Goal: Task Accomplishment & Management: Manage account settings

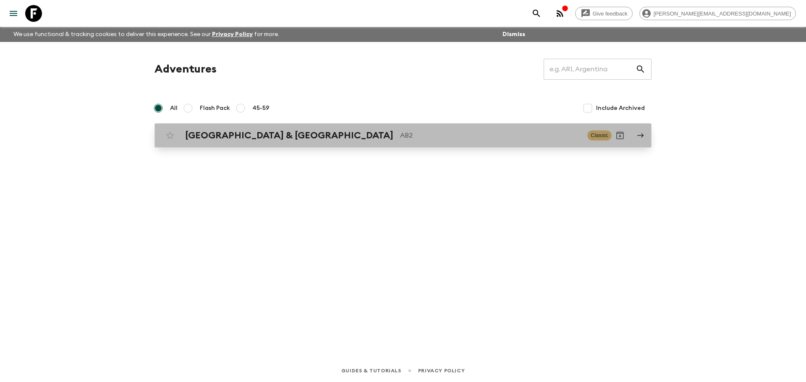
click at [240, 141] on h2 "[GEOGRAPHIC_DATA] & [GEOGRAPHIC_DATA]" at bounding box center [289, 135] width 208 height 11
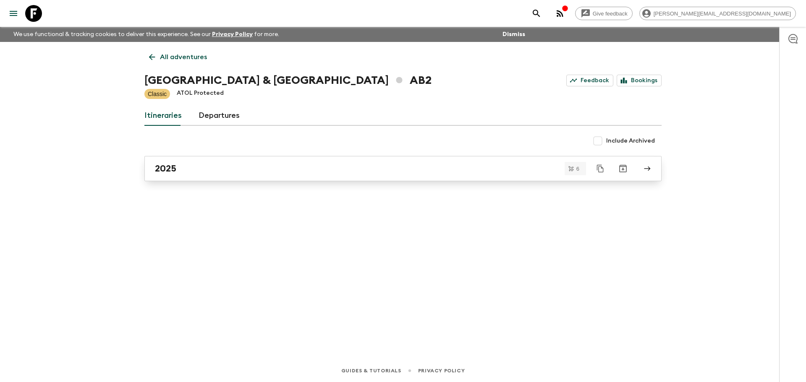
click at [237, 167] on div "2025" at bounding box center [395, 168] width 480 height 11
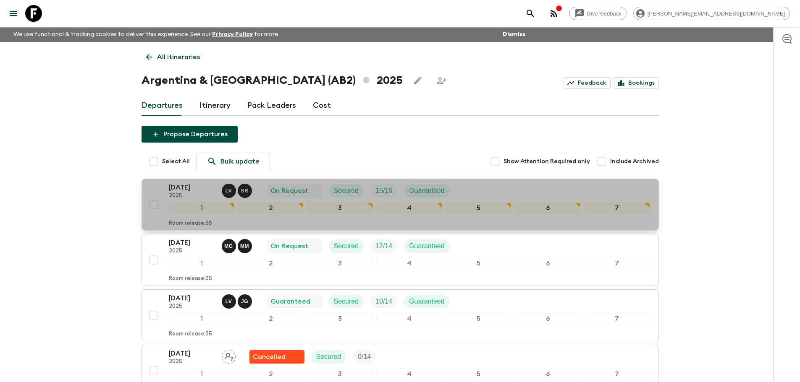
click at [506, 182] on button "[DATE] 2025 L V S R On Request Secured 15 / 16 Guaranteed 1 2 3 4 5 6 7 Room re…" at bounding box center [399, 205] width 517 height 52
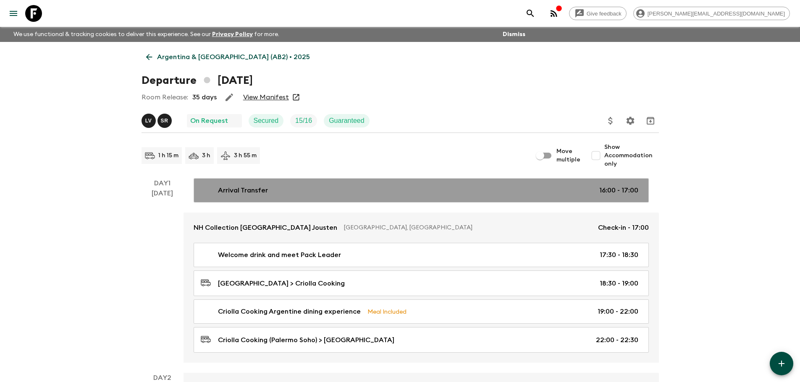
click at [540, 196] on link "Arrival Transfer 16:00 - 17:00" at bounding box center [421, 190] width 455 height 24
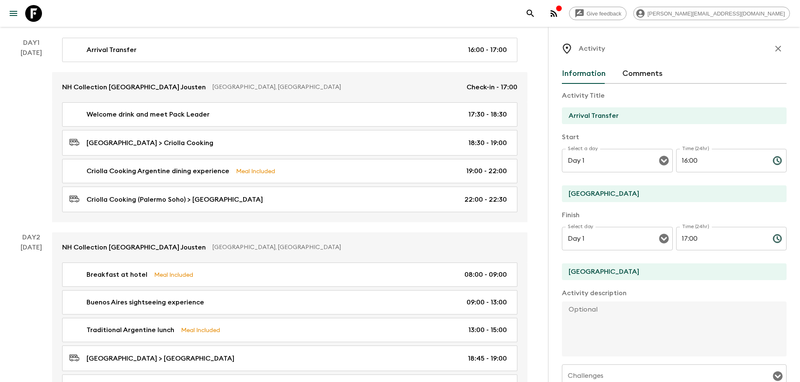
scroll to position [142, 0]
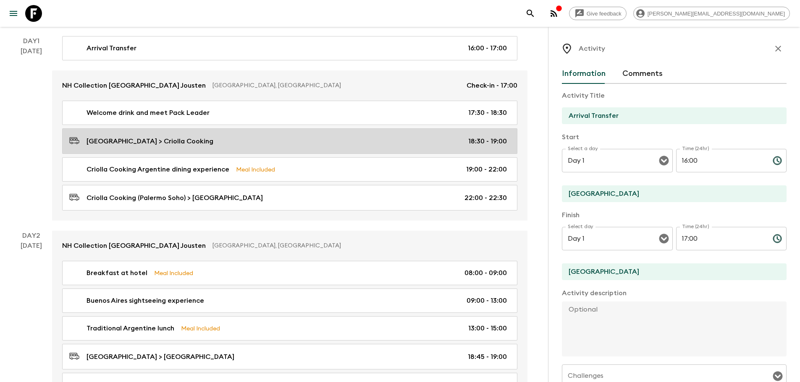
click at [392, 139] on div "[GEOGRAPHIC_DATA] > Criolla Cooking 18:30 - 19:00" at bounding box center [287, 141] width 437 height 11
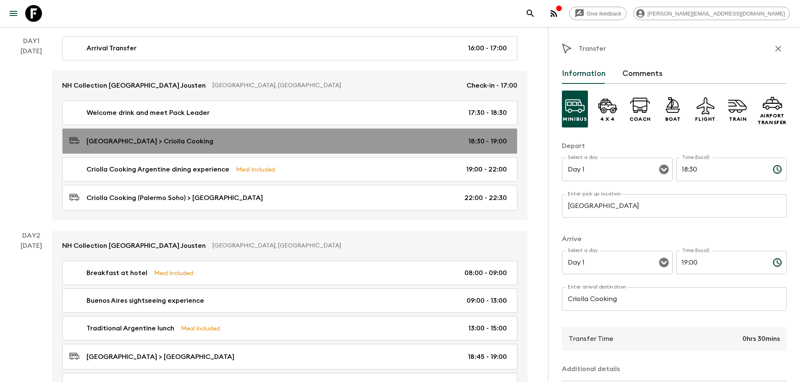
click at [392, 139] on div "[GEOGRAPHIC_DATA] > Criolla Cooking 18:30 - 19:00" at bounding box center [287, 141] width 437 height 11
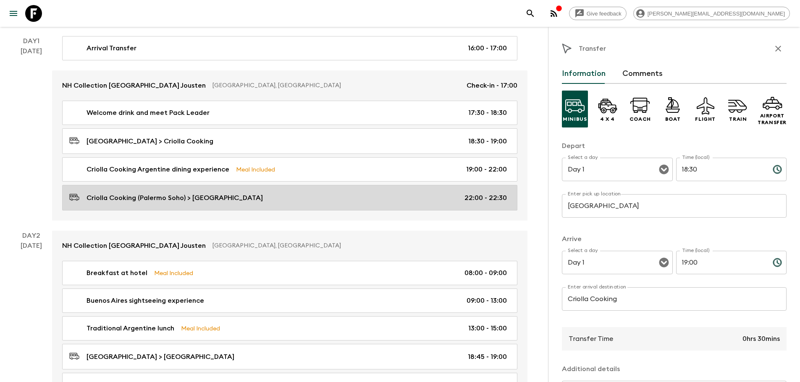
click at [385, 195] on div "Criolla Cooking (Palermo Soho) > [GEOGRAPHIC_DATA] 22:00 - 22:30" at bounding box center [287, 197] width 437 height 11
type input "Criolla Cooking (Palermo Soho)"
type input "[GEOGRAPHIC_DATA]"
type input "22:00"
type input "22:30"
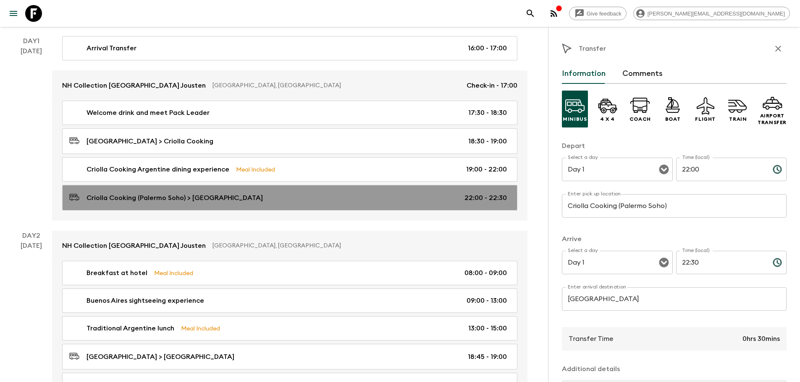
click at [385, 195] on div "Criolla Cooking (Palermo Soho) > [GEOGRAPHIC_DATA] 22:00 - 22:30" at bounding box center [287, 197] width 437 height 11
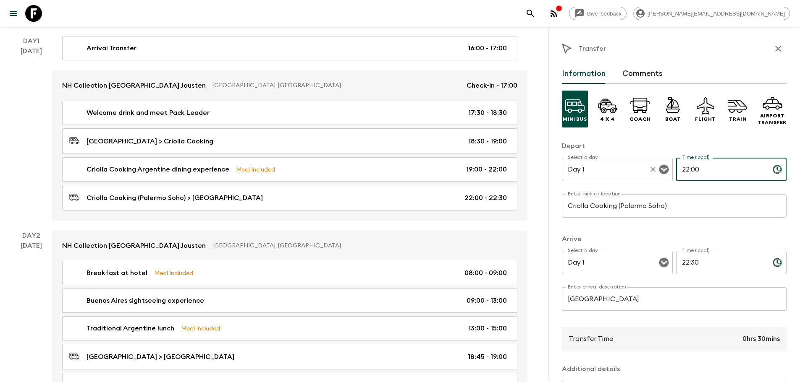
drag, startPoint x: 712, startPoint y: 166, endPoint x: 646, endPoint y: 162, distance: 66.8
click at [646, 162] on div "Select a day Day 1 Select a day ​ Time (local) 22:00 Time (local) ​" at bounding box center [674, 174] width 225 height 33
type input "22:30"
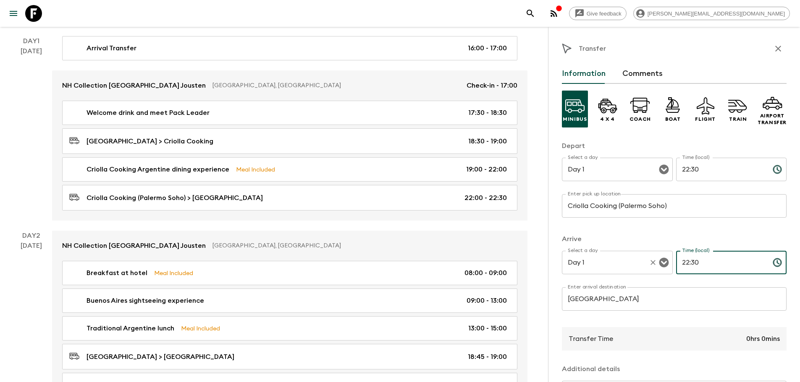
drag, startPoint x: 719, startPoint y: 258, endPoint x: 666, endPoint y: 252, distance: 53.2
click at [666, 252] on div "Select a day Day 1 Select a day ​ Time (local) 22:30 Time (local) ​" at bounding box center [674, 267] width 225 height 33
type input "23:00"
click at [649, 69] on button "Comments" at bounding box center [642, 74] width 40 height 20
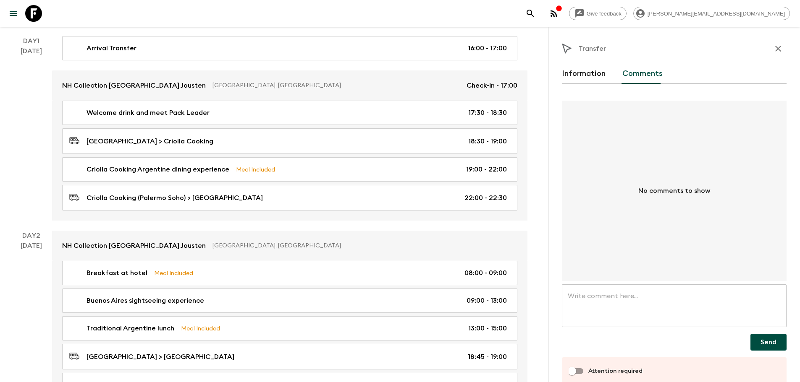
click at [586, 62] on div "Transfer Information Comments No comments to show x ​ ​ Send Attention required" at bounding box center [674, 226] width 225 height 372
click at [581, 76] on button "Information" at bounding box center [584, 74] width 44 height 20
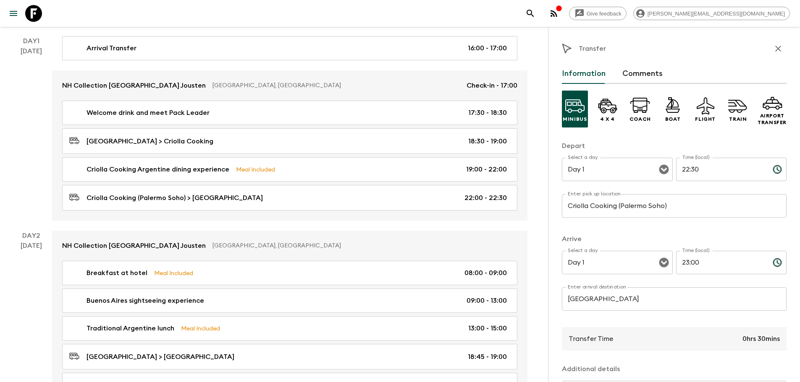
drag, startPoint x: 799, startPoint y: 200, endPoint x: 779, endPoint y: 301, distance: 102.8
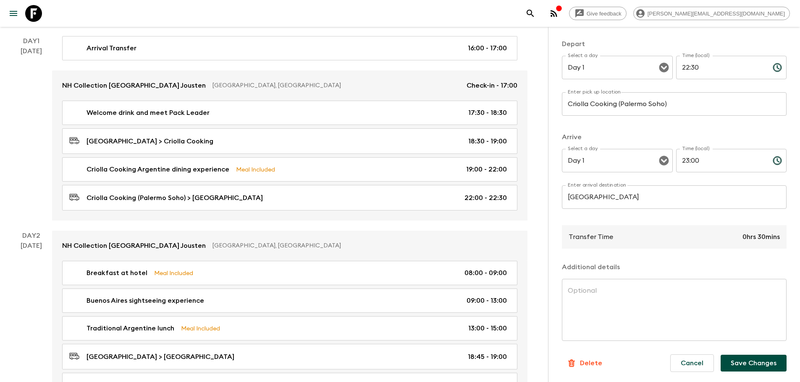
click at [755, 364] on button "Save Changes" at bounding box center [753, 363] width 66 height 17
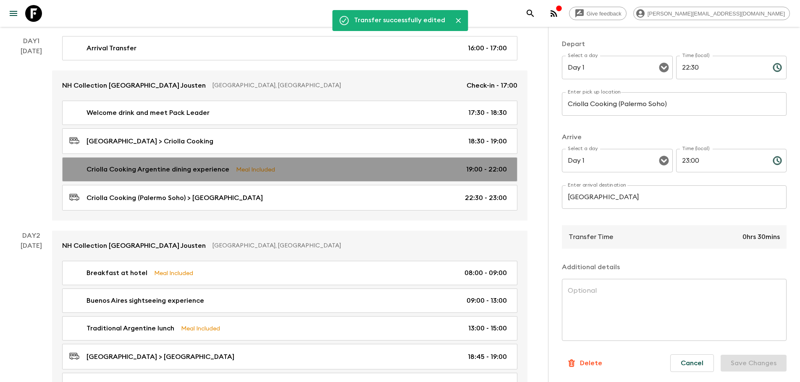
click at [472, 166] on p "19:00 - 22:00" at bounding box center [486, 170] width 41 height 10
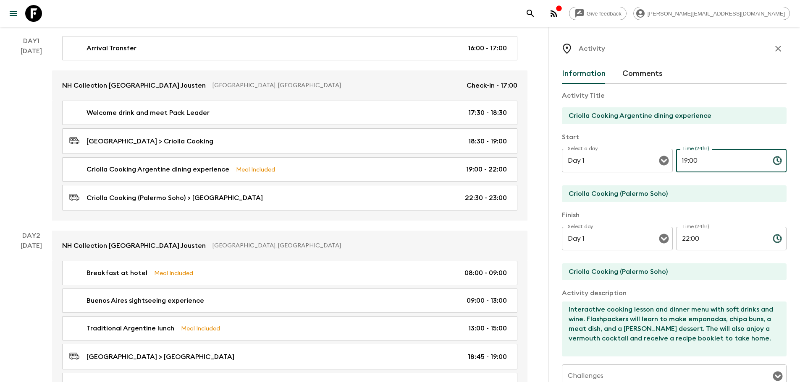
drag, startPoint x: 695, startPoint y: 165, endPoint x: 686, endPoint y: 163, distance: 9.0
click at [686, 163] on input "19:00" at bounding box center [721, 161] width 90 height 24
type input "19:30"
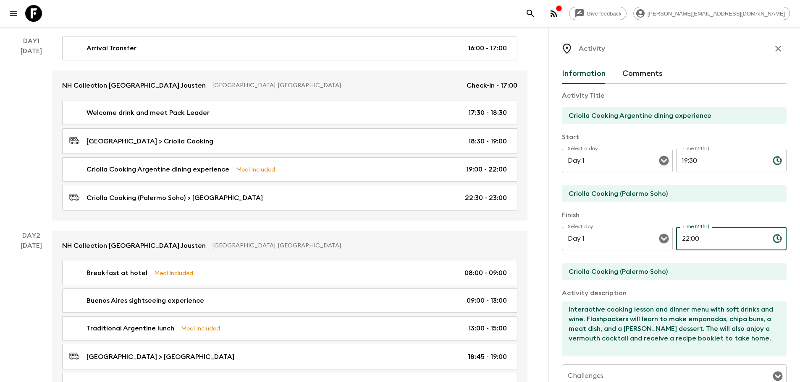
drag, startPoint x: 688, startPoint y: 235, endPoint x: 729, endPoint y: 243, distance: 41.2
click at [729, 243] on input "22:00" at bounding box center [721, 239] width 90 height 24
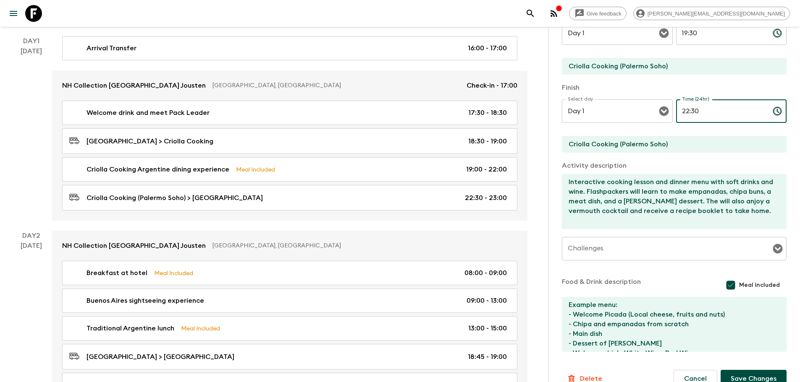
scroll to position [143, 0]
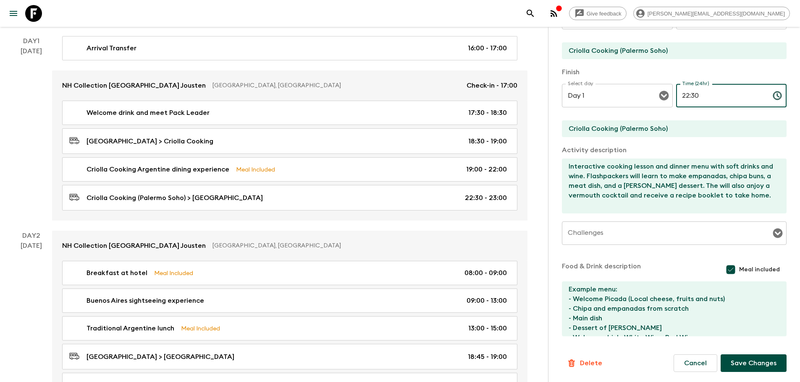
type input "22:30"
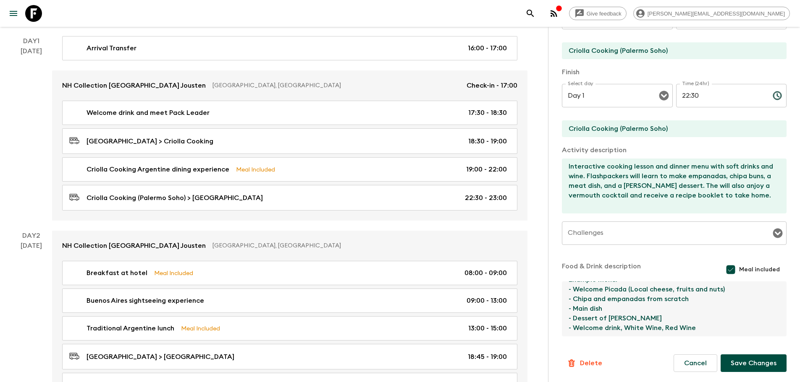
scroll to position [0, 0]
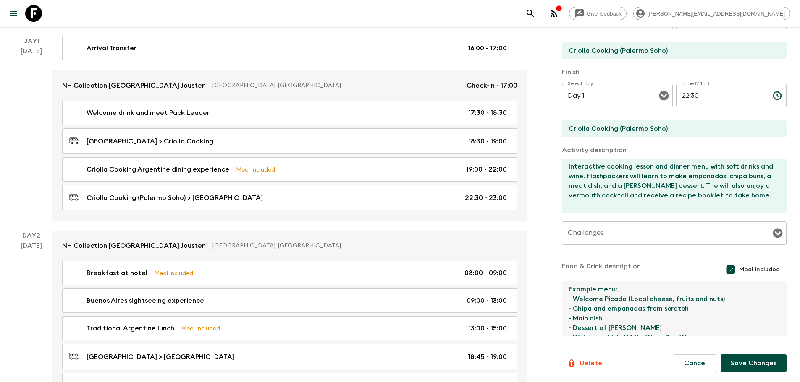
click at [755, 362] on button "Save Changes" at bounding box center [753, 364] width 66 height 18
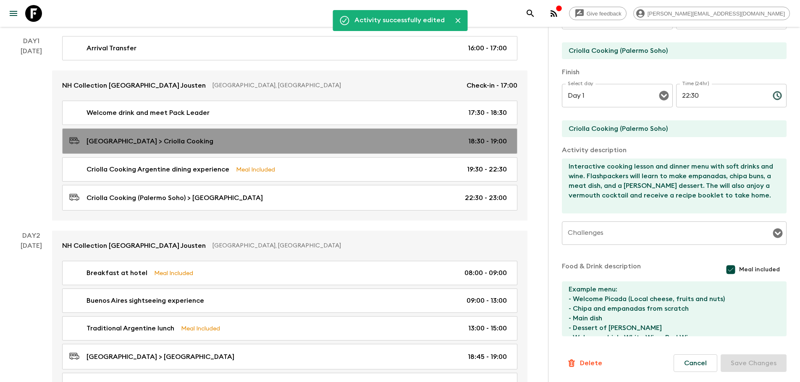
click at [495, 139] on p "18:30 - 19:00" at bounding box center [487, 141] width 39 height 10
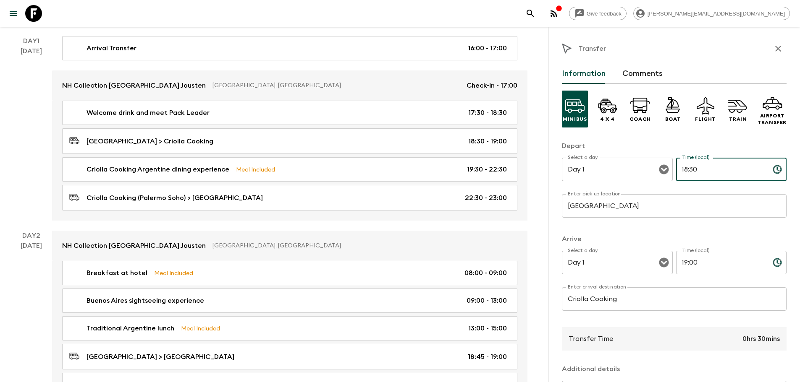
drag, startPoint x: 700, startPoint y: 167, endPoint x: 672, endPoint y: 162, distance: 28.1
click at [676, 162] on input "18:30" at bounding box center [721, 170] width 90 height 24
type input "19:00"
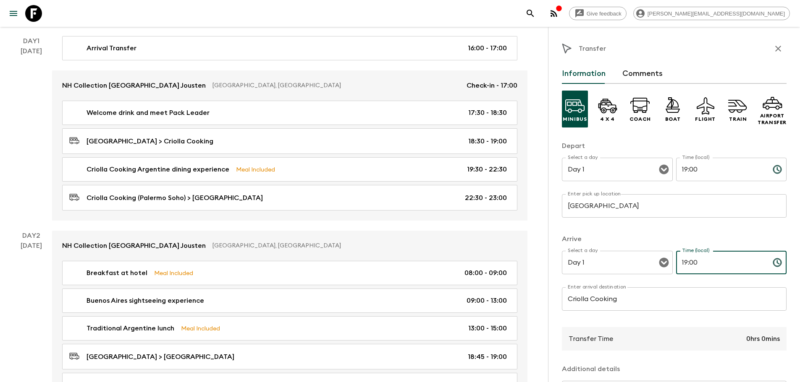
drag, startPoint x: 687, startPoint y: 264, endPoint x: 732, endPoint y: 265, distance: 44.9
click at [732, 265] on input "19:00" at bounding box center [721, 263] width 90 height 24
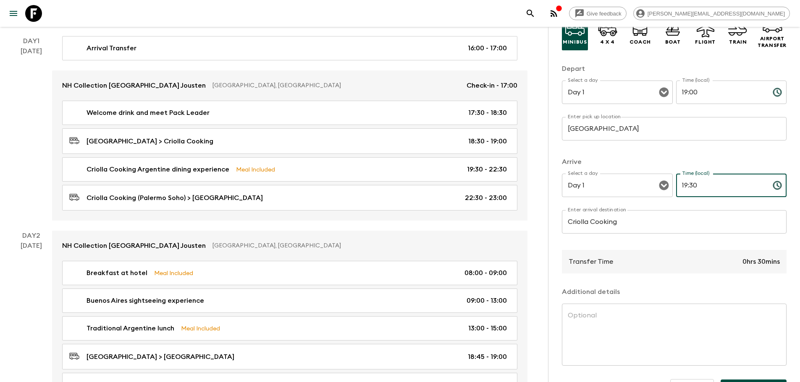
scroll to position [102, 0]
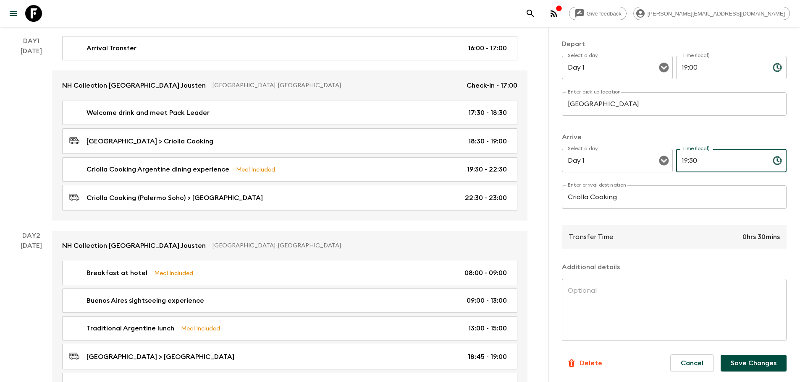
type input "19:30"
click at [755, 361] on button "Save Changes" at bounding box center [753, 363] width 66 height 17
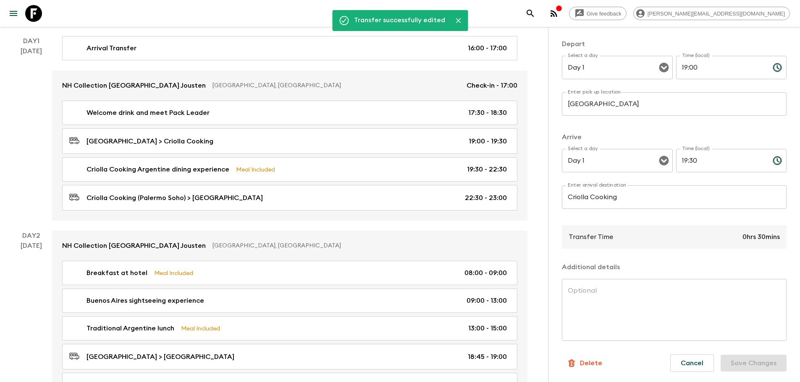
scroll to position [0, 0]
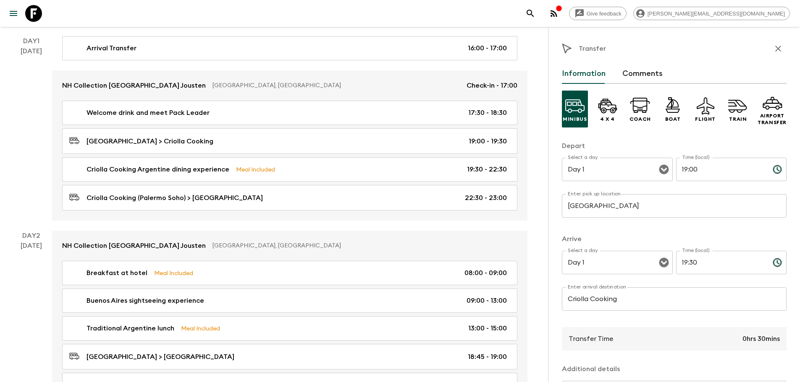
click at [628, 232] on div "Minibus 4 x 4 Coach Boat Flight Train Airport Transfer Depart Select a day Day …" at bounding box center [674, 291] width 225 height 414
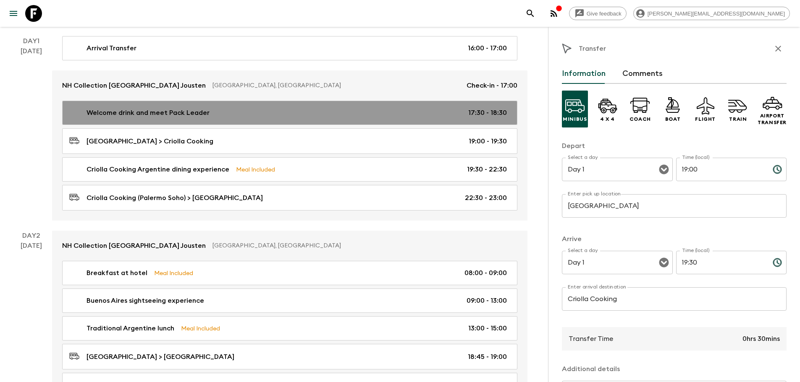
click at [478, 110] on p "17:30 - 18:30" at bounding box center [487, 113] width 39 height 10
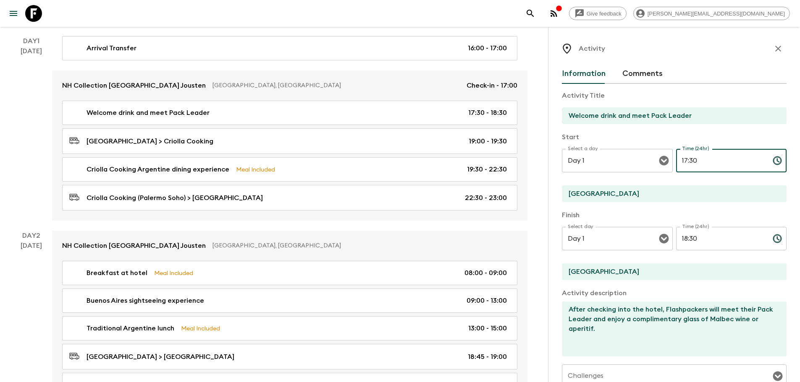
drag, startPoint x: 688, startPoint y: 164, endPoint x: 719, endPoint y: 164, distance: 31.5
click at [719, 164] on input "17:30" at bounding box center [721, 161] width 90 height 24
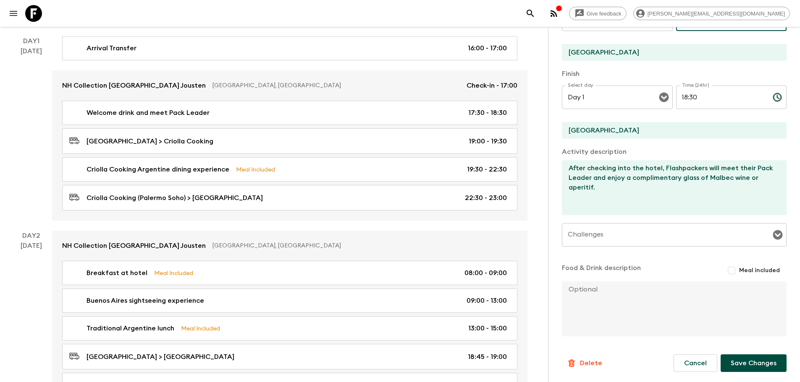
type input "17:00"
click at [757, 363] on button "Save Changes" at bounding box center [753, 364] width 66 height 18
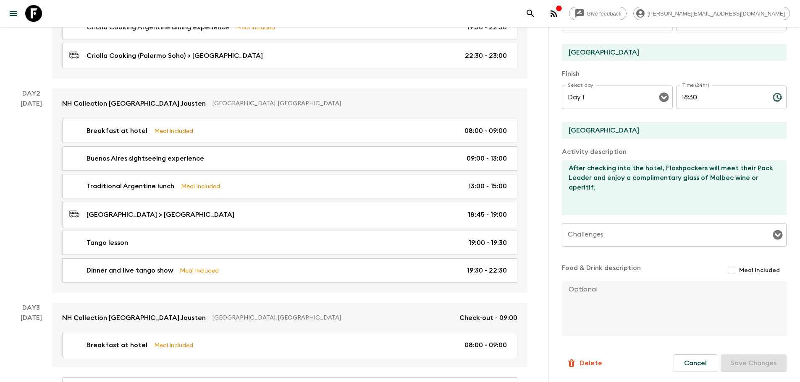
scroll to position [312, 0]
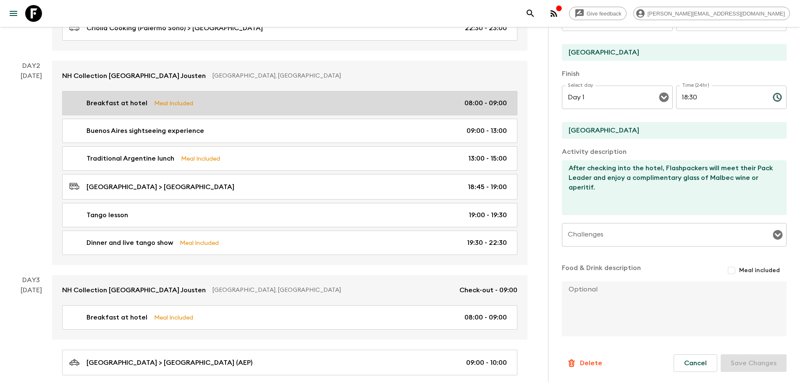
click at [456, 105] on div "Breakfast at hotel Meal Included 08:00 - 09:00" at bounding box center [287, 103] width 437 height 10
type input "Breakfast at hotel"
checkbox input "true"
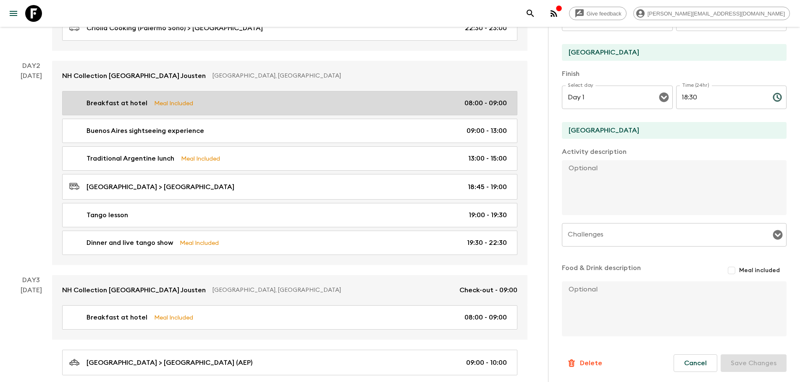
type input "Day 2"
type input "08:00"
type input "Day 2"
type input "09:00"
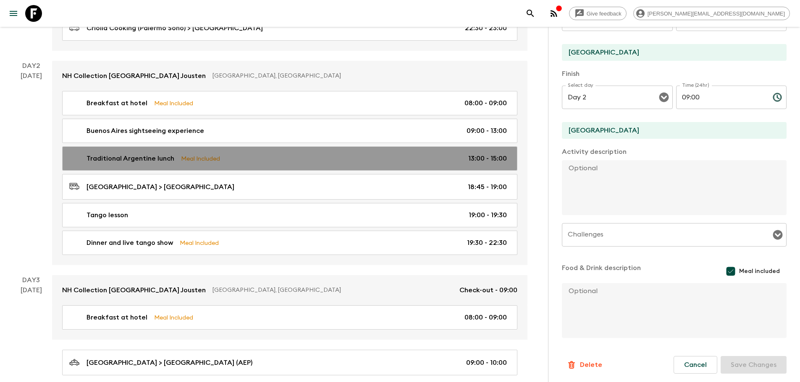
click at [264, 157] on div "Traditional Argentine lunch Meal Included 13:00 - 15:00" at bounding box center [287, 159] width 437 height 10
type input "Traditional Argentine lunch"
type input "Lunch venue"
type textarea "Flashpackers will enjoy lunch at a traditional "bodegón" restaurant during the …"
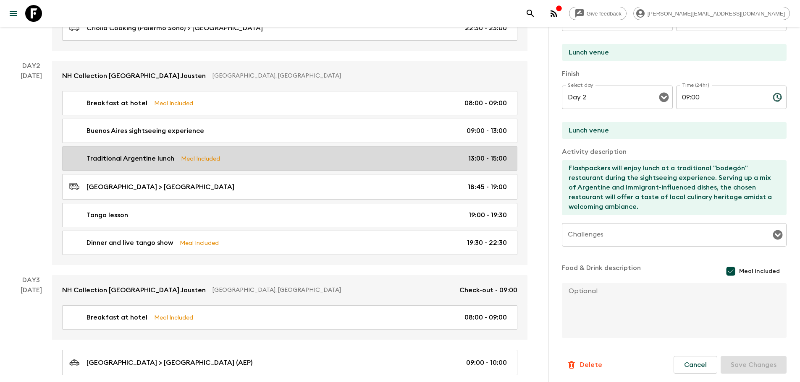
type input "13:00"
type input "15:00"
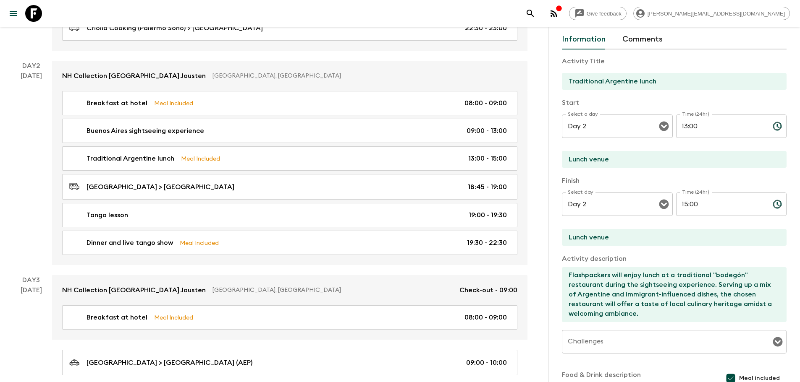
scroll to position [30, 0]
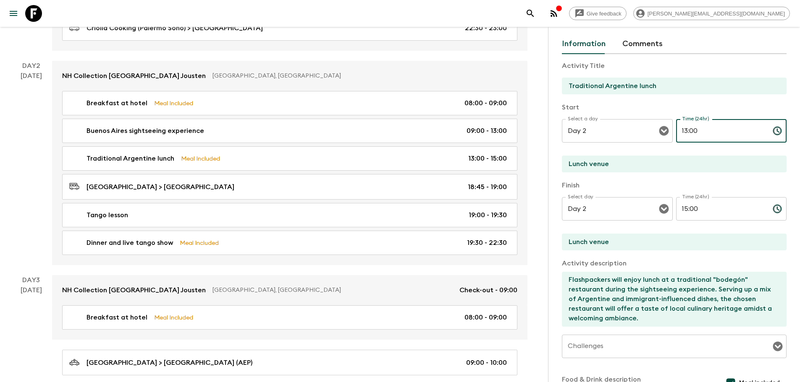
drag, startPoint x: 685, startPoint y: 131, endPoint x: 736, endPoint y: 129, distance: 50.8
click at [736, 129] on input "13:00" at bounding box center [721, 131] width 90 height 24
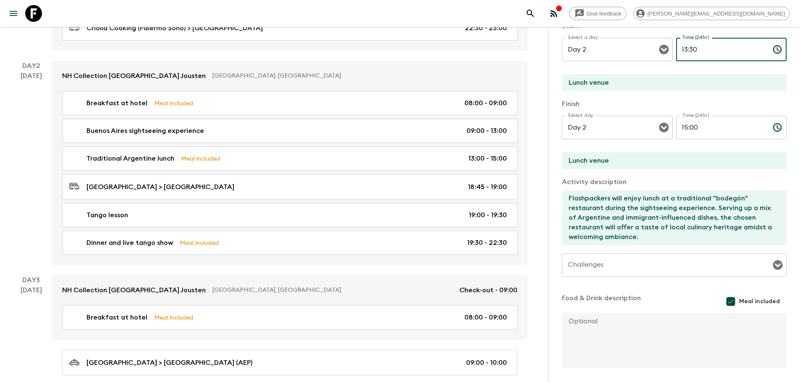
scroll to position [143, 0]
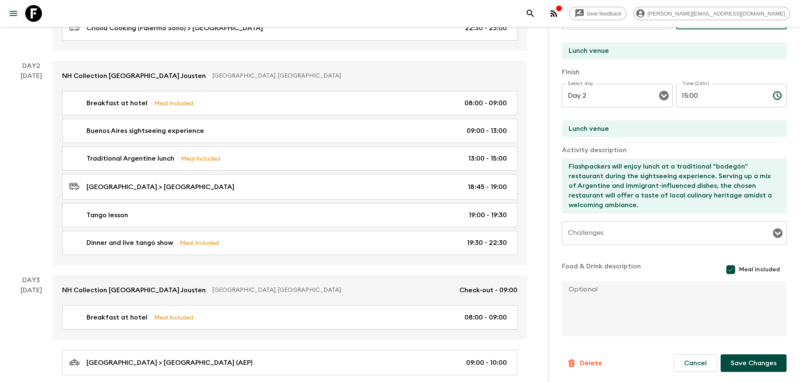
type input "13:30"
click at [745, 360] on button "Save Changes" at bounding box center [753, 364] width 66 height 18
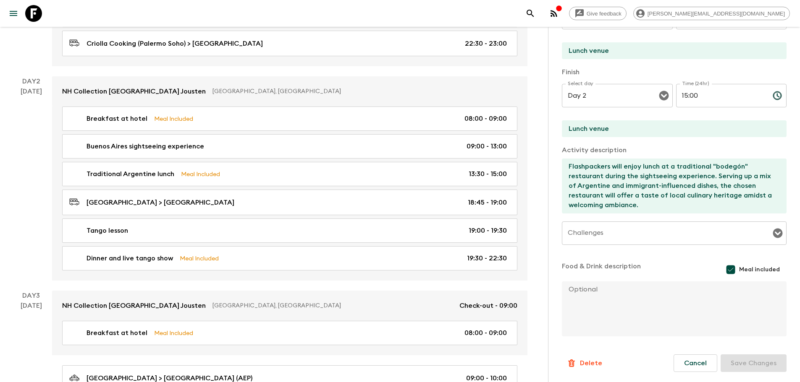
scroll to position [295, 0]
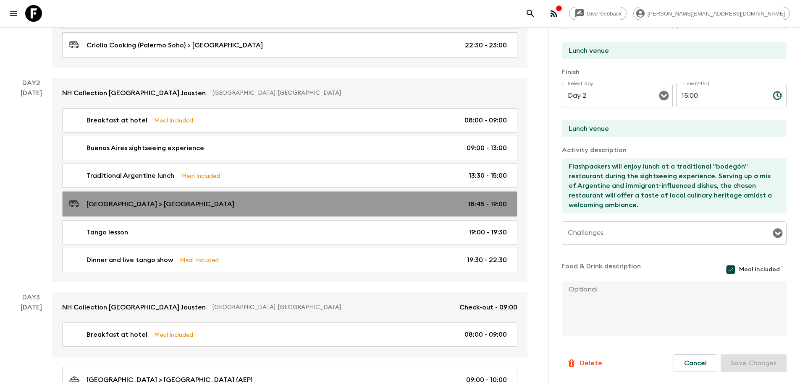
click at [468, 206] on div "[GEOGRAPHIC_DATA] > [GEOGRAPHIC_DATA] 18:45 - 19:00" at bounding box center [287, 204] width 437 height 11
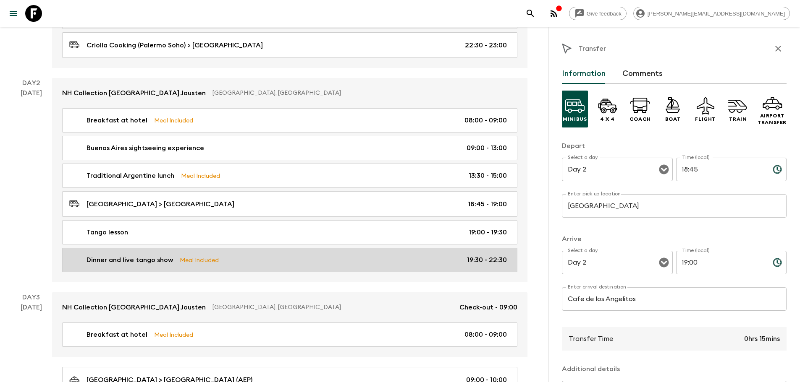
drag, startPoint x: 494, startPoint y: 262, endPoint x: 463, endPoint y: 251, distance: 33.9
click at [463, 251] on link "Dinner and live tango show Meal Included 19:30 - 22:30" at bounding box center [289, 260] width 455 height 24
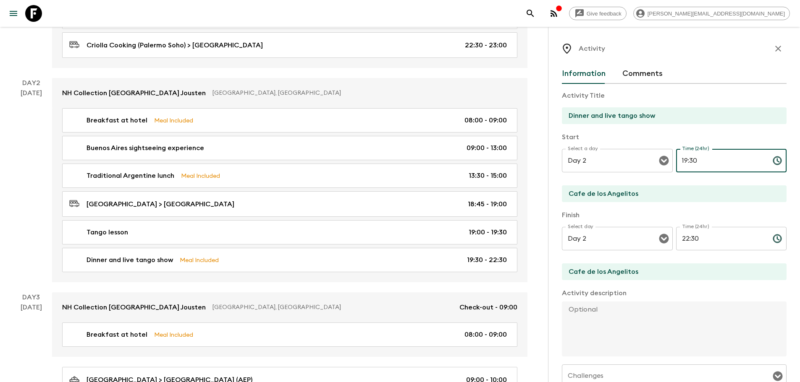
drag, startPoint x: 703, startPoint y: 154, endPoint x: 718, endPoint y: 164, distance: 18.2
click at [718, 164] on input "19:30" at bounding box center [721, 161] width 90 height 24
drag, startPoint x: 718, startPoint y: 164, endPoint x: 664, endPoint y: 162, distance: 54.6
click at [664, 162] on div "Select a day Day 2 Select a day ​ Time (24hr) 19:30 Time (24hr) ​" at bounding box center [674, 165] width 225 height 33
type input "20:00"
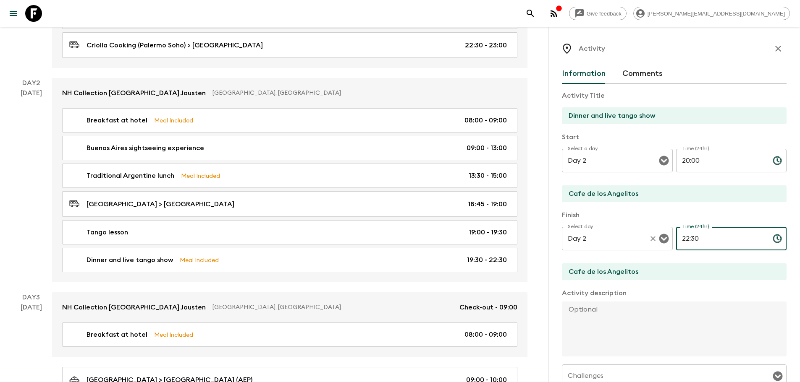
drag, startPoint x: 715, startPoint y: 235, endPoint x: 637, endPoint y: 233, distance: 77.7
click at [637, 233] on div "Select day Day 2 Select day ​ Time (24hr) 22:30 Time (24hr) ​" at bounding box center [674, 243] width 225 height 33
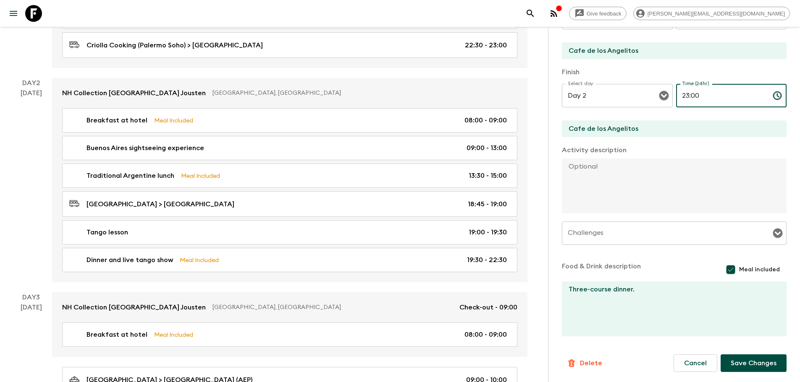
type input "23:00"
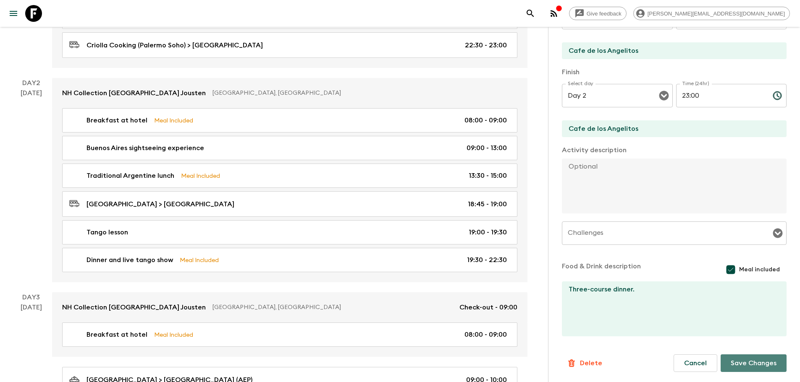
click at [745, 357] on button "Save Changes" at bounding box center [753, 364] width 66 height 18
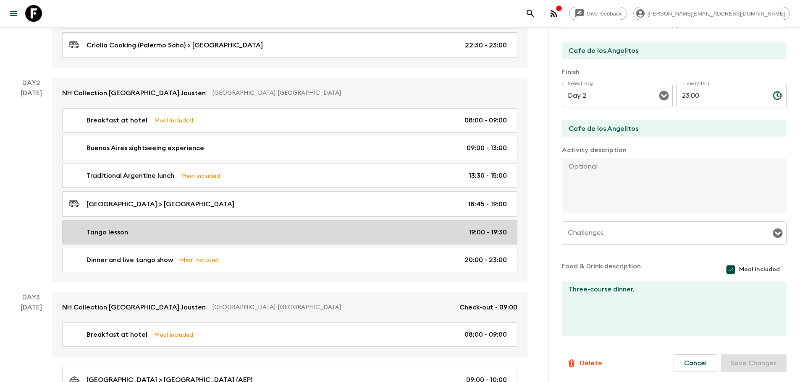
click at [488, 225] on link "Tango lesson 19:00 - 19:30" at bounding box center [289, 232] width 455 height 24
type input "Tango lesson"
checkbox input "false"
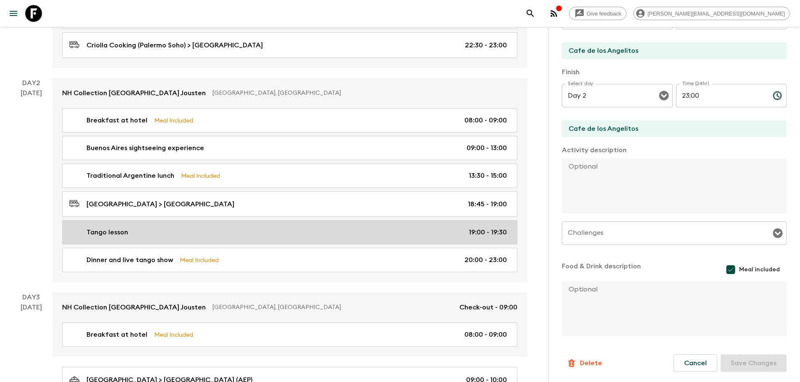
type input "19:00"
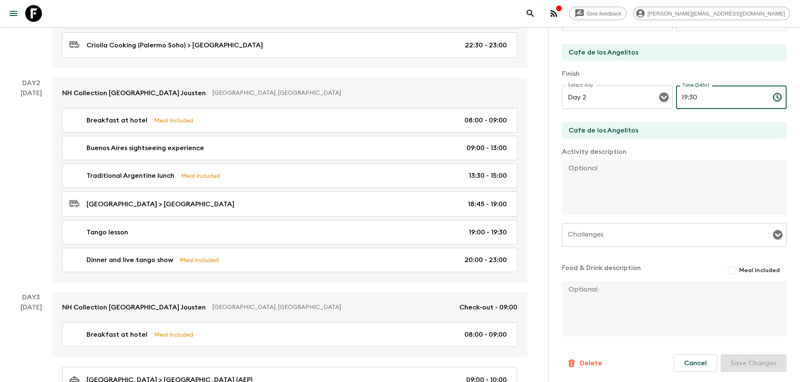
click at [716, 97] on input "19:30" at bounding box center [721, 98] width 90 height 24
drag, startPoint x: 706, startPoint y: 94, endPoint x: 636, endPoint y: 86, distance: 70.5
click at [636, 86] on div "Select day Day 2 Select day ​ Time (24hr) 19:30 Time (24hr) ​" at bounding box center [674, 102] width 225 height 33
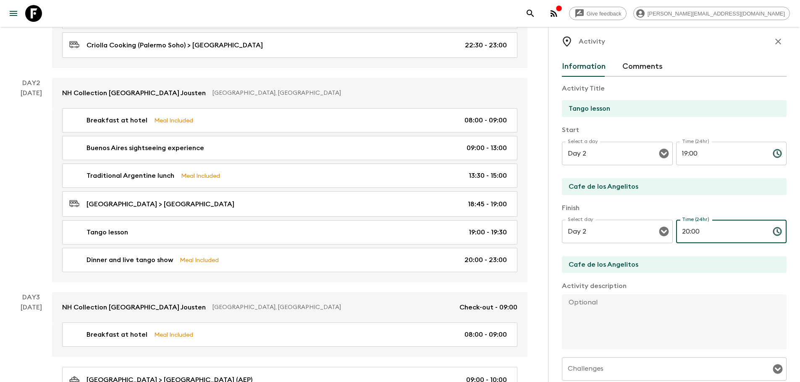
scroll to position [0, 0]
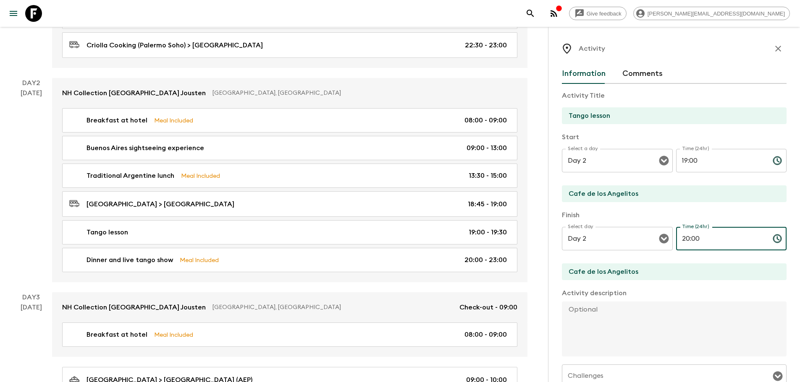
type input "20:00"
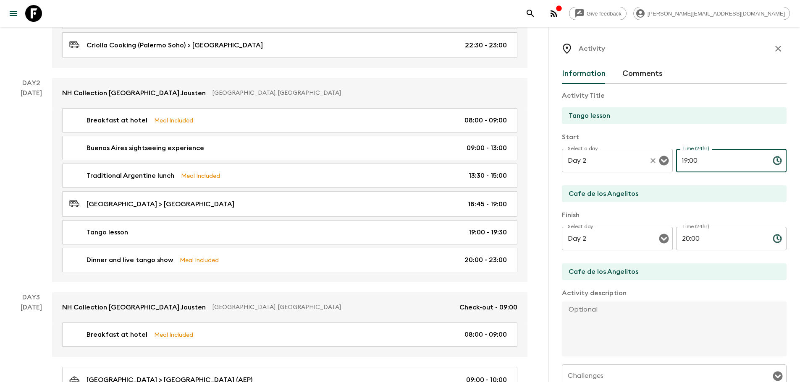
drag, startPoint x: 717, startPoint y: 152, endPoint x: 643, endPoint y: 157, distance: 74.1
click at [643, 157] on div "Select a day Day 2 Select a day ​ Time (24hr) 19:00 Time (24hr) ​" at bounding box center [674, 165] width 225 height 33
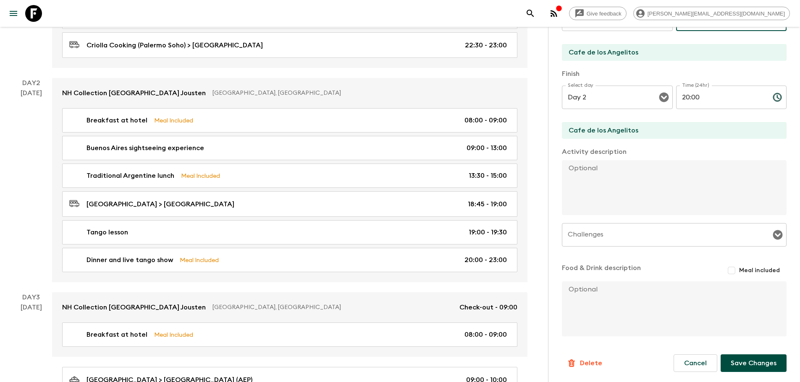
type input "19:30"
click at [746, 366] on button "Save Changes" at bounding box center [753, 364] width 66 height 18
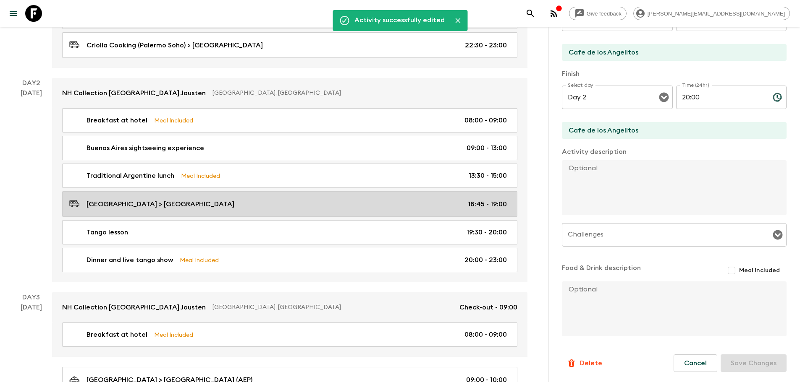
click at [476, 201] on p "18:45 - 19:00" at bounding box center [487, 204] width 39 height 10
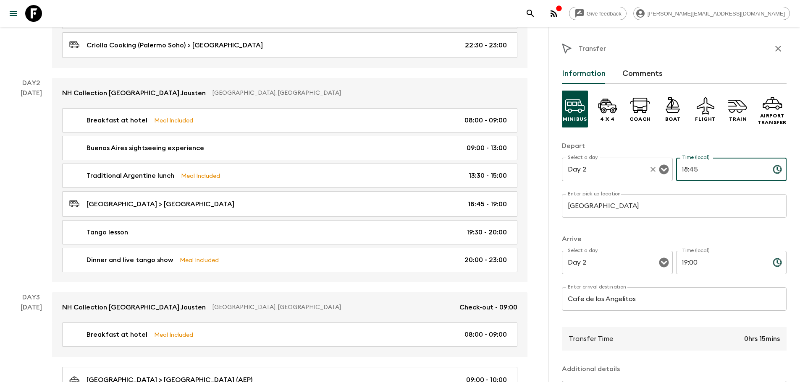
drag, startPoint x: 706, startPoint y: 168, endPoint x: 645, endPoint y: 164, distance: 61.0
click at [645, 164] on div "Select a day Day 2 Select a day ​ Time (local) 18:45 Time (local) ​" at bounding box center [674, 174] width 225 height 33
type input "19:00"
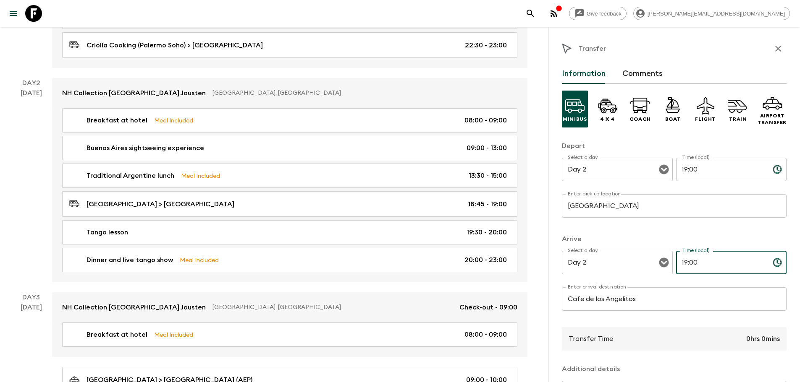
drag, startPoint x: 686, startPoint y: 262, endPoint x: 756, endPoint y: 259, distance: 70.6
click at [756, 259] on input "19:00" at bounding box center [721, 263] width 90 height 24
type input "19:30"
drag, startPoint x: 799, startPoint y: 220, endPoint x: 802, endPoint y: 340, distance: 120.1
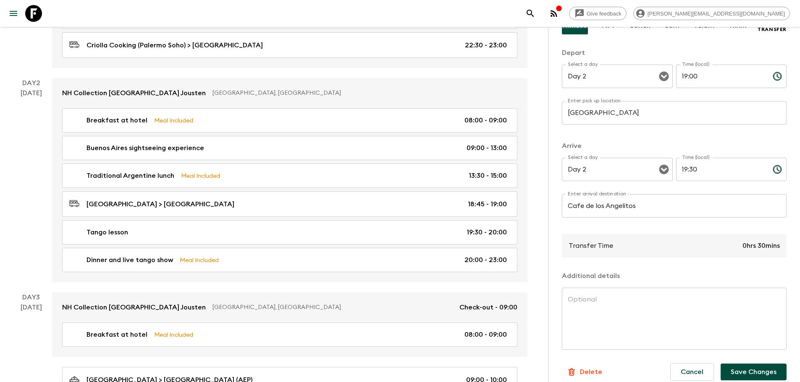
scroll to position [102, 0]
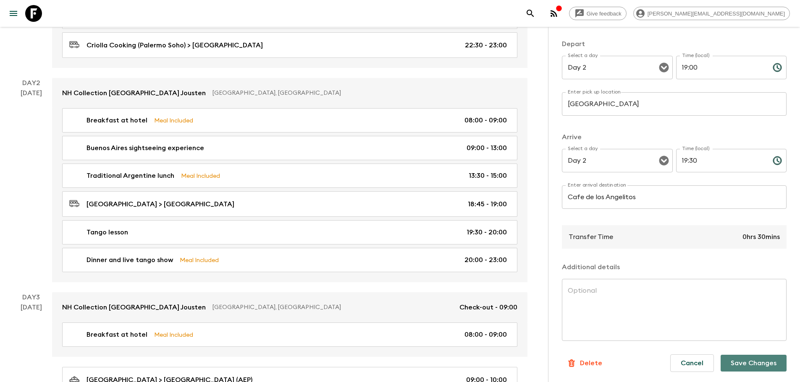
click at [751, 364] on button "Save Changes" at bounding box center [753, 363] width 66 height 17
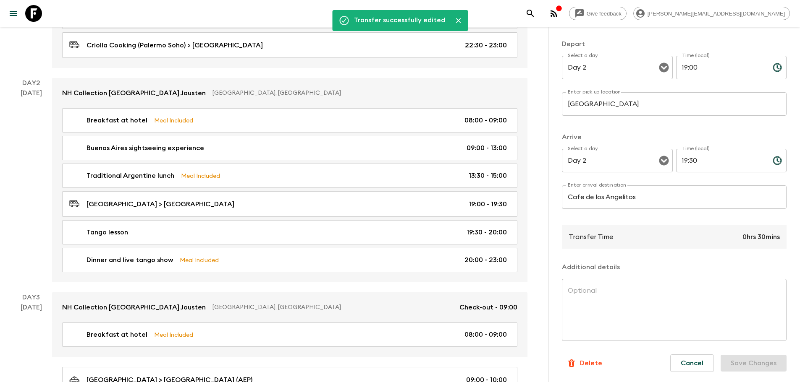
scroll to position [0, 0]
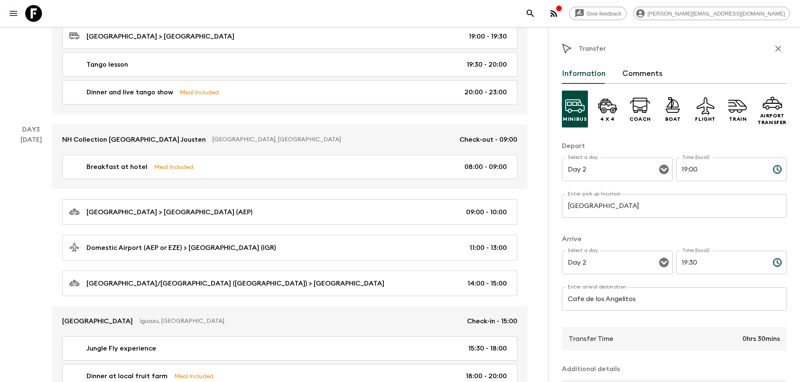
scroll to position [480, 0]
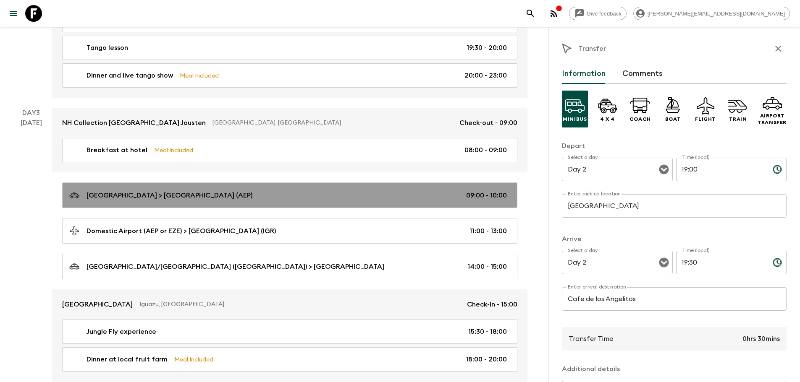
click at [306, 196] on div "[GEOGRAPHIC_DATA] > [GEOGRAPHIC_DATA] (AEP) 09:00 - 10:00" at bounding box center [287, 195] width 437 height 11
type input "Domestic Airport (AEP)"
type input "Day 3"
type input "09:00"
type input "Day 3"
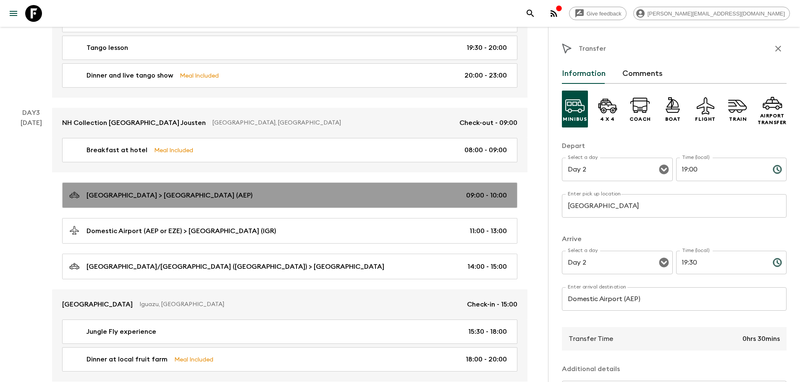
type input "10:00"
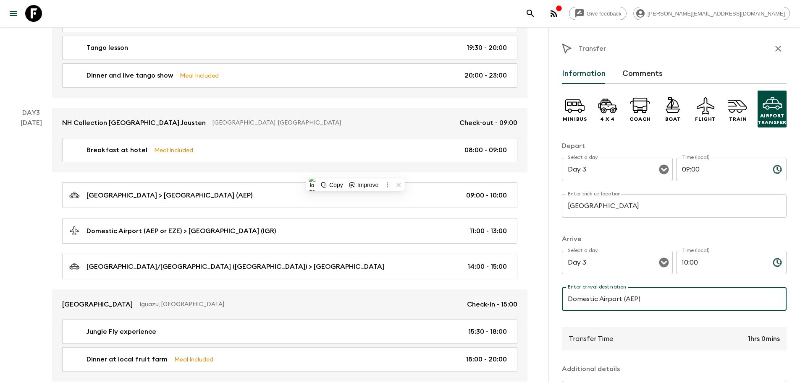
click at [632, 299] on input "Domestic Airport (AEP)" at bounding box center [674, 300] width 225 height 24
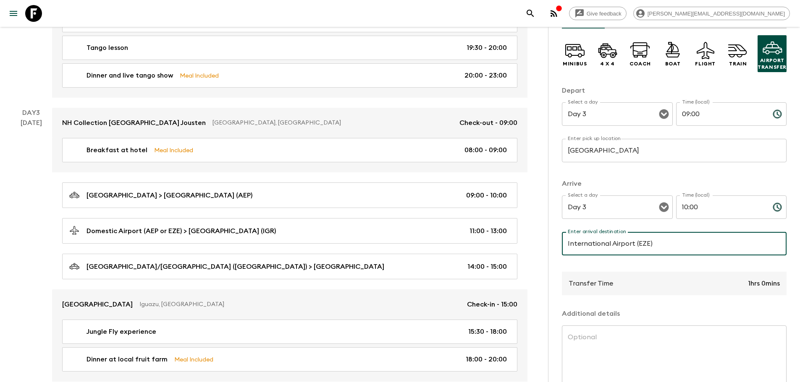
scroll to position [102, 0]
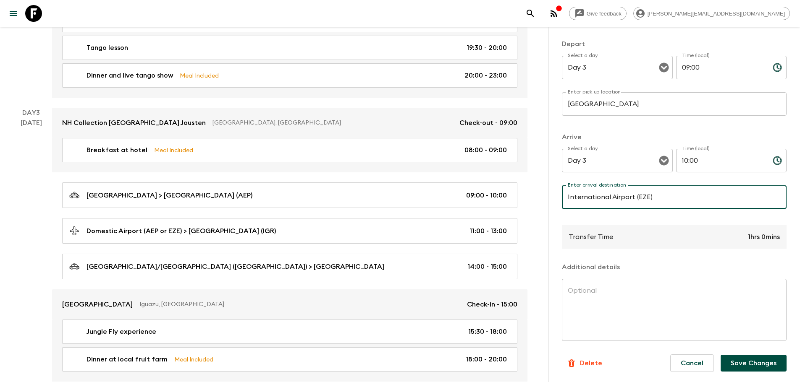
type input "International Airport (EZE)"
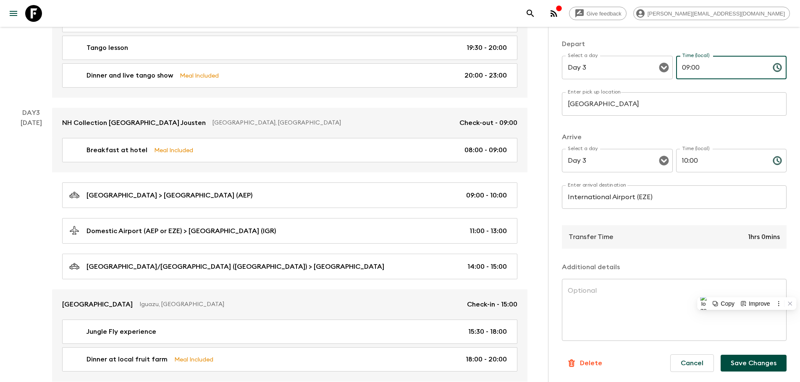
click at [713, 74] on input "09:00" at bounding box center [721, 68] width 90 height 24
type input "06:00"
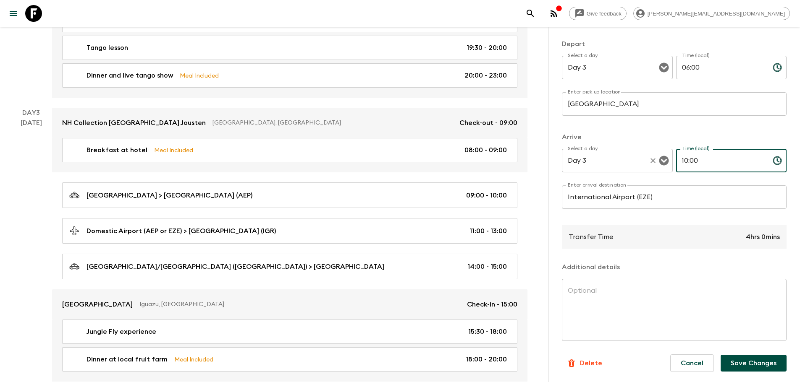
drag, startPoint x: 704, startPoint y: 162, endPoint x: 650, endPoint y: 162, distance: 54.2
click at [650, 162] on div "Select a day Day 3 Select a day ​ Time (local) 10:00 Time (local) ​" at bounding box center [674, 165] width 225 height 33
click at [683, 157] on input "07:30" at bounding box center [721, 161] width 90 height 24
type input "06:30"
click at [753, 358] on button "Save Changes" at bounding box center [753, 363] width 66 height 17
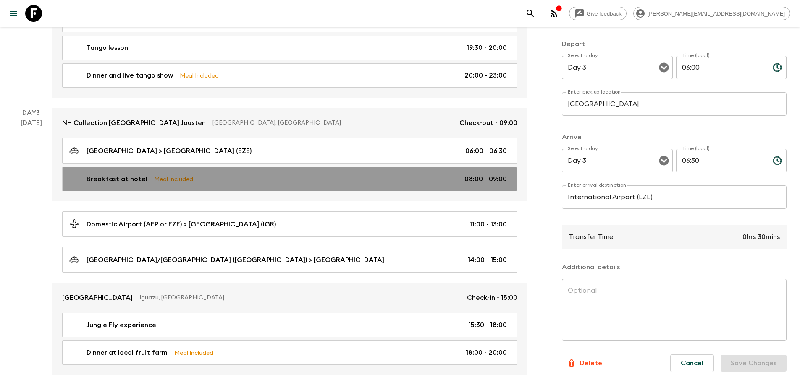
click at [470, 185] on link "Breakfast at hotel Meal Included 08:00 - 09:00" at bounding box center [289, 179] width 455 height 24
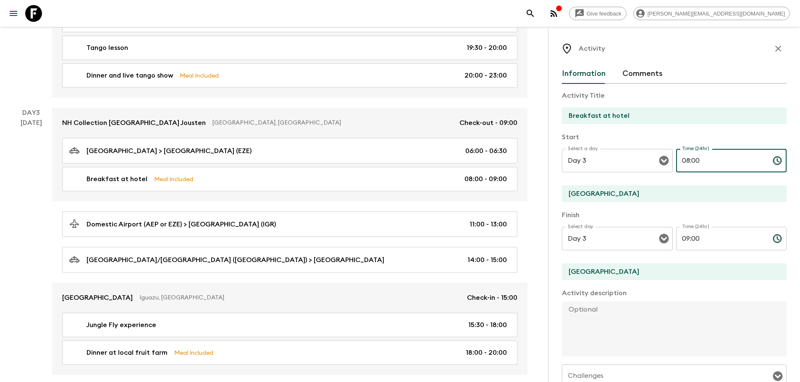
click at [708, 169] on input "08:00" at bounding box center [721, 161] width 90 height 24
type input "05:30"
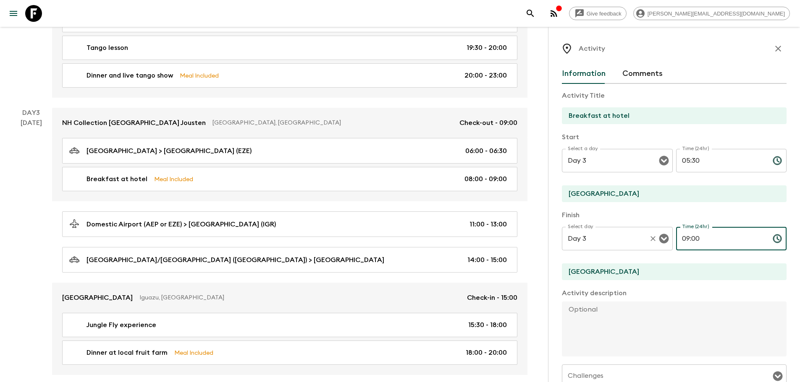
drag, startPoint x: 707, startPoint y: 236, endPoint x: 639, endPoint y: 240, distance: 68.1
click at [639, 240] on div "Select day Day 3 Select day ​ Time (24hr) 09:00 Time (24hr) ​" at bounding box center [674, 243] width 225 height 33
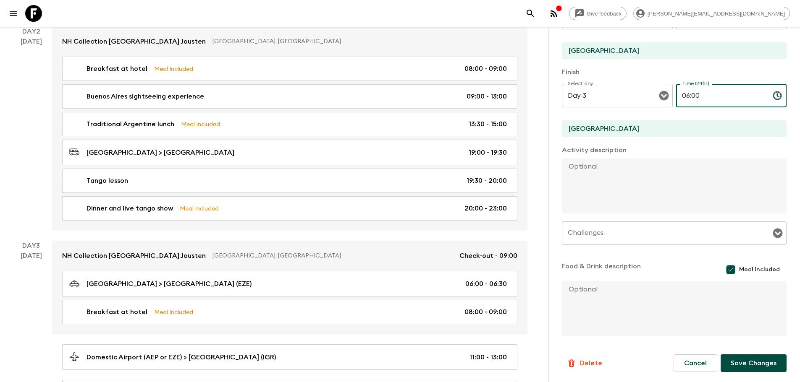
scroll to position [130, 0]
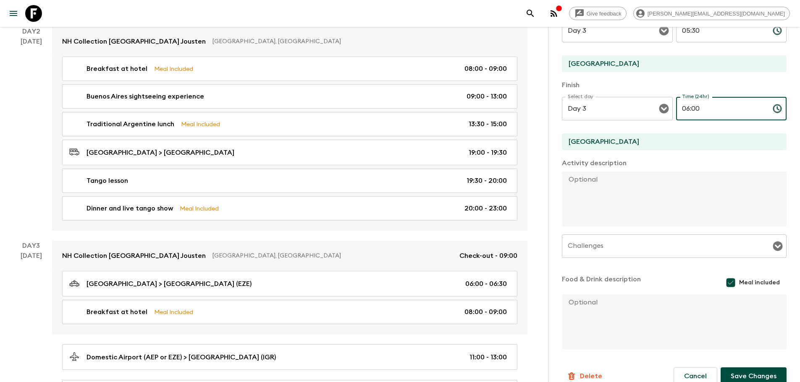
type input "06:00"
click at [741, 380] on button "Save Changes" at bounding box center [753, 377] width 66 height 18
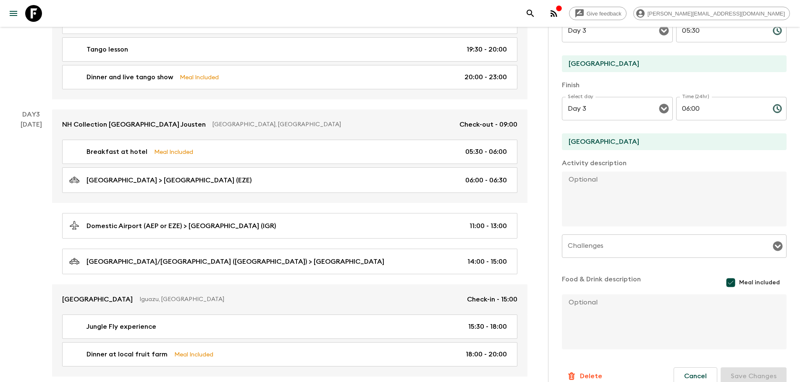
scroll to position [480, 0]
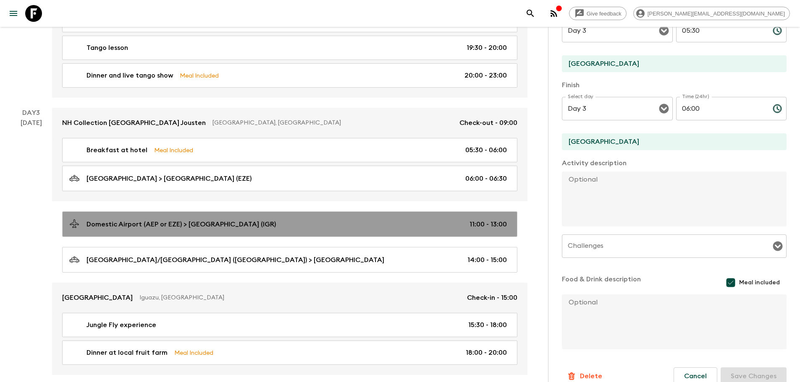
click at [377, 222] on div "Domestic Airport (AEP or EZE) > [GEOGRAPHIC_DATA] (IGR) 11:00 - 13:00" at bounding box center [287, 224] width 437 height 11
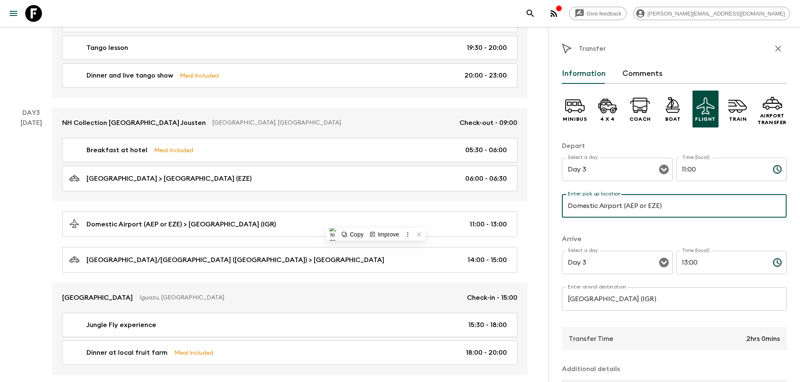
click at [647, 208] on input "Domestic Airport (AEP or EZE)" at bounding box center [674, 206] width 225 height 24
drag, startPoint x: 598, startPoint y: 206, endPoint x: 484, endPoint y: 206, distance: 114.2
click at [484, 206] on div "Argentina & [GEOGRAPHIC_DATA] (AB2) • 2025 Departure [DATE] Room Release: 35 da…" at bounding box center [268, 274] width 537 height 1424
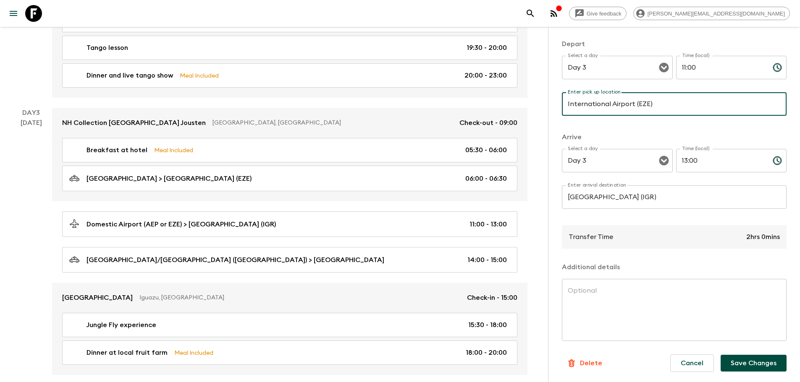
scroll to position [92, 0]
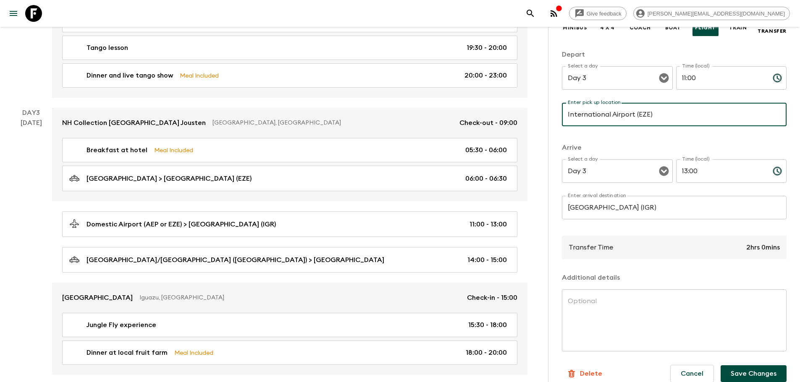
type input "International Airport (EZE)"
click at [743, 371] on button "Save Changes" at bounding box center [753, 374] width 66 height 17
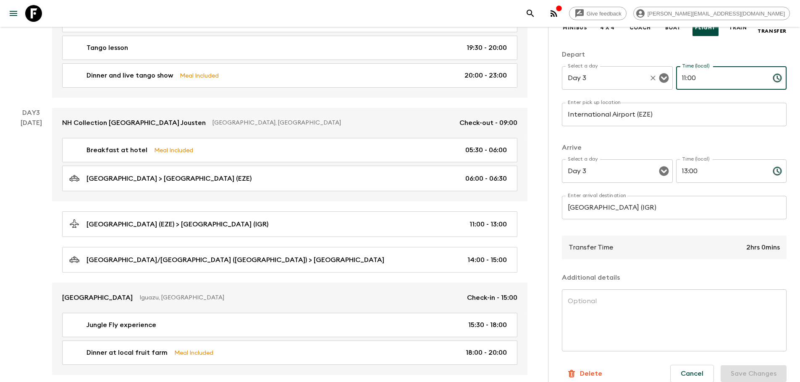
drag, startPoint x: 708, startPoint y: 74, endPoint x: 631, endPoint y: 93, distance: 79.4
click at [631, 93] on div "Select a day Day 3 Select a day ​ Time (local) 11:00 Time (local) ​" at bounding box center [674, 82] width 225 height 33
type input "08:40"
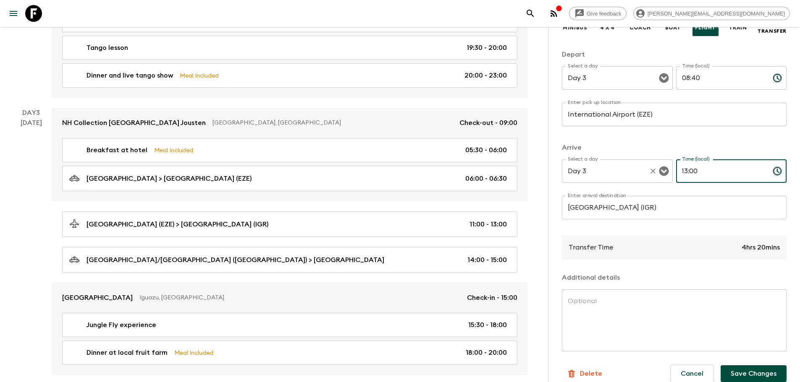
drag, startPoint x: 674, startPoint y: 178, endPoint x: 609, endPoint y: 168, distance: 65.8
click at [609, 168] on div "Select a day Day 3 Select a day ​ Time (local) 13:00 Time (local) ​" at bounding box center [674, 176] width 225 height 33
type input "10:35"
click at [730, 370] on button "Save Changes" at bounding box center [753, 374] width 66 height 17
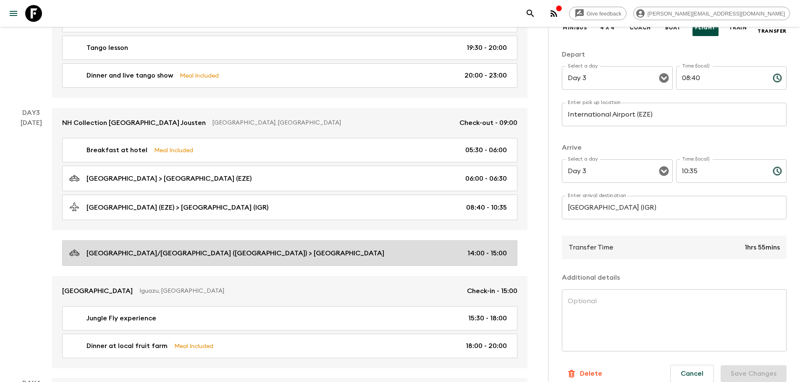
click at [337, 249] on div "Foz do Iguaçu/[GEOGRAPHIC_DATA] ([GEOGRAPHIC_DATA]) > [GEOGRAPHIC_DATA] 14:00 -…" at bounding box center [287, 253] width 437 height 11
type input "Foz do Iguaçu/[GEOGRAPHIC_DATA] ([GEOGRAPHIC_DATA])"
type input "[GEOGRAPHIC_DATA]"
type input "14:00"
type input "15:00"
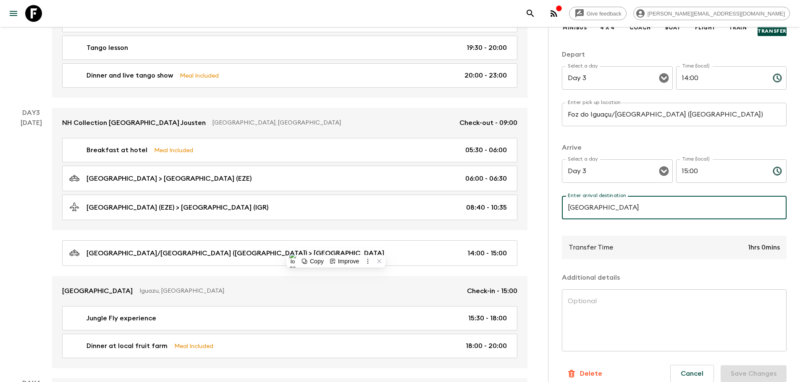
click at [611, 211] on input "[GEOGRAPHIC_DATA]" at bounding box center [674, 208] width 225 height 24
drag, startPoint x: 603, startPoint y: 209, endPoint x: 527, endPoint y: 205, distance: 76.1
click at [527, 205] on div "Argentina & [GEOGRAPHIC_DATA] (AB2) • 2025 Departure [DATE] Room Release: 35 da…" at bounding box center [268, 271] width 537 height 1418
type input "[GEOGRAPHIC_DATA]"
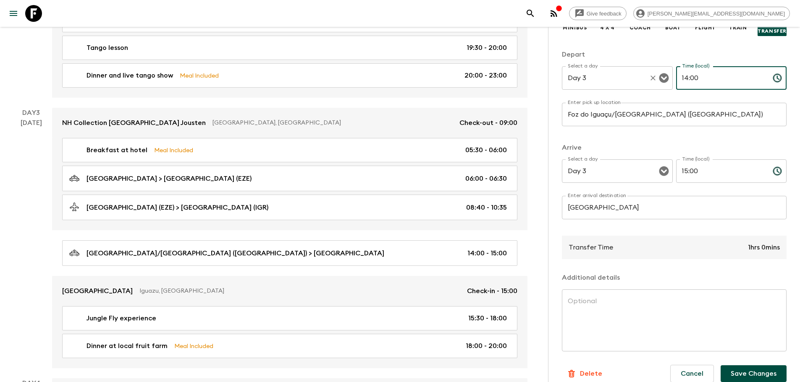
drag, startPoint x: 701, startPoint y: 79, endPoint x: 641, endPoint y: 73, distance: 59.9
click at [641, 73] on div "Select a day Day 3 Select a day ​ Time (local) 14:00 Time (local) ​" at bounding box center [674, 82] width 225 height 33
type input "1"
type input "11:00"
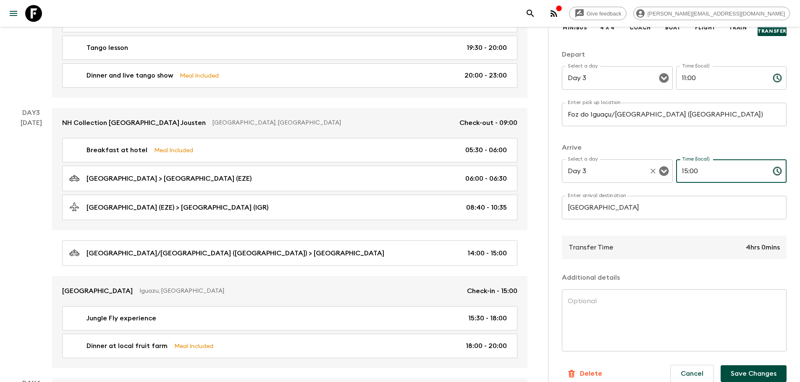
drag, startPoint x: 706, startPoint y: 180, endPoint x: 630, endPoint y: 169, distance: 77.6
click at [630, 169] on div "Select a day Day 3 Select a day ​ Time (local) 15:00 Time (local) ​" at bounding box center [674, 176] width 225 height 33
type input "11:30"
click at [743, 369] on button "Save Changes" at bounding box center [753, 374] width 66 height 17
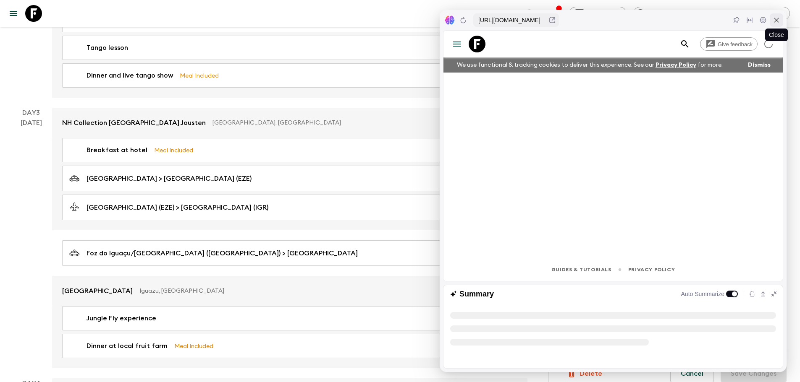
click at [774, 20] on icon at bounding box center [776, 20] width 7 height 7
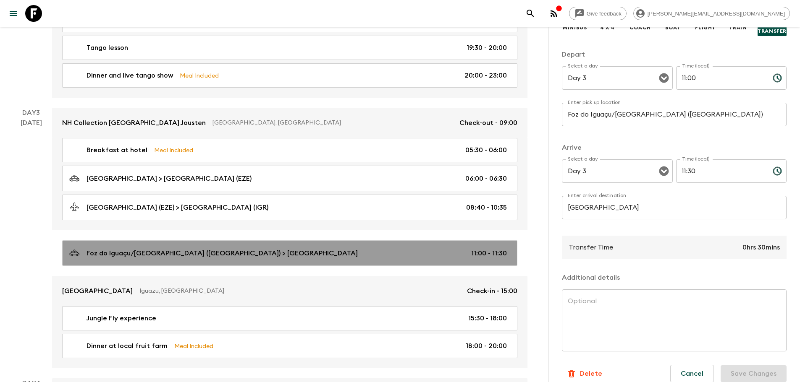
click at [339, 257] on div "Foz do Iguaçu/[GEOGRAPHIC_DATA] ([GEOGRAPHIC_DATA]) > [GEOGRAPHIC_DATA] 11:00 -…" at bounding box center [287, 253] width 437 height 11
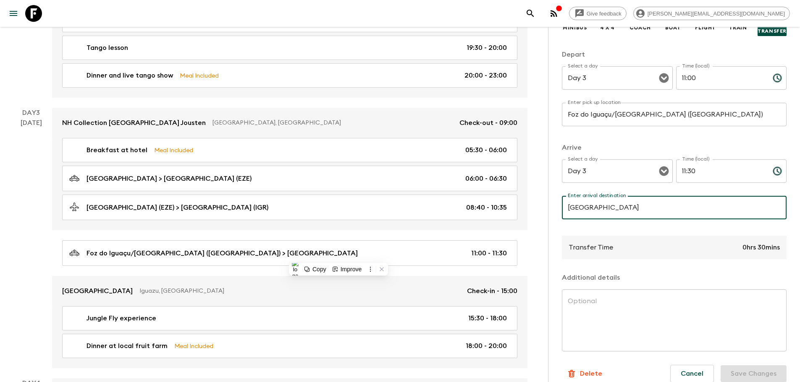
click at [633, 204] on input "[GEOGRAPHIC_DATA]" at bounding box center [674, 208] width 225 height 24
type input "[GEOGRAPHIC_DATA]"
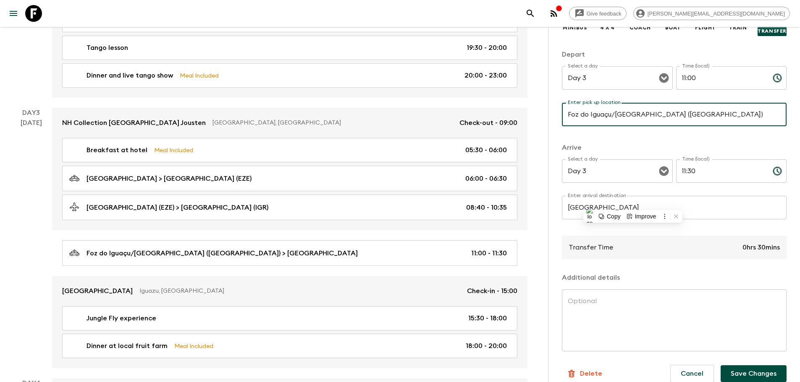
click at [599, 121] on input "Foz do Iguaçu/[GEOGRAPHIC_DATA] ([GEOGRAPHIC_DATA])" at bounding box center [674, 115] width 225 height 24
drag, startPoint x: 615, startPoint y: 117, endPoint x: 549, endPoint y: 112, distance: 65.7
click at [549, 112] on div "Transfer Information Comments Minibus 4 x 4 Coach Boat Flight Train Airport Tra…" at bounding box center [674, 218] width 252 height 382
click at [678, 113] on input "[GEOGRAPHIC_DATA] (IGU)" at bounding box center [674, 115] width 225 height 24
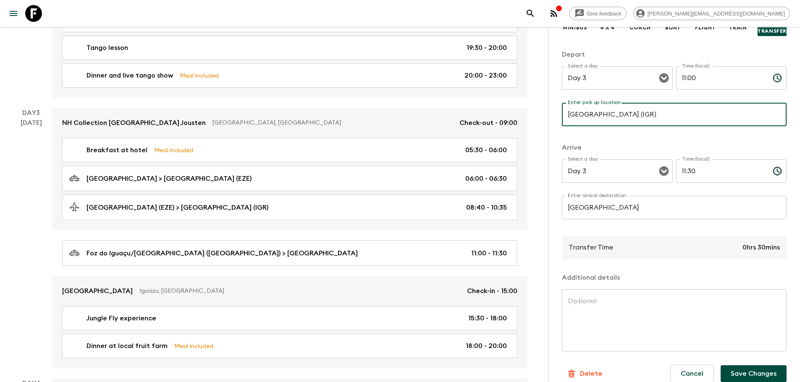
click at [768, 377] on button "Save Changes" at bounding box center [753, 374] width 66 height 17
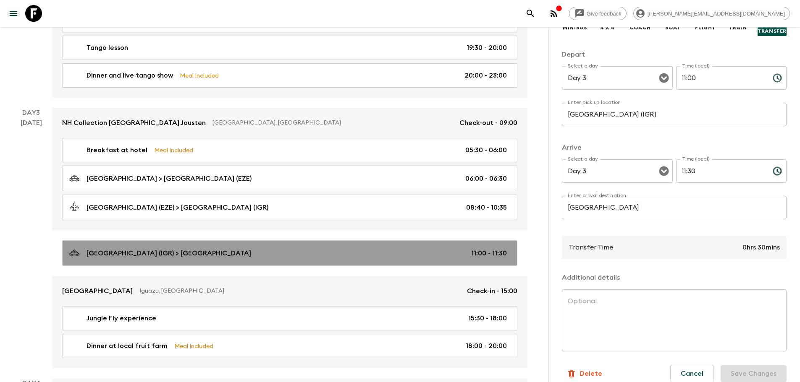
click at [339, 241] on link "[GEOGRAPHIC_DATA] (IGR) > [GEOGRAPHIC_DATA] [GEOGRAPHIC_DATA] 11:00 - 11:30" at bounding box center [289, 254] width 455 height 26
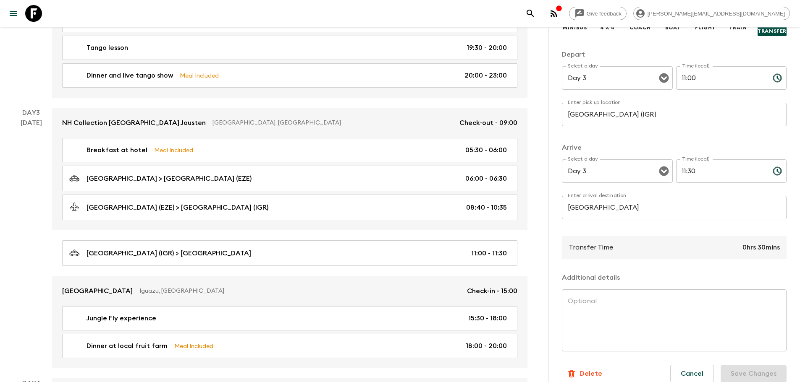
click at [577, 115] on input "[GEOGRAPHIC_DATA] (IGR)" at bounding box center [674, 115] width 225 height 24
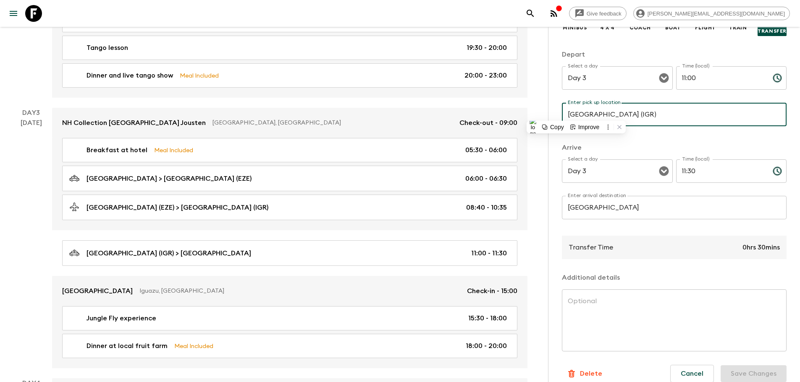
click at [577, 115] on input "[GEOGRAPHIC_DATA] (IGR)" at bounding box center [674, 115] width 225 height 24
drag, startPoint x: 598, startPoint y: 116, endPoint x: 530, endPoint y: 117, distance: 68.0
click at [530, 117] on div "Argentina & [GEOGRAPHIC_DATA] (AB2) • 2025 Departure [DATE] Room Release: 35 da…" at bounding box center [268, 271] width 537 height 1418
type input "[GEOGRAPHIC_DATA] (IGR)"
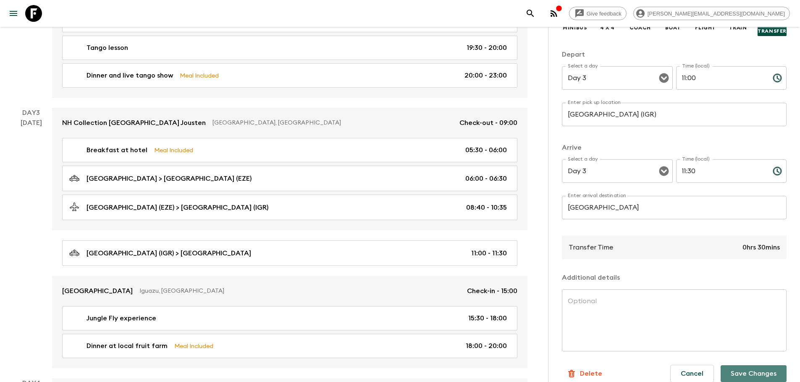
click at [755, 374] on button "Save Changes" at bounding box center [753, 374] width 66 height 17
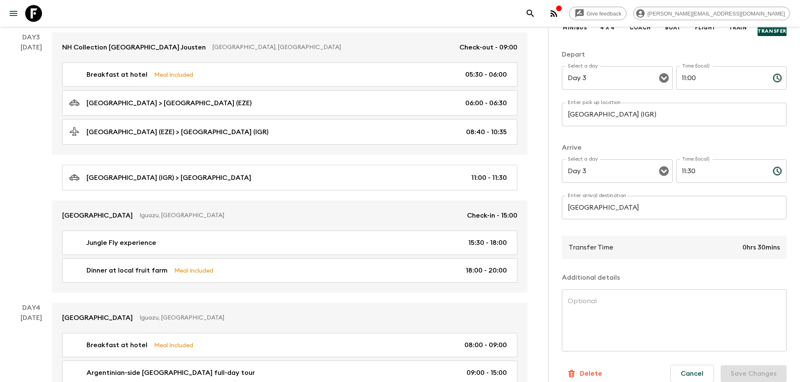
scroll to position [561, 0]
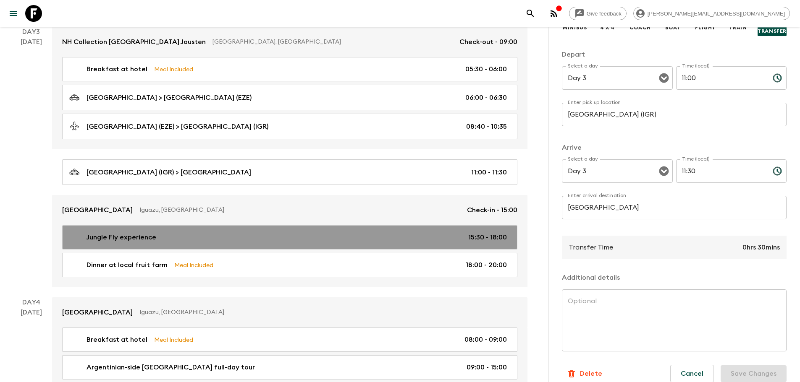
click at [400, 231] on link "Jungle Fly experience 15:30 - 18:00" at bounding box center [289, 237] width 455 height 24
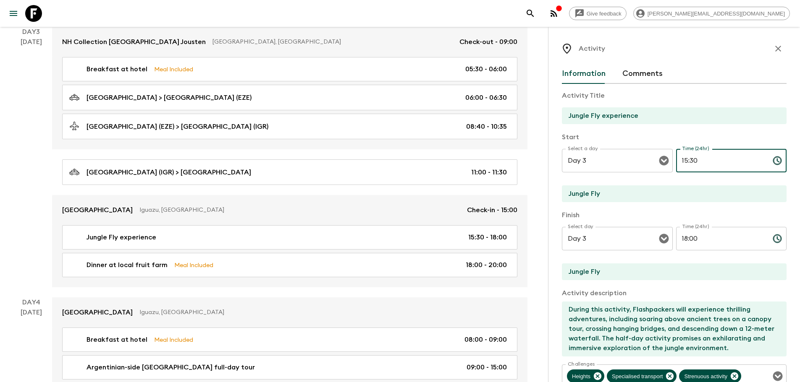
drag, startPoint x: 687, startPoint y: 162, endPoint x: 756, endPoint y: 160, distance: 68.9
click at [756, 160] on input "15:30" at bounding box center [721, 161] width 90 height 24
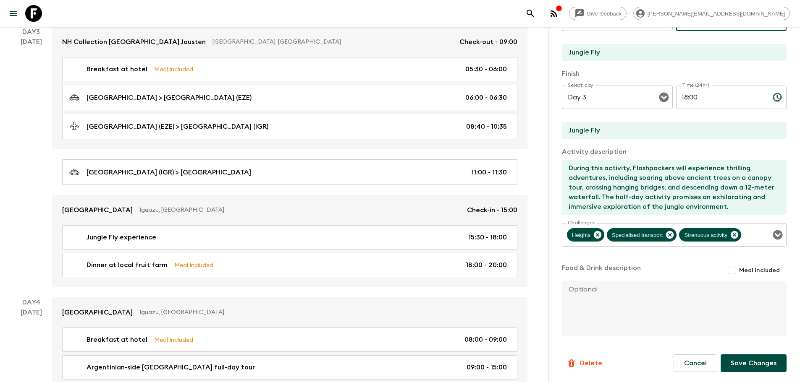
type input "15:45"
click at [757, 362] on button "Save Changes" at bounding box center [753, 364] width 66 height 18
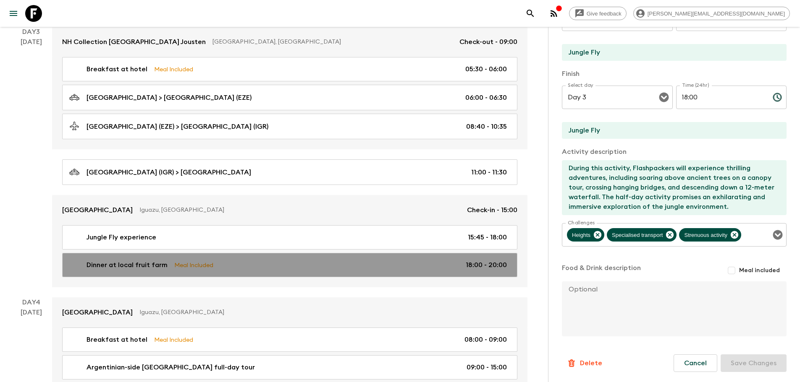
click at [459, 264] on div "Dinner at local fruit farm Meal Included 18:00 - 20:00" at bounding box center [287, 265] width 437 height 10
type input "Dinner at local fruit farm"
type input "[GEOGRAPHIC_DATA]"
type textarea "Flashpackers will enjoy a three-course set menu at this farm within the tropica…"
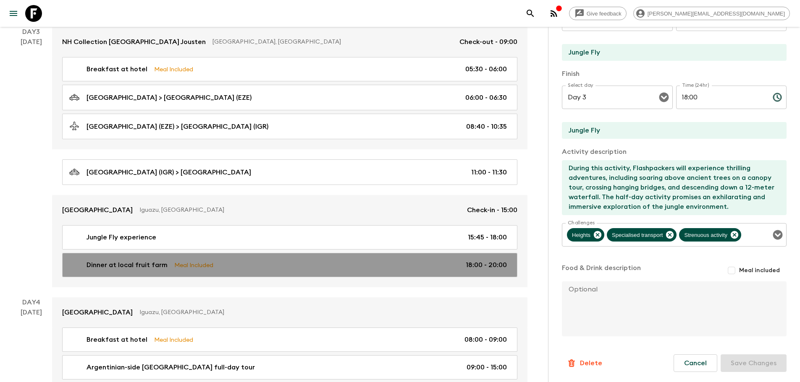
checkbox input "true"
type textarea "Three-course set menu, accompanied by half a bottle of wine per person, natural…"
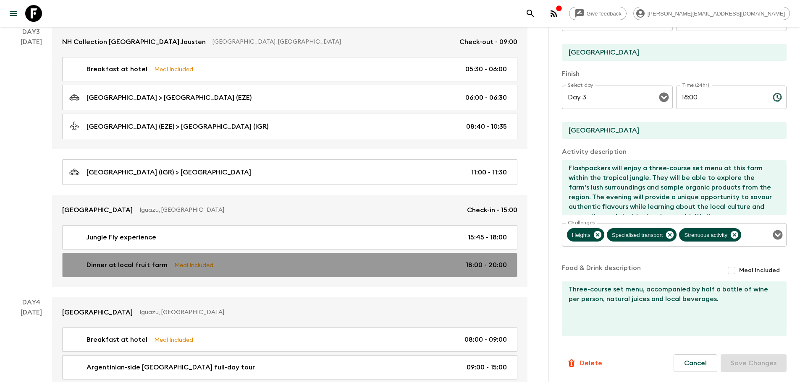
type input "18:00"
type input "20:00"
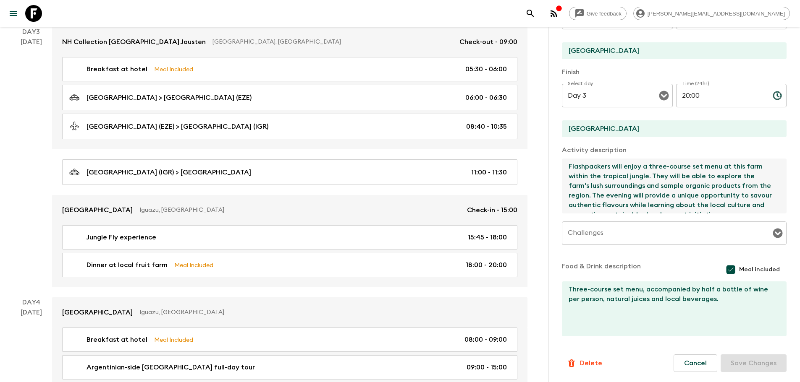
scroll to position [10, 0]
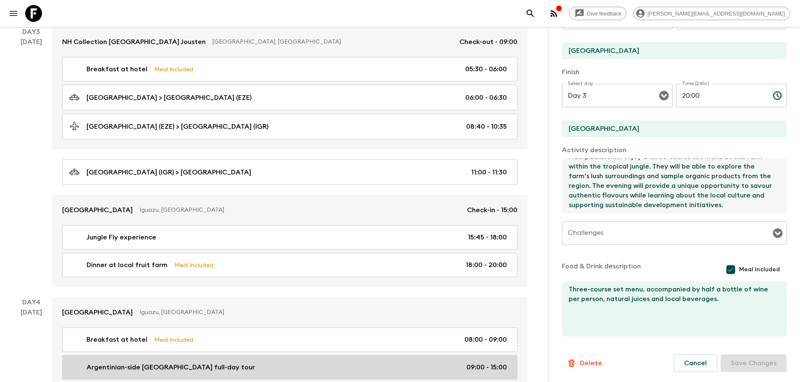
click at [418, 369] on div "Argentinian-side [GEOGRAPHIC_DATA] full-day tour 09:00 - 15:00" at bounding box center [287, 368] width 437 height 10
type input "Argentinian-side [GEOGRAPHIC_DATA] full-day tour"
type input "[GEOGRAPHIC_DATA]"
type textarea "The [GEOGRAPHIC_DATA] full-day tour will provide Flashpackers with an immersive…"
checkbox input "false"
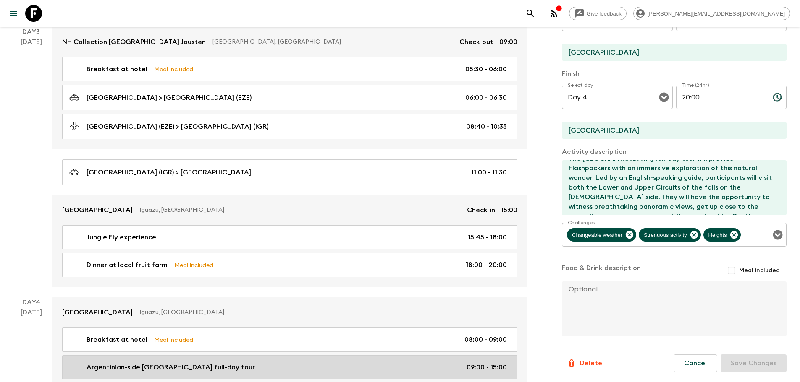
type input "Day 4"
type input "09:00"
type input "Day 4"
type input "15:00"
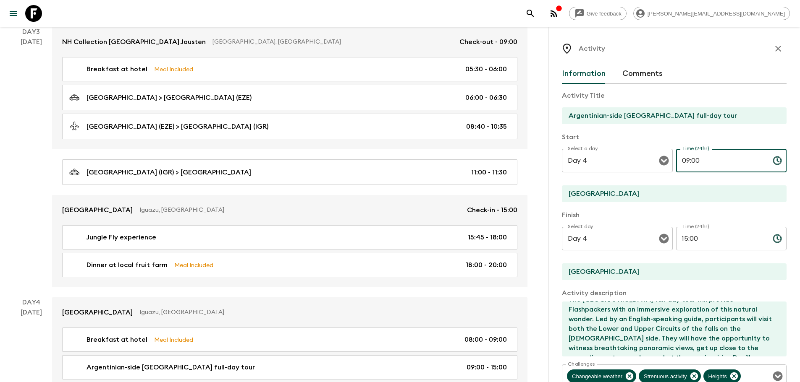
drag, startPoint x: 712, startPoint y: 165, endPoint x: 683, endPoint y: 159, distance: 29.5
click at [683, 159] on input "09:00" at bounding box center [721, 161] width 90 height 24
type input "07:15"
click at [674, 115] on input "Argentinian-side [GEOGRAPHIC_DATA] full-day tour" at bounding box center [671, 115] width 218 height 17
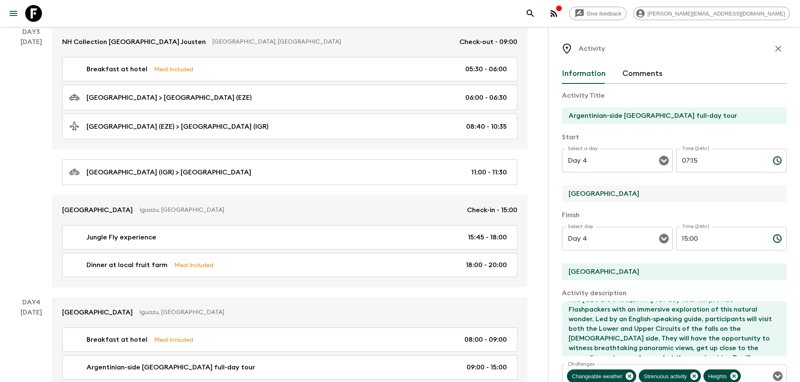
click at [604, 195] on input "[GEOGRAPHIC_DATA]" at bounding box center [671, 194] width 218 height 17
drag, startPoint x: 604, startPoint y: 195, endPoint x: 537, endPoint y: 187, distance: 67.6
click at [537, 187] on div "Argentina & [GEOGRAPHIC_DATA] (AB2) • 2025 Departure [DATE] Room Release: 35 da…" at bounding box center [268, 190] width 537 height 1418
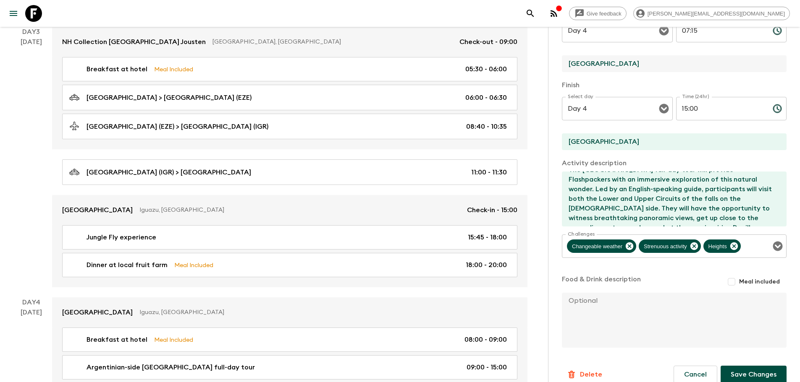
scroll to position [157, 0]
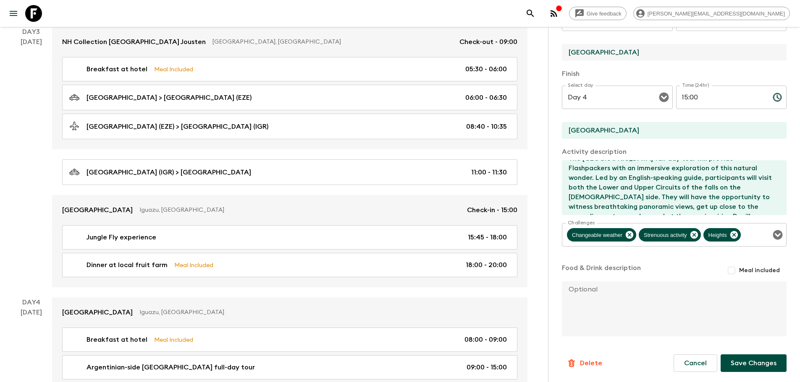
type input "[GEOGRAPHIC_DATA]"
click at [736, 366] on button "Save Changes" at bounding box center [753, 364] width 66 height 18
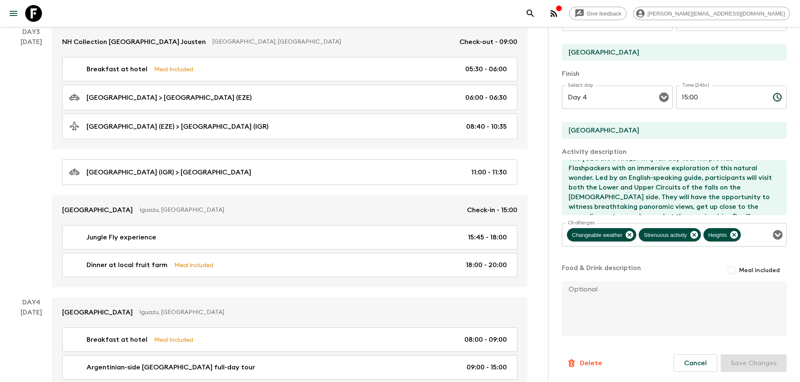
click at [751, 296] on textarea at bounding box center [671, 309] width 218 height 55
click at [740, 87] on input "15:00" at bounding box center [721, 98] width 90 height 24
type input "15:00"
click at [740, 359] on div "Cancel Save Changes" at bounding box center [729, 364] width 113 height 18
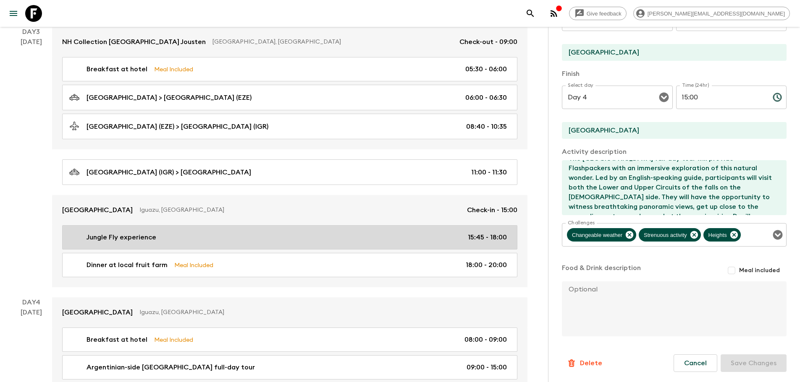
click at [445, 238] on div "Jungle Fly experience 15:45 - 18:00" at bounding box center [287, 238] width 437 height 10
type input "Jungle Fly experience"
type input "Jungle Fly"
type textarea "During this activity, Flashpackers will experience thrilling adventures, includ…"
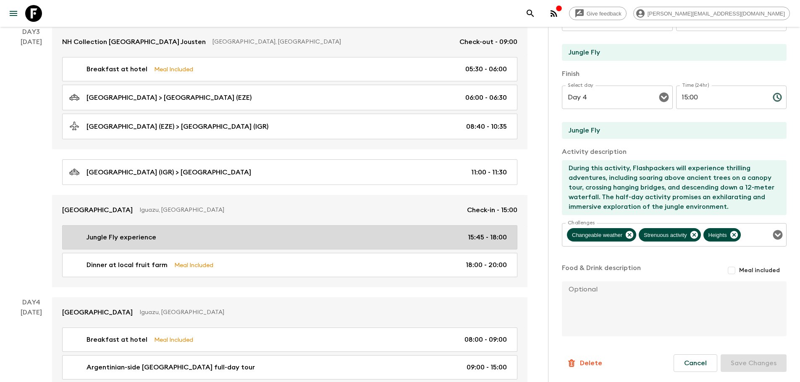
type input "Day 3"
type input "15:45"
type input "Day 3"
type input "18:00"
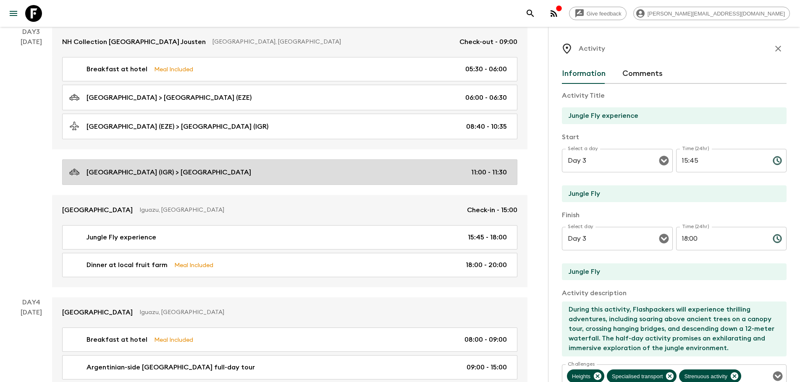
click at [278, 162] on link "[GEOGRAPHIC_DATA] (IGR) > [GEOGRAPHIC_DATA] [GEOGRAPHIC_DATA] 11:00 - 11:30" at bounding box center [289, 173] width 455 height 26
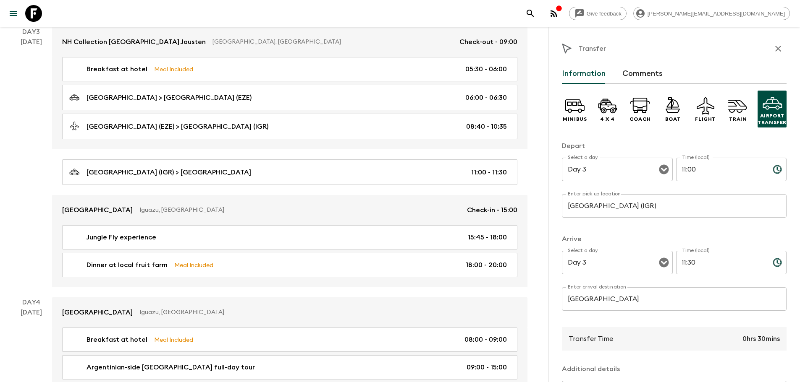
scroll to position [102, 0]
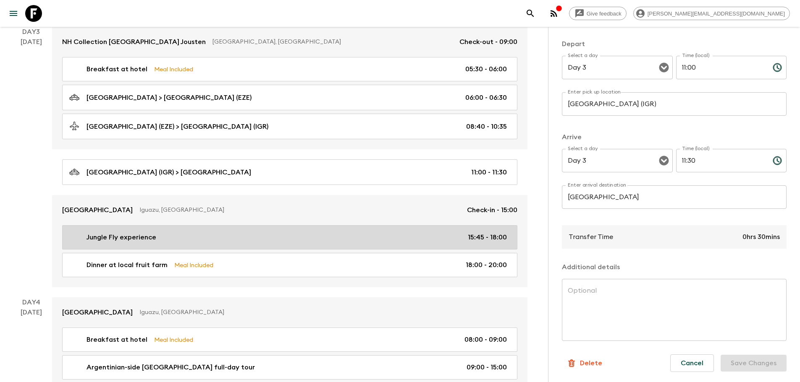
click at [421, 242] on div "Jungle Fly experience 15:45 - 18:00" at bounding box center [287, 238] width 437 height 10
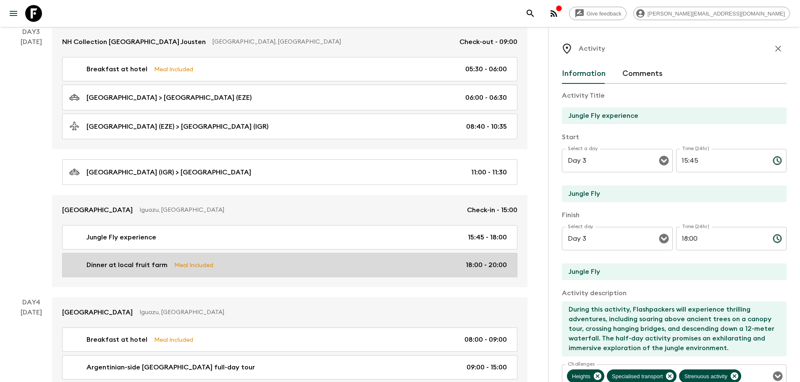
click at [233, 261] on div "Dinner at local fruit farm Meal Included 18:00 - 20:00" at bounding box center [287, 265] width 437 height 10
type input "Dinner at local fruit farm"
type input "[GEOGRAPHIC_DATA]"
type textarea "Flashpackers will enjoy a three-course set menu at this farm within the tropica…"
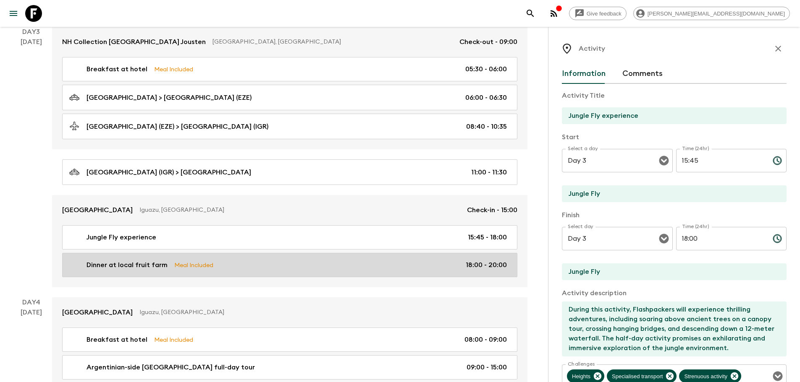
checkbox input "true"
type textarea "Three-course set menu, accompanied by half a bottle of wine per person, natural…"
type input "18:00"
type input "20:00"
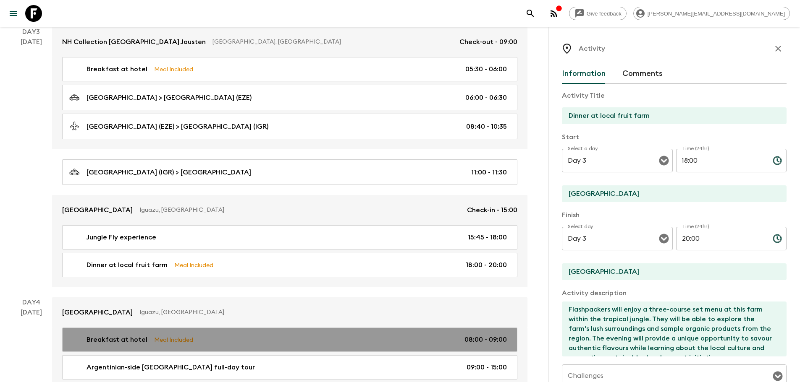
click at [290, 330] on link "Breakfast at hotel Meal Included 08:00 - 09:00" at bounding box center [289, 340] width 455 height 24
type input "Breakfast at hotel"
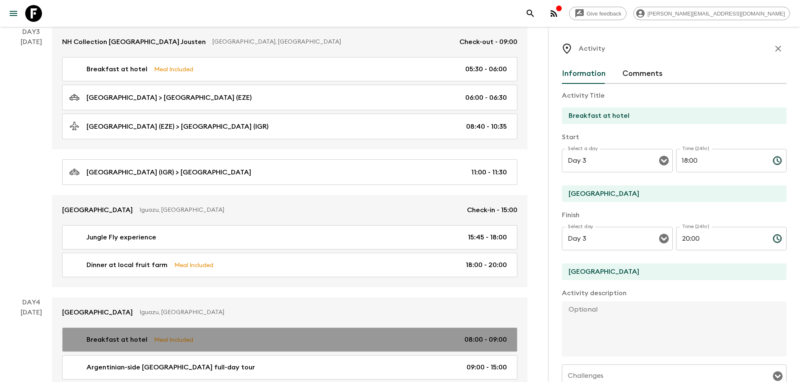
type input "Day 4"
type input "08:00"
type input "Day 4"
type input "09:00"
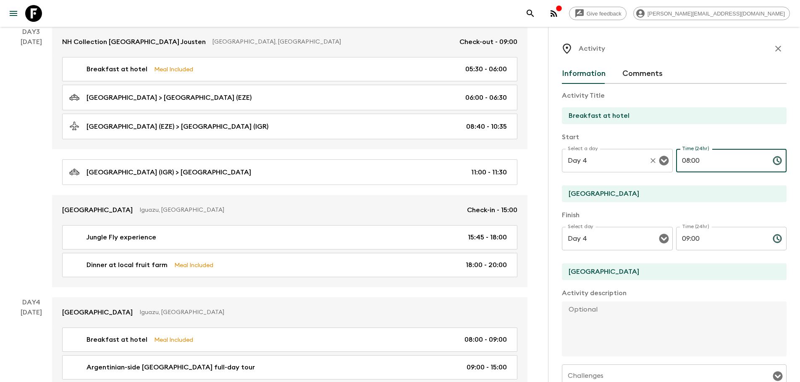
drag, startPoint x: 717, startPoint y: 164, endPoint x: 644, endPoint y: 159, distance: 72.4
click at [644, 159] on div "Select a day Day 4 Select a day ​ Time (24hr) 08:00 Time (24hr) ​" at bounding box center [674, 165] width 225 height 33
type input "07:00"
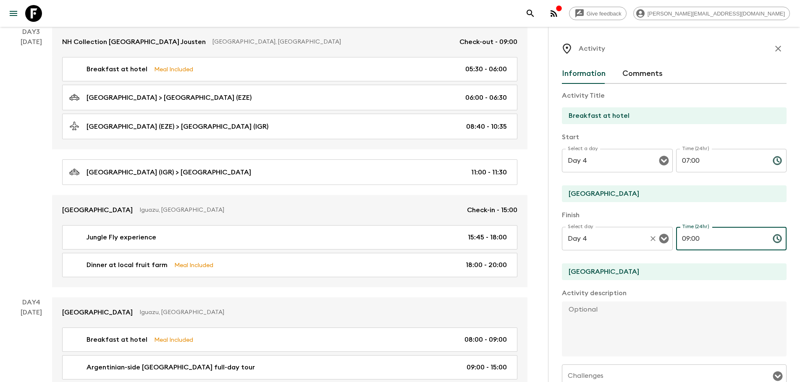
drag, startPoint x: 714, startPoint y: 240, endPoint x: 606, endPoint y: 228, distance: 108.5
click at [606, 228] on div "Select day Day 4 Select day ​ Time (24hr) 09:00 Time (24hr) ​" at bounding box center [674, 243] width 225 height 33
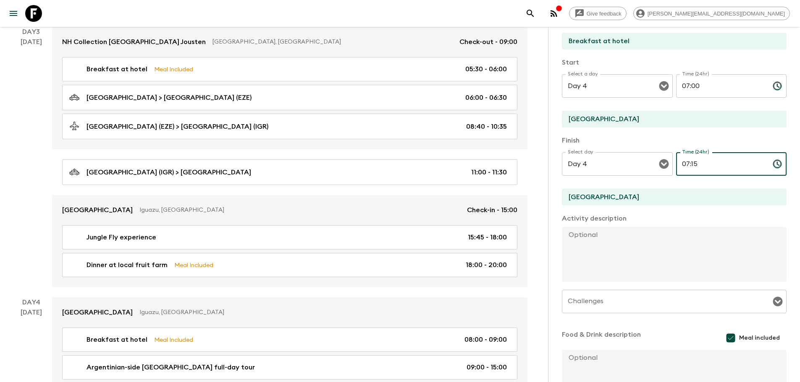
scroll to position [76, 0]
type input "07:15"
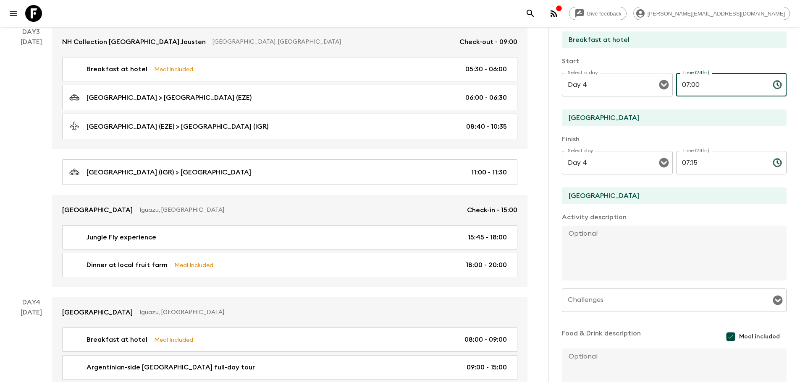
drag, startPoint x: 679, startPoint y: 82, endPoint x: 759, endPoint y: 85, distance: 79.4
click at [759, 85] on input "07:00" at bounding box center [721, 85] width 90 height 24
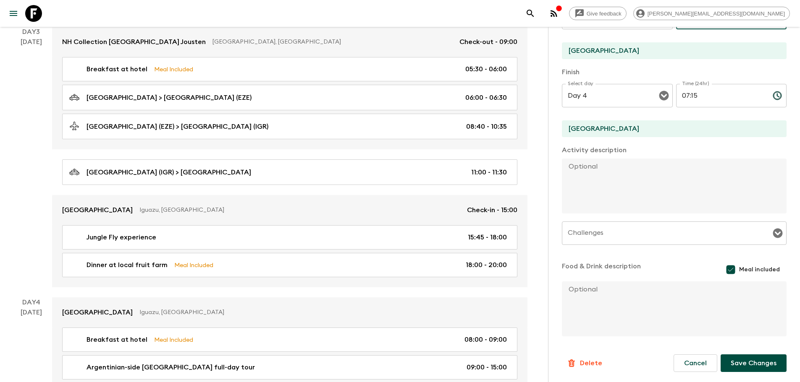
type input "06:45"
click at [747, 358] on button "Save Changes" at bounding box center [753, 364] width 66 height 18
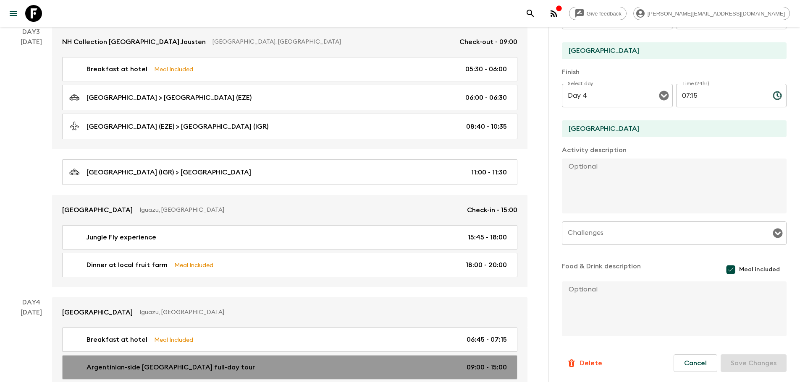
click at [450, 370] on div "Argentinian-side [GEOGRAPHIC_DATA] full-day tour 09:00 - 15:00" at bounding box center [287, 368] width 437 height 10
type input "Argentinian-side [GEOGRAPHIC_DATA] full-day tour"
type input "[GEOGRAPHIC_DATA]"
type textarea "The [GEOGRAPHIC_DATA] full-day tour will provide Flashpackers with an immersive…"
checkbox input "false"
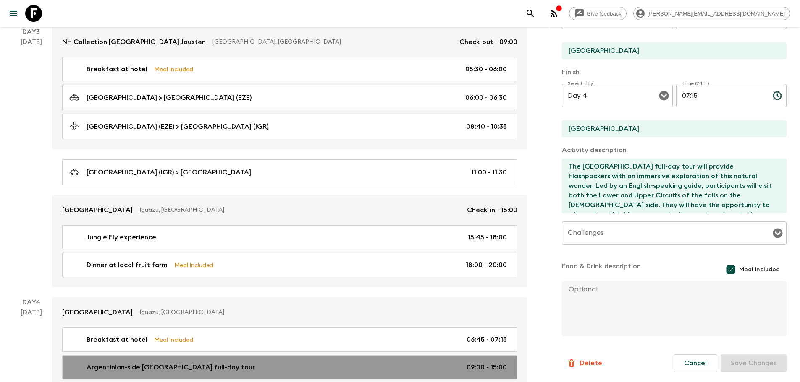
type input "09:00"
type input "15:00"
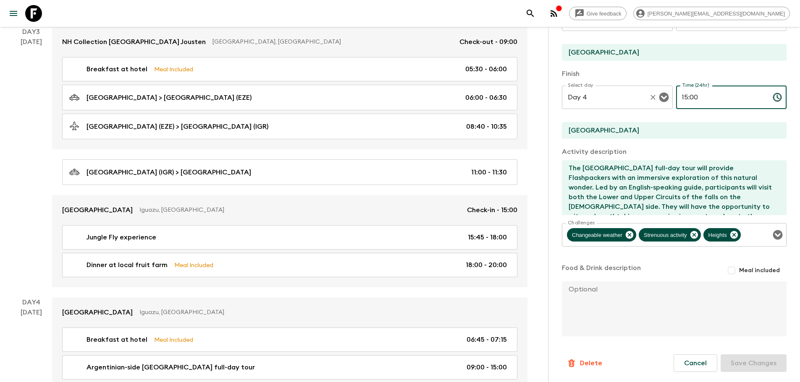
drag, startPoint x: 716, startPoint y: 95, endPoint x: 618, endPoint y: 93, distance: 98.3
click at [618, 93] on div "Select day Day 4 Select day ​ Time (24hr) 15:00 Time (24hr) ​" at bounding box center [674, 102] width 225 height 33
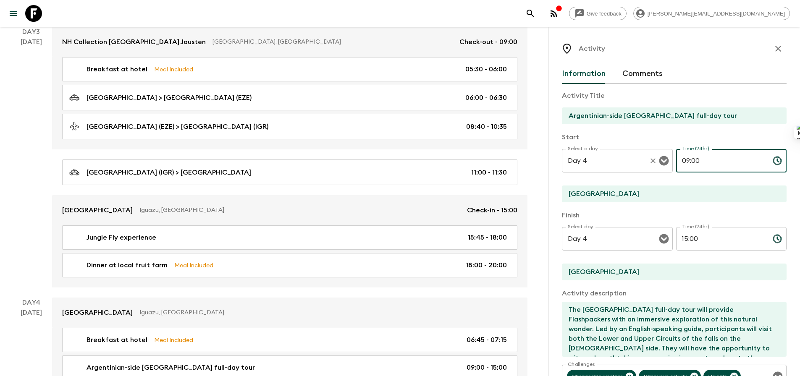
drag, startPoint x: 722, startPoint y: 162, endPoint x: 651, endPoint y: 157, distance: 71.5
click at [651, 157] on div "Select a day Day 4 Select a day ​ Time (24hr) 09:00 Time (24hr) ​" at bounding box center [674, 165] width 225 height 33
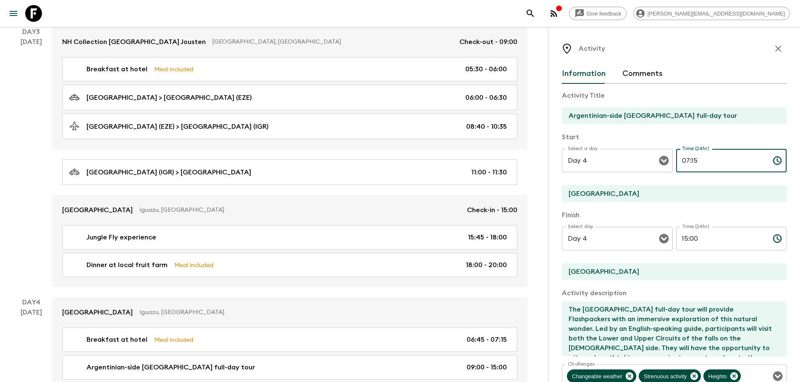
scroll to position [157, 0]
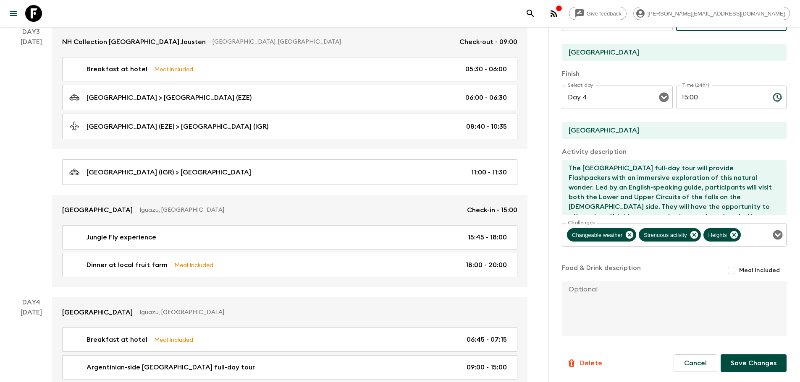
type input "07:15"
click at [755, 362] on button "Save Changes" at bounding box center [753, 364] width 66 height 18
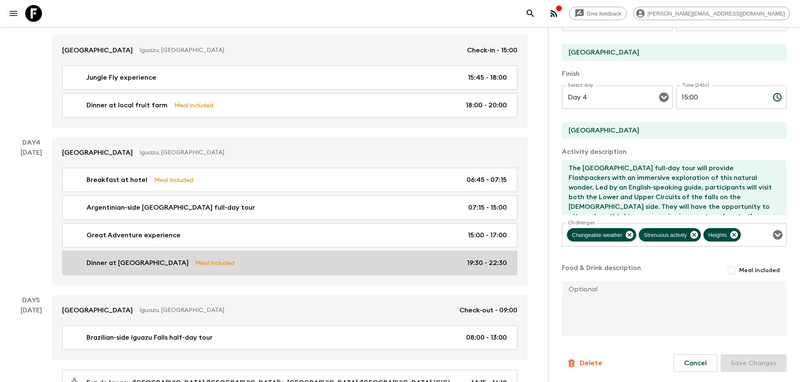
click at [443, 267] on div "Dinner at Yabuticaba Meal Included 19:30 - 22:30" at bounding box center [287, 263] width 437 height 10
type input "Dinner at [GEOGRAPHIC_DATA]"
type input "[GEOGRAPHIC_DATA]"
type textarea "This informal dinner offers Flashpackers a unique culinary experience immersed …"
checkbox input "true"
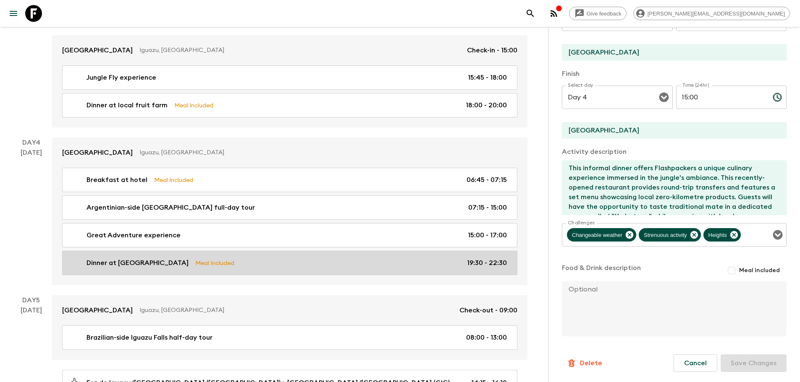
type input "19:30"
type input "22:30"
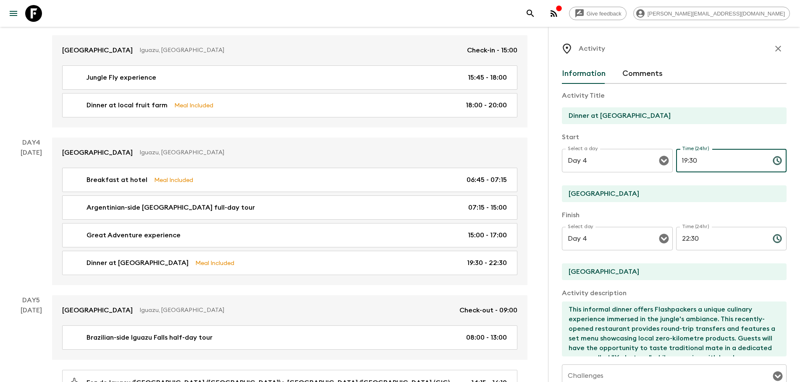
drag, startPoint x: 686, startPoint y: 162, endPoint x: 749, endPoint y: 155, distance: 63.7
click at [749, 155] on input "19:30" at bounding box center [721, 161] width 90 height 24
type input "19:00"
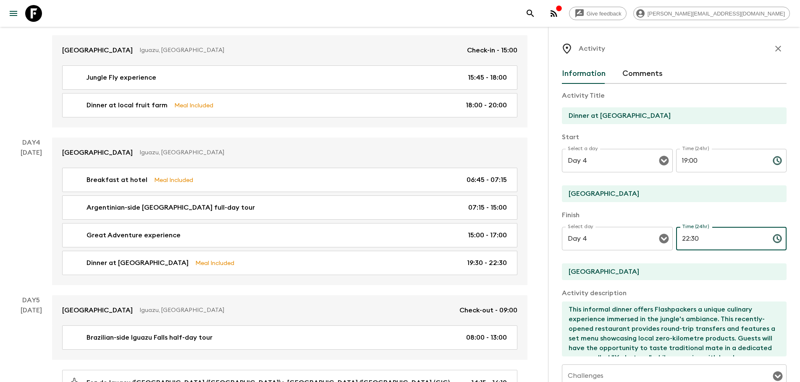
drag, startPoint x: 688, startPoint y: 237, endPoint x: 736, endPoint y: 243, distance: 47.8
click at [736, 243] on input "22:30" at bounding box center [721, 239] width 90 height 24
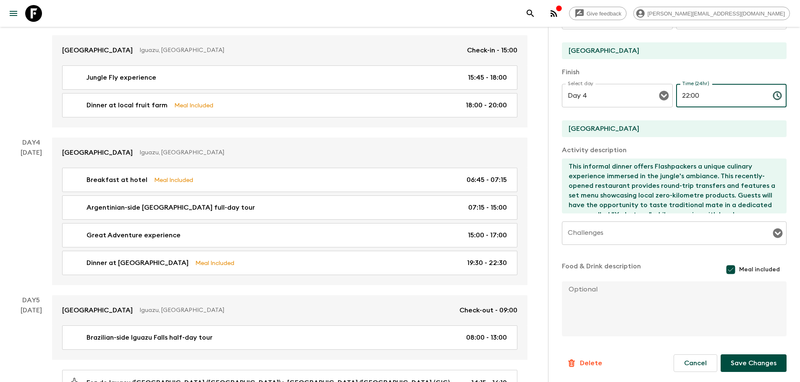
type input "22:00"
click at [747, 366] on button "Save Changes" at bounding box center [753, 364] width 66 height 18
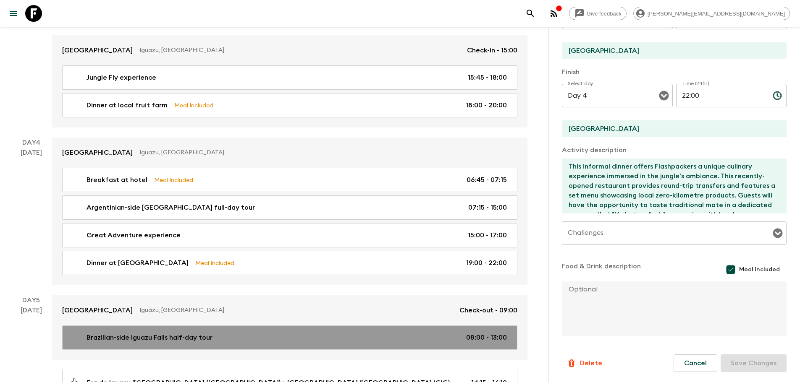
click at [458, 332] on link "Brazilian-side [GEOGRAPHIC_DATA] half-day tour 08:00 - 13:00" at bounding box center [289, 338] width 455 height 24
type input "Brazilian-side Iguazu Falls half-day tour"
type input "Foz do Iguaçu/[GEOGRAPHIC_DATA] ([GEOGRAPHIC_DATA])"
type textarea "This half-day tour continues Flashpackers exploration of the [GEOGRAPHIC_DATA] …"
checkbox input "false"
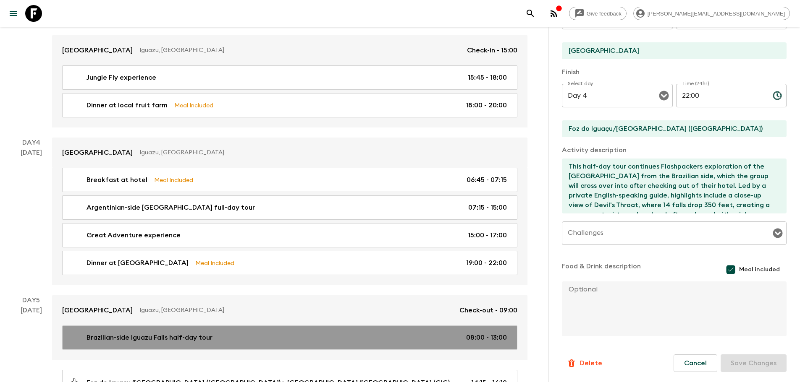
type input "Day 5"
type input "08:00"
type input "Day 5"
type input "13:00"
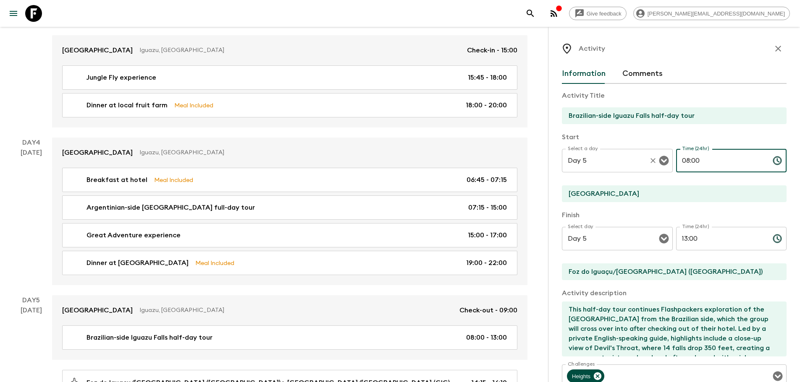
drag, startPoint x: 712, startPoint y: 164, endPoint x: 617, endPoint y: 164, distance: 94.9
click at [617, 164] on div "Select a day Day 5 Select a day ​ Time (24hr) 08:00 Time (24hr) ​" at bounding box center [674, 165] width 225 height 33
type input "07:45"
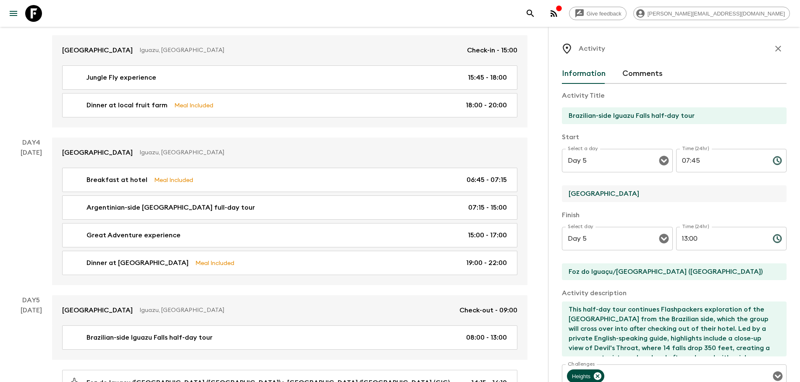
click at [602, 194] on input "[GEOGRAPHIC_DATA]" at bounding box center [671, 194] width 218 height 17
click at [626, 194] on input "[GEOGRAPHIC_DATA]" at bounding box center [671, 194] width 218 height 17
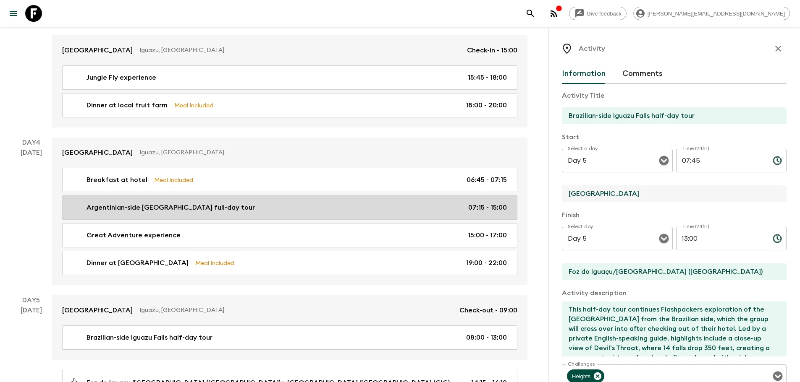
drag, startPoint x: 605, startPoint y: 193, endPoint x: 507, endPoint y: 196, distance: 98.7
click at [507, 196] on div "Argentina & [GEOGRAPHIC_DATA] (AB2) • 2025 Departure [DATE] Room Release: 35 da…" at bounding box center [268, 30] width 537 height 1418
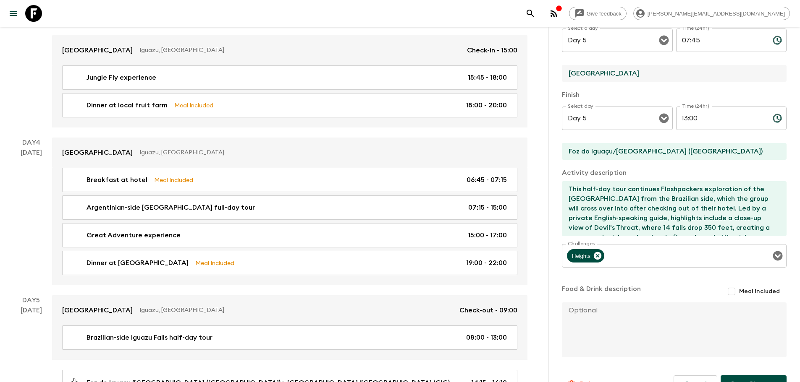
scroll to position [125, 0]
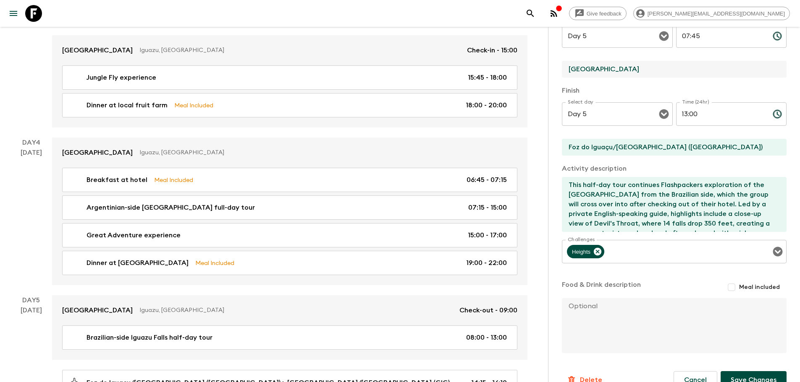
type input "[GEOGRAPHIC_DATA]"
click at [739, 376] on button "Save Changes" at bounding box center [753, 380] width 66 height 18
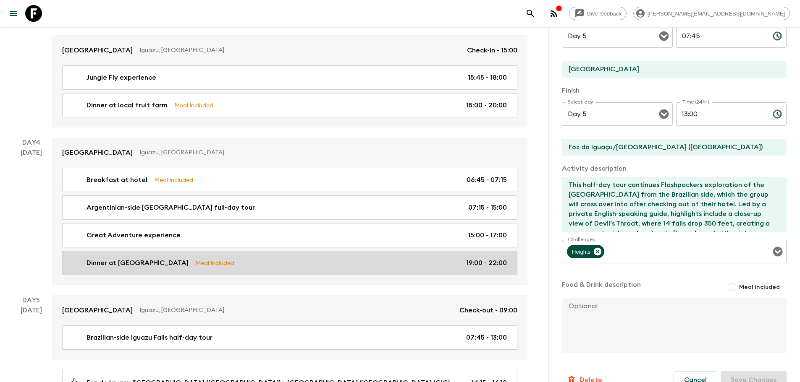
click at [321, 262] on div "Dinner at Yabuticaba Meal Included 19:00 - 22:00" at bounding box center [287, 263] width 437 height 10
type input "Dinner at [GEOGRAPHIC_DATA]"
type input "[GEOGRAPHIC_DATA]"
type textarea "This informal dinner offers Flashpackers a unique culinary experience immersed …"
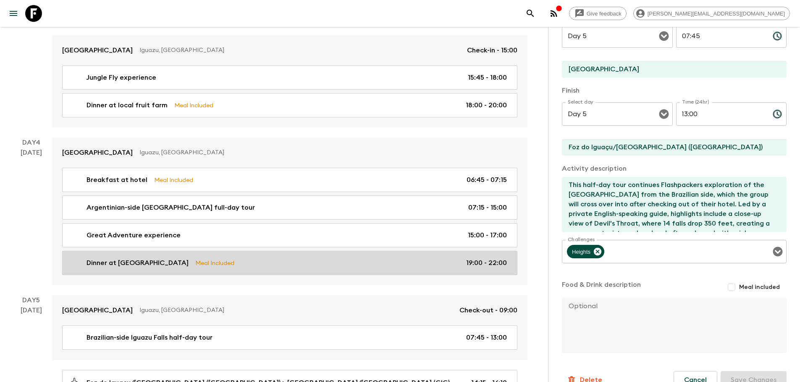
checkbox input "true"
type input "Day 4"
type input "19:00"
type input "Day 4"
type input "22:00"
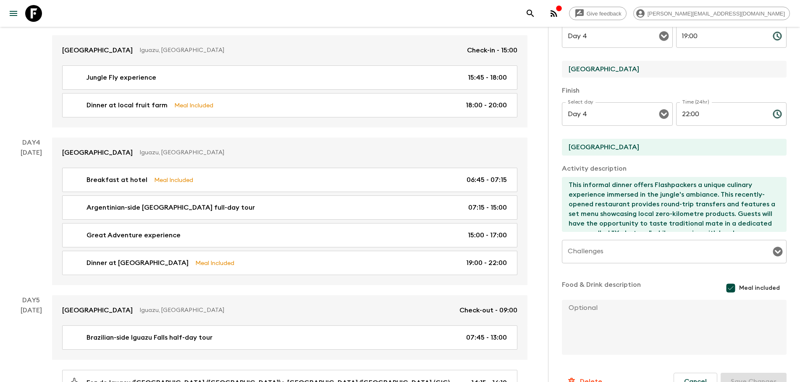
drag, startPoint x: 604, startPoint y: 67, endPoint x: 552, endPoint y: 63, distance: 53.1
click at [552, 63] on div "Activity Information Comments Activity Title Dinner at [GEOGRAPHIC_DATA] Start …" at bounding box center [674, 218] width 252 height 382
type input "[GEOGRAPHIC_DATA]"
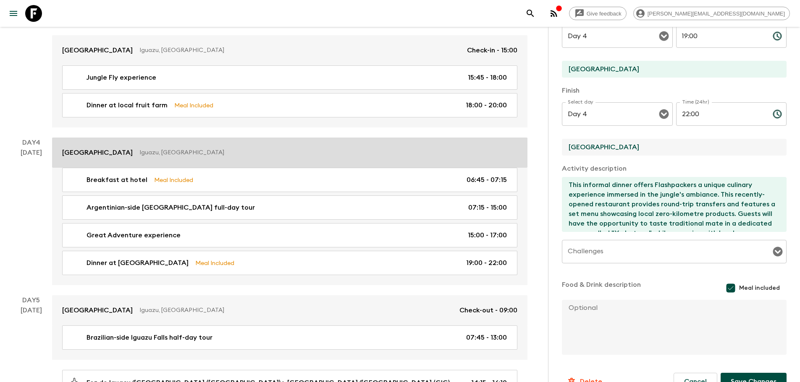
drag, startPoint x: 607, startPoint y: 147, endPoint x: 497, endPoint y: 150, distance: 110.0
click at [497, 150] on div "Argentina & [GEOGRAPHIC_DATA] (AB2) • 2025 Departure [DATE] Room Release: 35 da…" at bounding box center [268, 30] width 537 height 1418
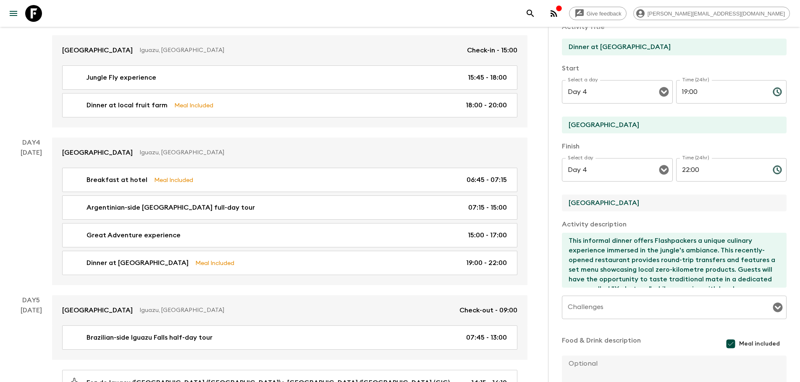
scroll to position [143, 0]
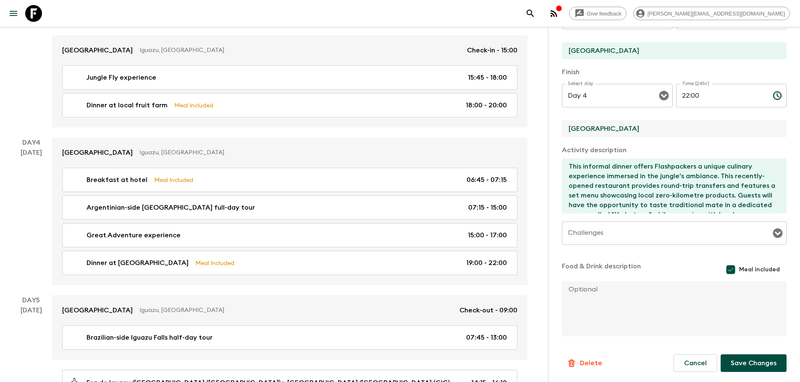
type input "[GEOGRAPHIC_DATA]"
click at [743, 365] on button "Save Changes" at bounding box center [753, 364] width 66 height 18
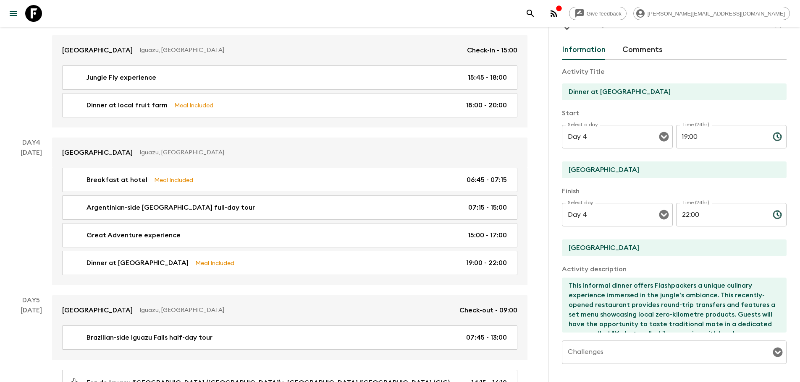
scroll to position [20, 0]
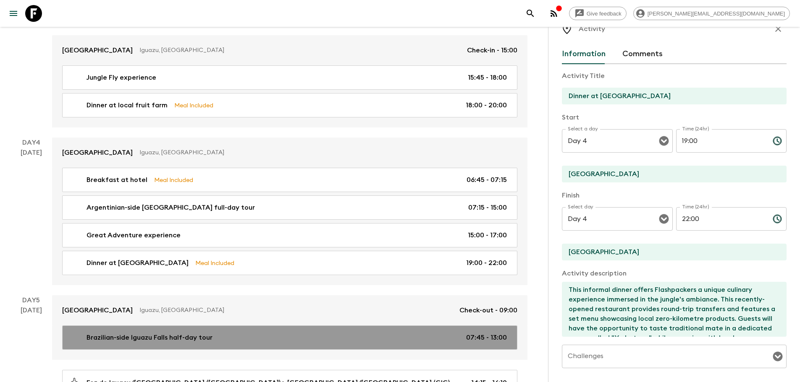
click at [298, 338] on div "Brazilian-side [GEOGRAPHIC_DATA] half-day tour 07:45 - 13:00" at bounding box center [287, 338] width 437 height 10
type input "Brazilian-side Iguazu Falls half-day tour"
type input "Foz do Iguaçu/[GEOGRAPHIC_DATA] ([GEOGRAPHIC_DATA])"
type textarea "This half-day tour continues Flashpackers exploration of the [GEOGRAPHIC_DATA] …"
checkbox input "false"
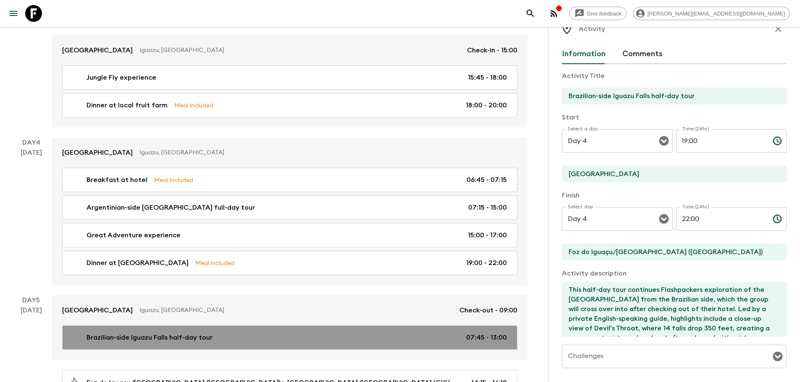
type input "Day 5"
type input "07:45"
type input "Day 5"
type input "13:00"
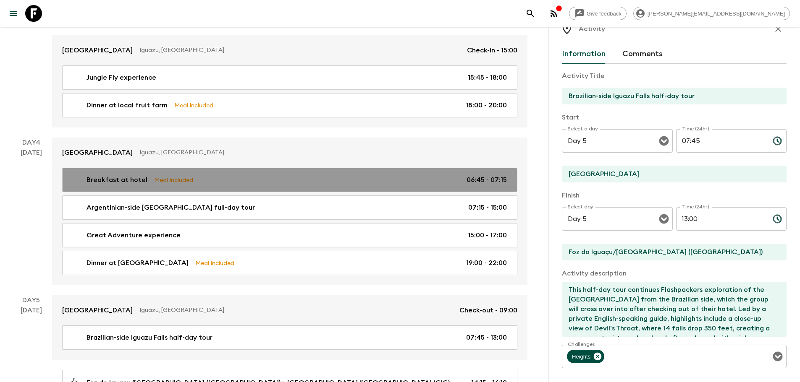
click at [376, 187] on link "Breakfast at hotel Meal Included 06:45 - 07:15" at bounding box center [289, 180] width 455 height 24
type input "Breakfast at hotel"
type input "[GEOGRAPHIC_DATA]"
checkbox input "true"
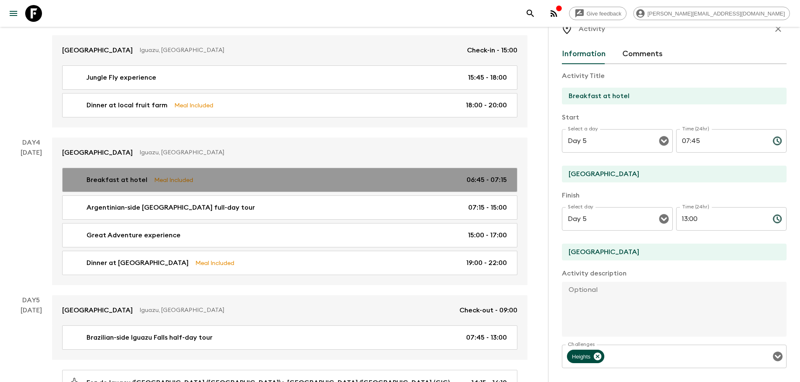
type input "Day 4"
type input "06:45"
type input "Day 4"
type input "07:15"
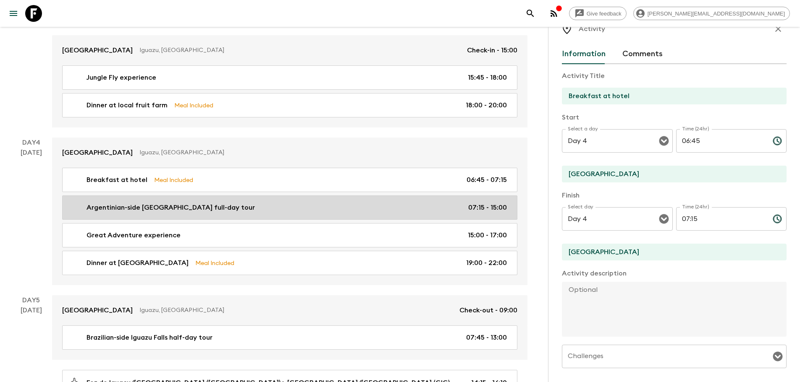
click at [360, 207] on div "Argentinian-side [GEOGRAPHIC_DATA] full-day tour 07:15 - 15:00" at bounding box center [287, 208] width 437 height 10
type input "Argentinian-side [GEOGRAPHIC_DATA] full-day tour"
type input "[GEOGRAPHIC_DATA]"
type textarea "The [GEOGRAPHIC_DATA] full-day tour will provide Flashpackers with an immersive…"
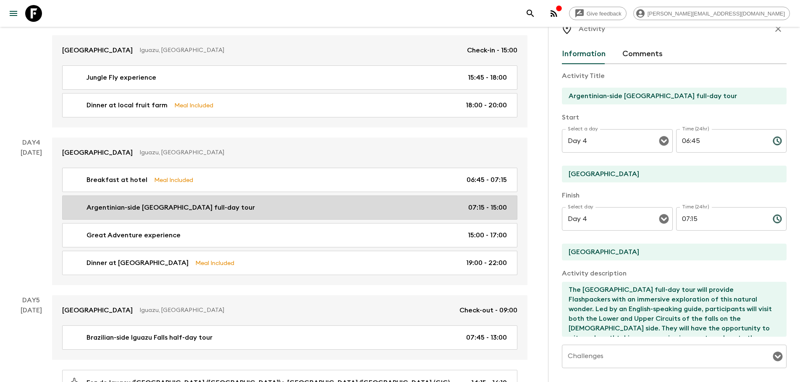
checkbox input "false"
type input "07:15"
type input "15:00"
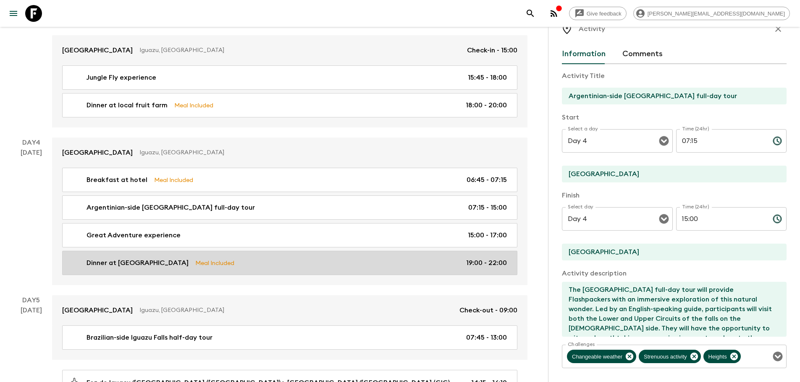
click at [328, 255] on link "Dinner at Yabuticaba Meal Included 19:00 - 22:00" at bounding box center [289, 263] width 455 height 24
type input "Dinner at [GEOGRAPHIC_DATA]"
type input "[GEOGRAPHIC_DATA]"
type textarea "This informal dinner offers Flashpackers a unique culinary experience immersed …"
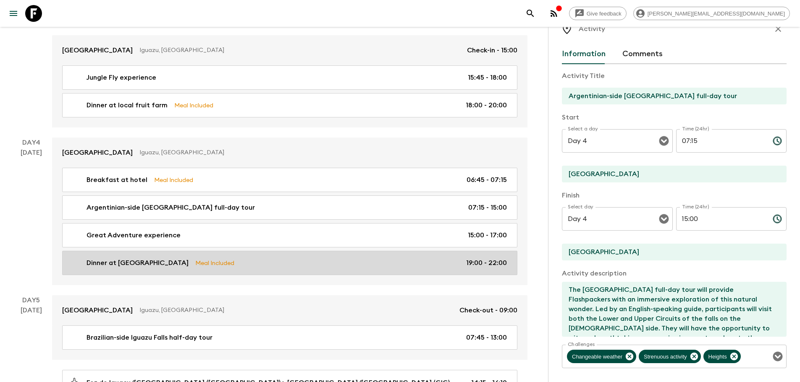
checkbox input "true"
type input "19:00"
type input "22:00"
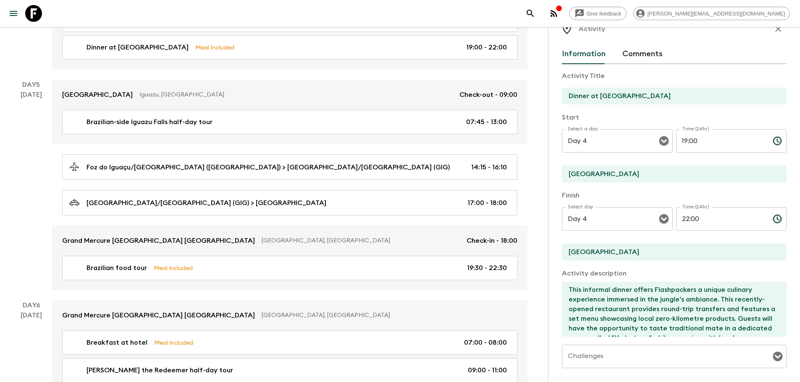
scroll to position [945, 0]
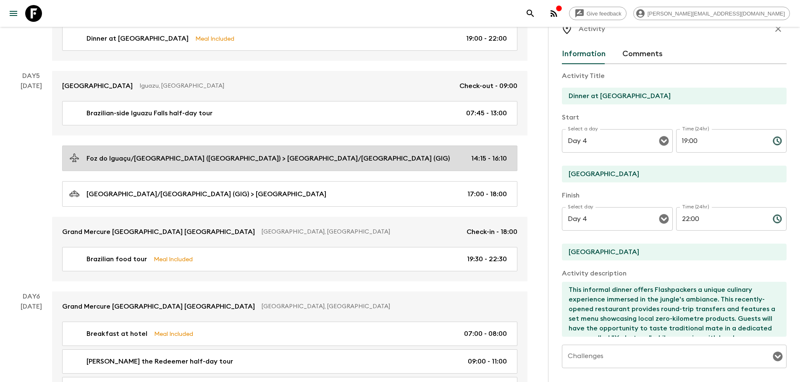
click at [279, 161] on p "Foz do Iguaçu/[GEOGRAPHIC_DATA] ([GEOGRAPHIC_DATA]) > [GEOGRAPHIC_DATA]/[GEOGRA…" at bounding box center [267, 159] width 363 height 10
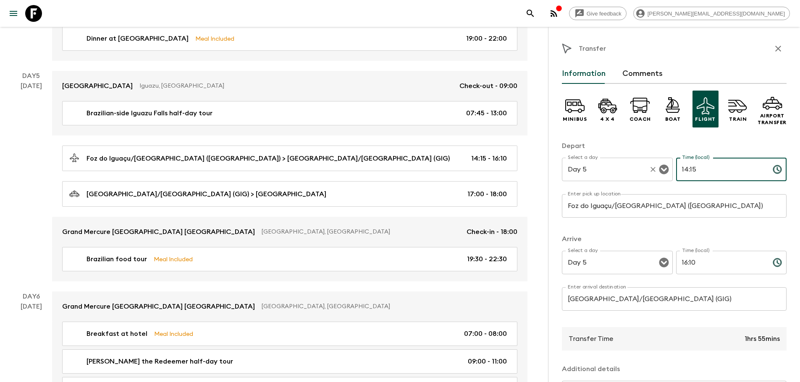
drag, startPoint x: 685, startPoint y: 170, endPoint x: 633, endPoint y: 168, distance: 52.1
click at [633, 168] on div "Select a day Day 5 Select a day ​ Time (local) 14:15 Time (local) ​" at bounding box center [674, 174] width 225 height 33
type input "18:15"
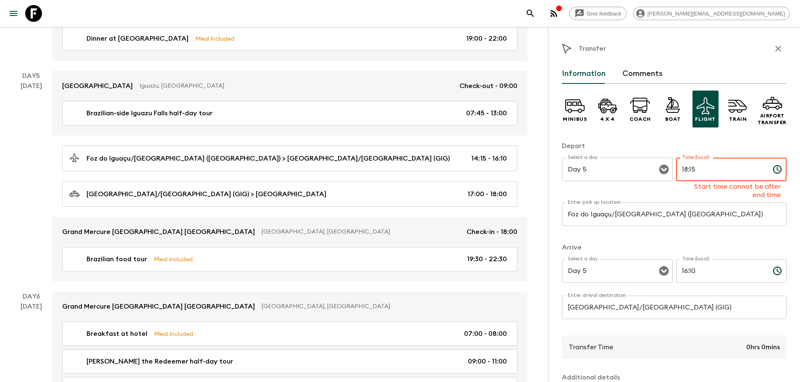
click at [704, 286] on p "​" at bounding box center [731, 288] width 99 height 8
drag, startPoint x: 710, startPoint y: 272, endPoint x: 599, endPoint y: 276, distance: 110.5
click at [599, 276] on div "Select a day Day 5 Select a day ​ Time (local) 16:10 Time (local) ​" at bounding box center [674, 275] width 225 height 33
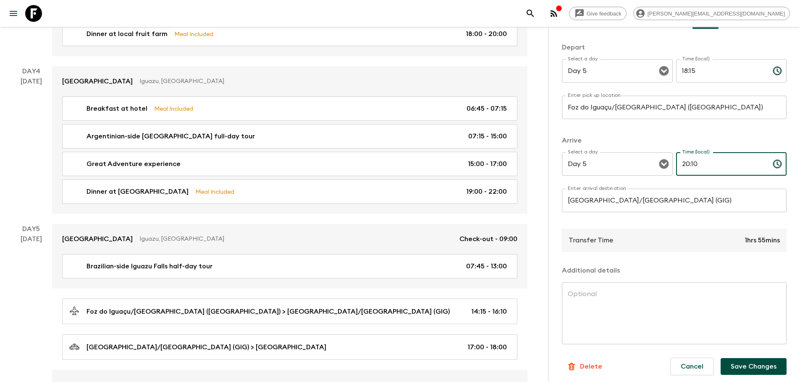
scroll to position [102, 0]
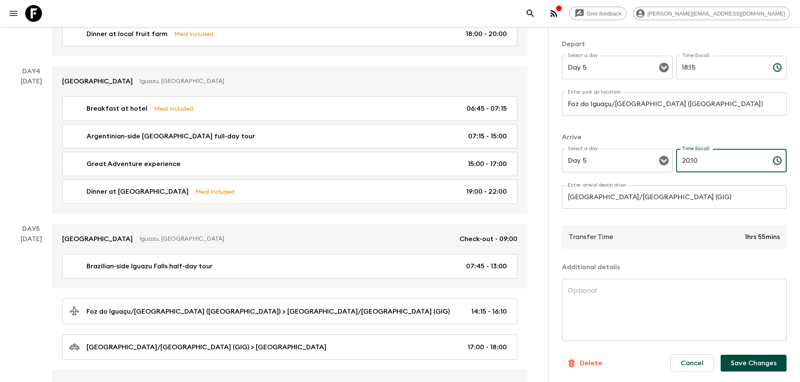
type input "20:10"
click at [741, 357] on button "Save Changes" at bounding box center [753, 363] width 66 height 17
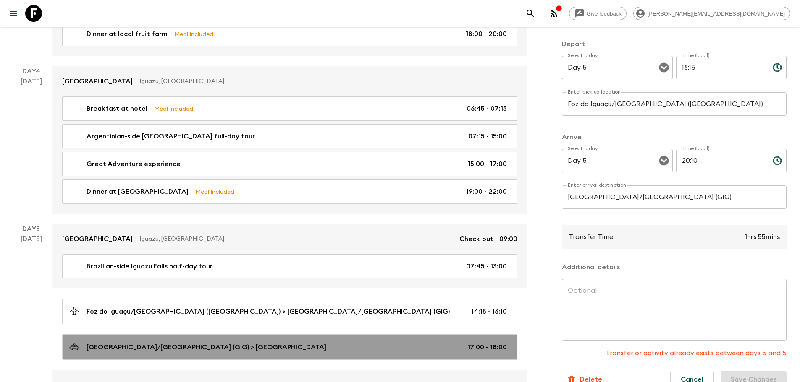
click at [457, 348] on div "[GEOGRAPHIC_DATA]/[GEOGRAPHIC_DATA] (GIG) > [GEOGRAPHIC_DATA] 17:00 - 18:00" at bounding box center [287, 347] width 437 height 11
type input "[GEOGRAPHIC_DATA]/[GEOGRAPHIC_DATA] (GIG)"
type input "[GEOGRAPHIC_DATA]"
type textarea "Note: if the group arrives on a late flight from [GEOGRAPHIC_DATA], they may be…"
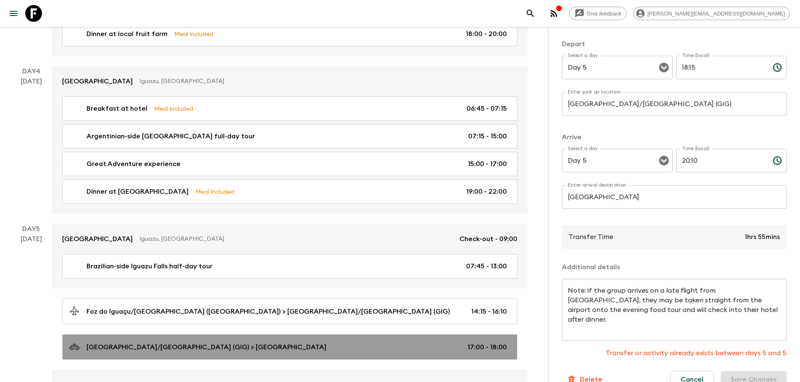
type input "17:00"
type input "18:00"
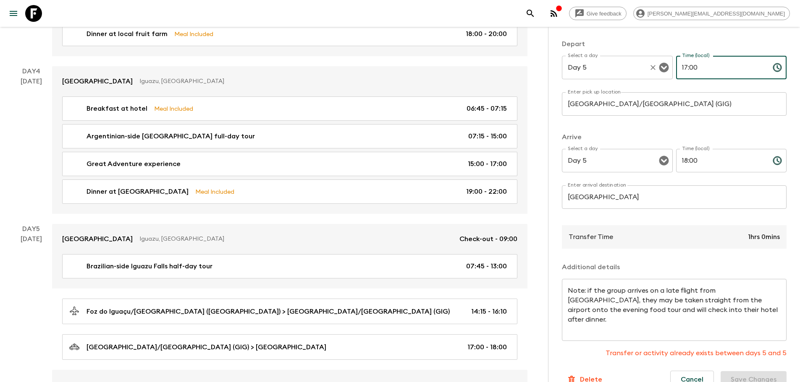
drag, startPoint x: 706, startPoint y: 76, endPoint x: 598, endPoint y: 83, distance: 108.1
click at [598, 83] on div "Select a day Day 5 Select a day ​ Time (local) 17:00 Time (local) ​" at bounding box center [674, 72] width 225 height 33
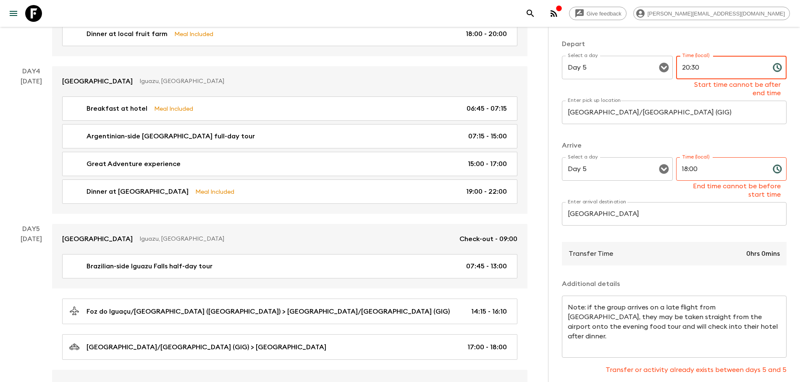
type input "20:30"
drag, startPoint x: 702, startPoint y: 170, endPoint x: 639, endPoint y: 166, distance: 63.5
click at [639, 166] on div "Select a day Day 5 Select a day ​ Time (local) 18:00 Time (local) End time cann…" at bounding box center [674, 178] width 225 height 42
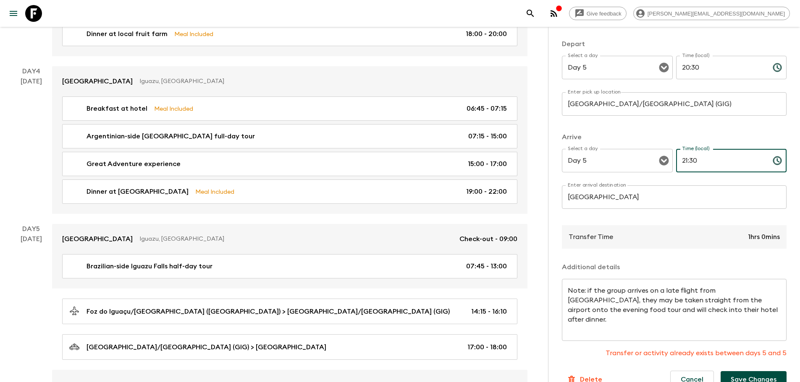
type input "21:30"
click at [743, 375] on button "Save Changes" at bounding box center [753, 379] width 66 height 17
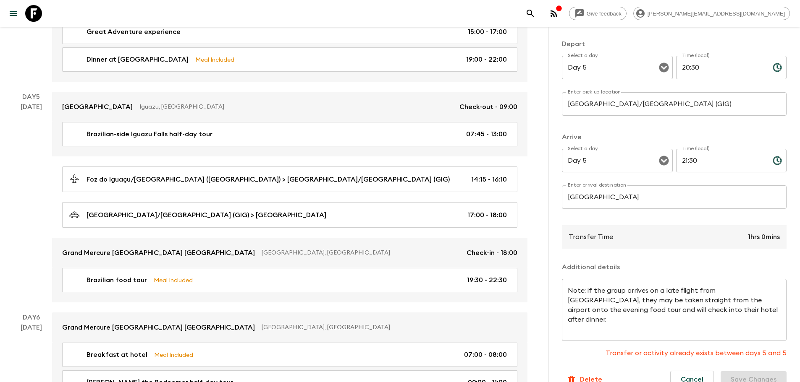
scroll to position [926, 0]
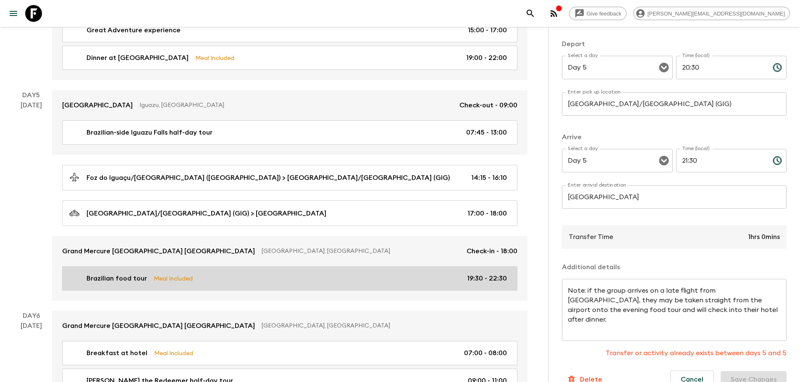
click at [484, 283] on p "19:30 - 22:30" at bounding box center [487, 279] width 40 height 10
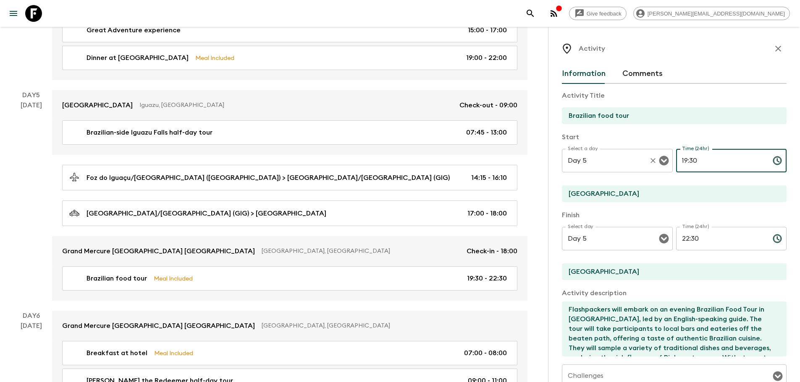
drag, startPoint x: 712, startPoint y: 159, endPoint x: 623, endPoint y: 157, distance: 88.6
click at [623, 157] on div "Select a day Day 5 Select a day ​ Time (24hr) 19:30 Time (24hr) ​" at bounding box center [674, 165] width 225 height 33
type input "21:00"
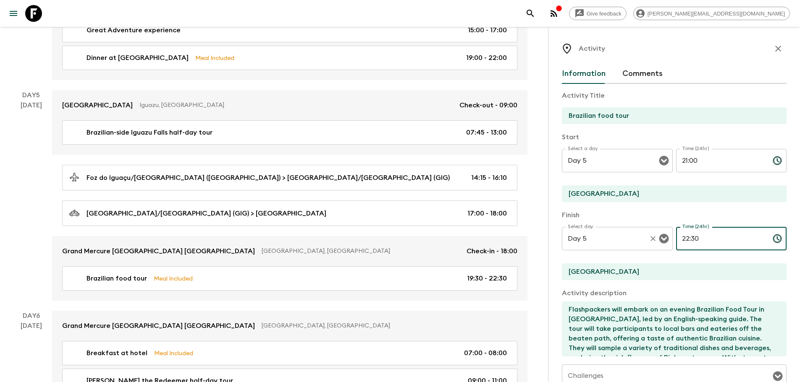
drag, startPoint x: 706, startPoint y: 237, endPoint x: 634, endPoint y: 231, distance: 72.8
click at [634, 231] on div "Select day Day 5 Select day ​ Time (24hr) 22:30 Time (24hr) ​" at bounding box center [674, 243] width 225 height 33
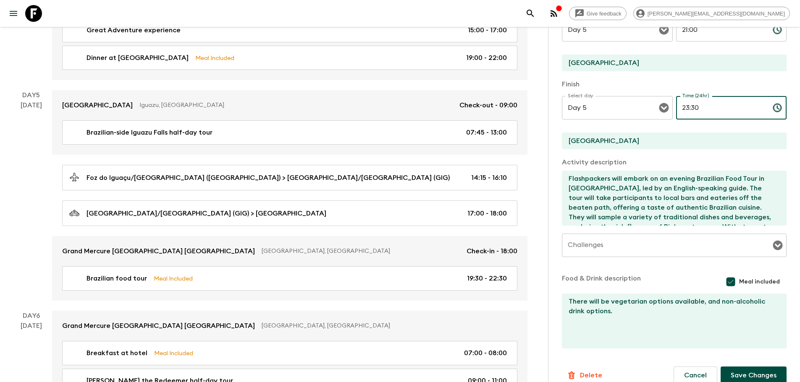
scroll to position [132, 0]
type input "23:30"
click at [754, 370] on button "Save Changes" at bounding box center [753, 375] width 66 height 18
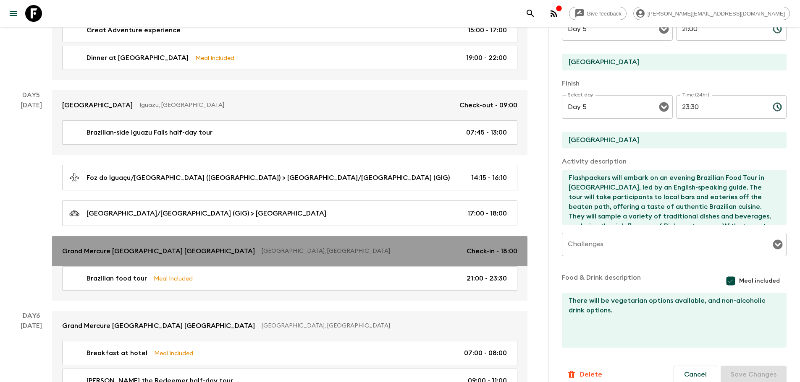
click at [481, 251] on p "Check-in - 18:00" at bounding box center [491, 251] width 51 height 10
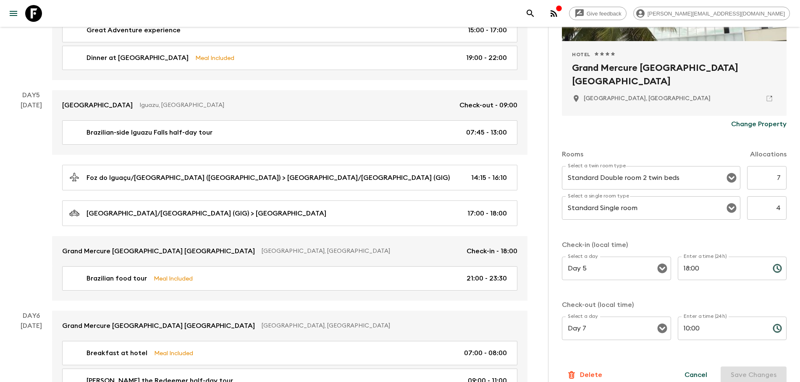
scroll to position [170, 0]
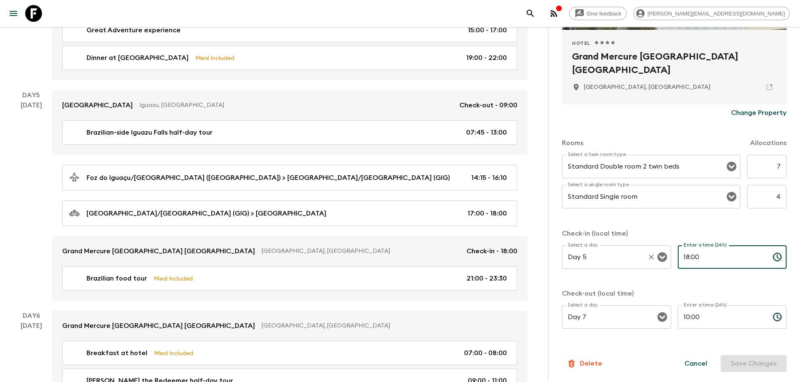
drag, startPoint x: 705, startPoint y: 256, endPoint x: 664, endPoint y: 256, distance: 40.3
click at [664, 256] on div "Select a day Day 5 Select a day ​ Enter a time (24h) 18:00 Enter a time (24h) ​" at bounding box center [674, 262] width 225 height 33
type input "23:45"
click at [760, 367] on button "Save Changes" at bounding box center [753, 364] width 66 height 17
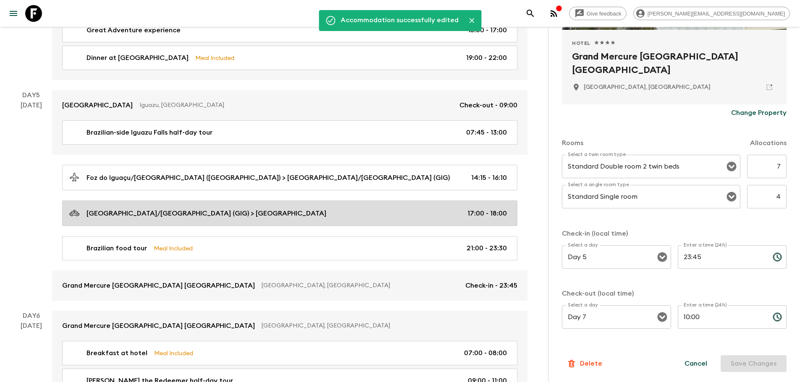
click at [447, 219] on div "[GEOGRAPHIC_DATA]/[GEOGRAPHIC_DATA] (GIG) > [GEOGRAPHIC_DATA] 17:00 - 18:00" at bounding box center [287, 213] width 437 height 11
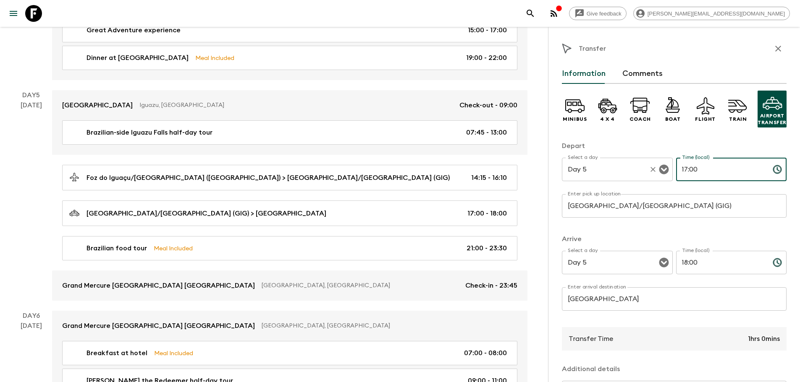
drag, startPoint x: 673, startPoint y: 167, endPoint x: 637, endPoint y: 176, distance: 37.3
click at [637, 176] on div "Select a day Day 5 Select a day ​ Time (local) 17:00 Time (local) ​" at bounding box center [674, 174] width 225 height 33
type input "18:15"
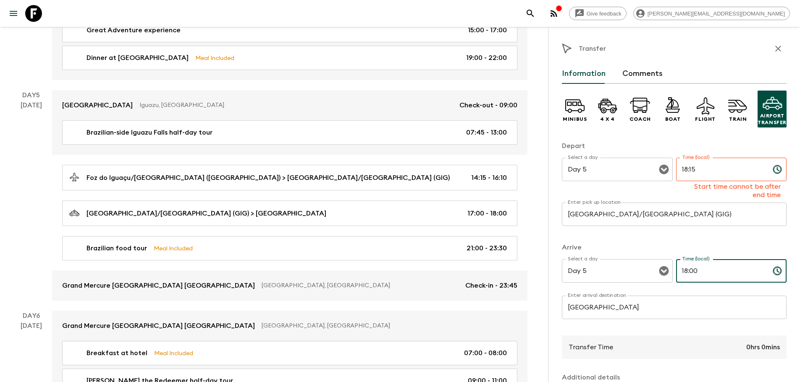
drag, startPoint x: 719, startPoint y: 260, endPoint x: 642, endPoint y: 259, distance: 77.3
click at [642, 259] on div "Arrive Select a day Day 5 Select a day ​ Time (local) 18:00 Time (local) ​ Ente…" at bounding box center [674, 286] width 225 height 86
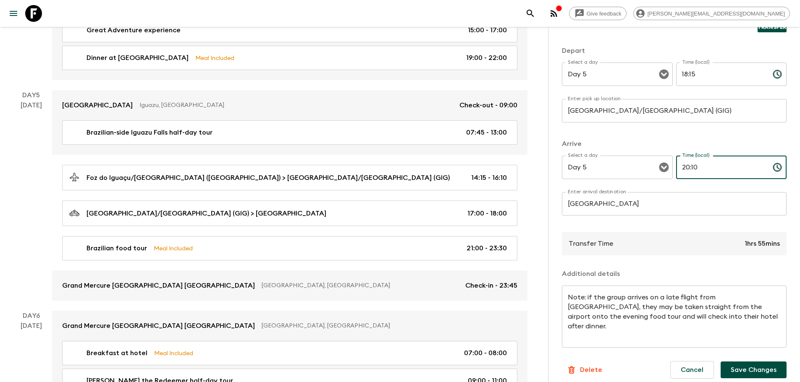
scroll to position [102, 0]
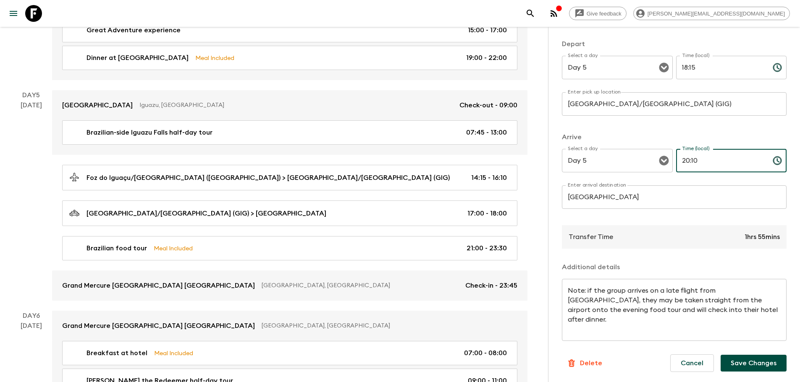
type input "20:10"
click at [755, 364] on button "Save Changes" at bounding box center [753, 363] width 66 height 17
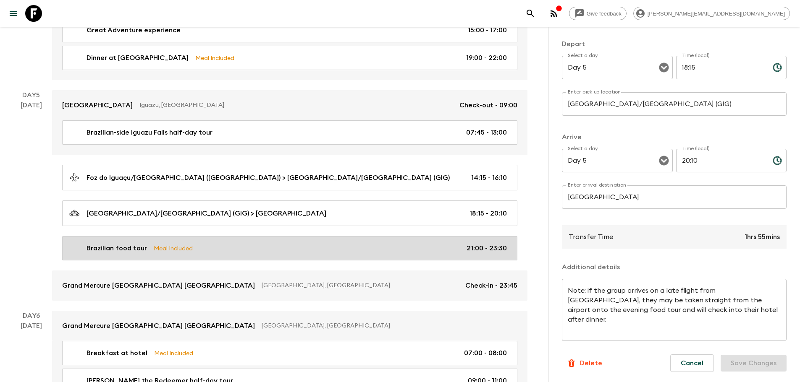
click at [401, 243] on div "Brazilian food tour Meal Included 21:00 - 23:30" at bounding box center [287, 248] width 437 height 10
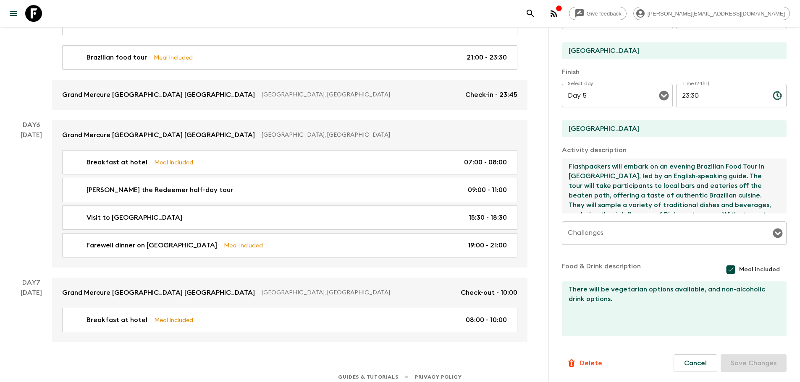
scroll to position [1121, 0]
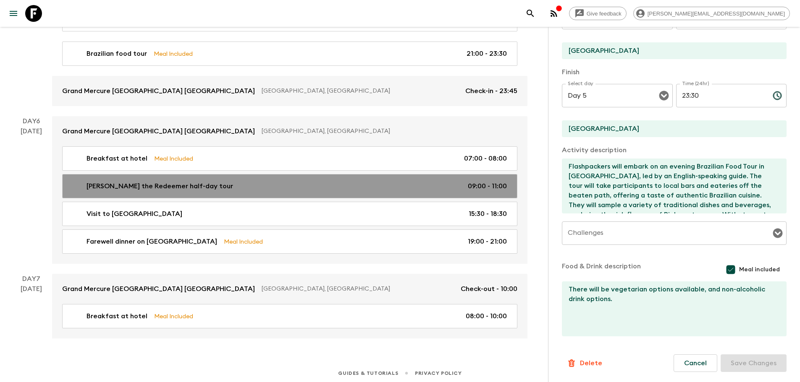
click at [343, 184] on div "[PERSON_NAME] the Redeemer half-day tour 09:00 - 11:00" at bounding box center [287, 186] width 437 height 10
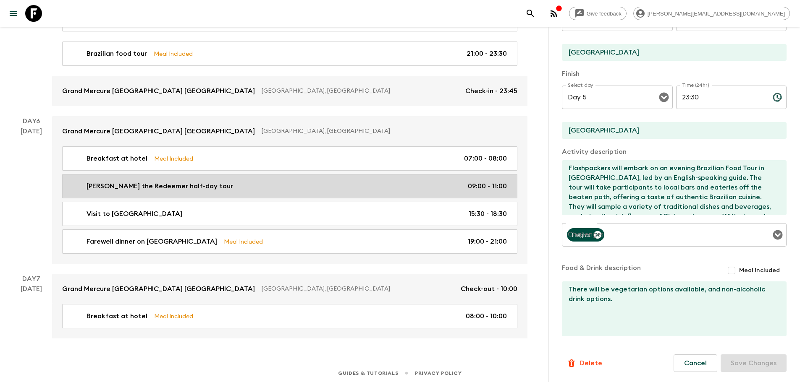
type input "[PERSON_NAME] the Redeemer half-day tour"
type textarea "On their last full day, Flashpackers will visit [PERSON_NAME]'s iconic [PERSON_…"
checkbox input "false"
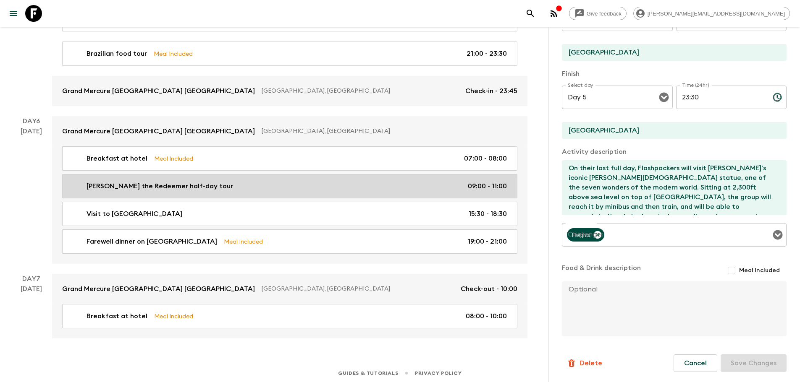
type input "Day 6"
type input "09:00"
type input "Day 6"
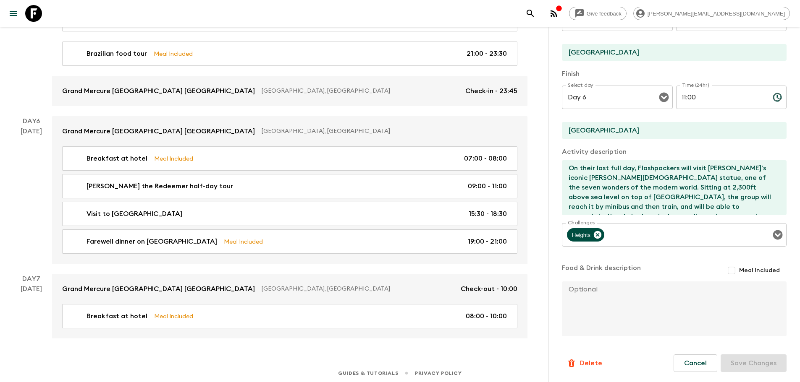
click at [682, 96] on input "11:00" at bounding box center [721, 98] width 90 height 24
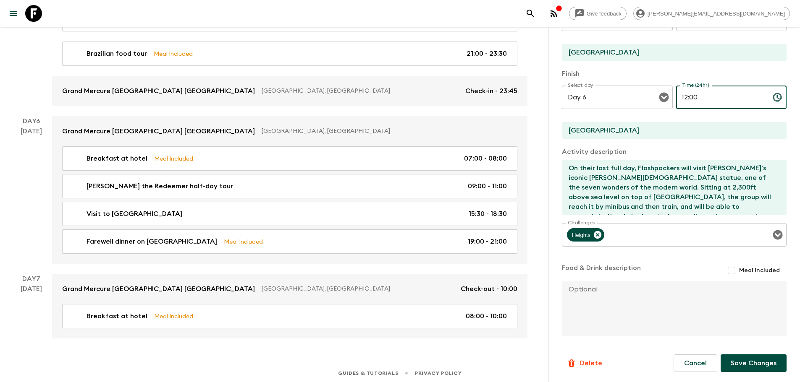
type input "12:00"
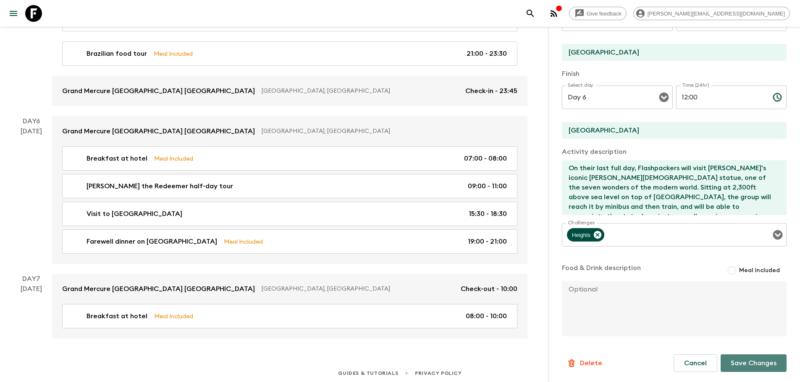
click at [752, 364] on button "Save Changes" at bounding box center [753, 364] width 66 height 18
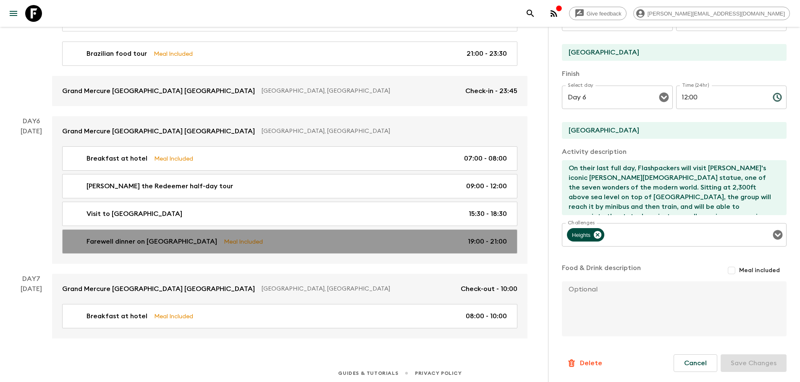
click at [302, 247] on link "Farewell dinner on Ipanema Beach Meal Included 19:00 - 21:00" at bounding box center [289, 242] width 455 height 24
type input "Farewell dinner on [GEOGRAPHIC_DATA]"
checkbox input "true"
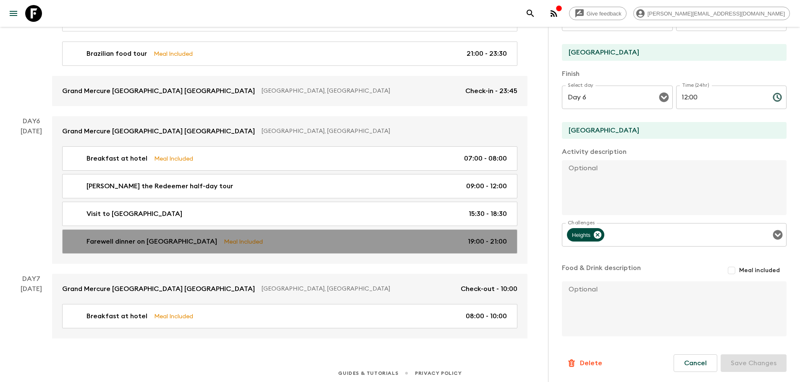
type input "19:00"
type input "21:00"
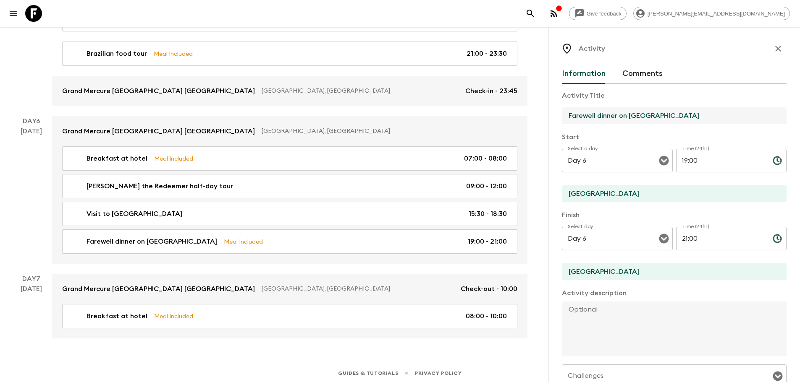
drag, startPoint x: 691, startPoint y: 117, endPoint x: 627, endPoint y: 120, distance: 63.5
click at [627, 120] on input "Farewell dinner on [GEOGRAPHIC_DATA]" at bounding box center [671, 115] width 218 height 17
paste input "Clássico Beach Club - Leme"
click at [628, 116] on input "Farewell dinner on Clássico Beach Club - Leme" at bounding box center [671, 115] width 218 height 17
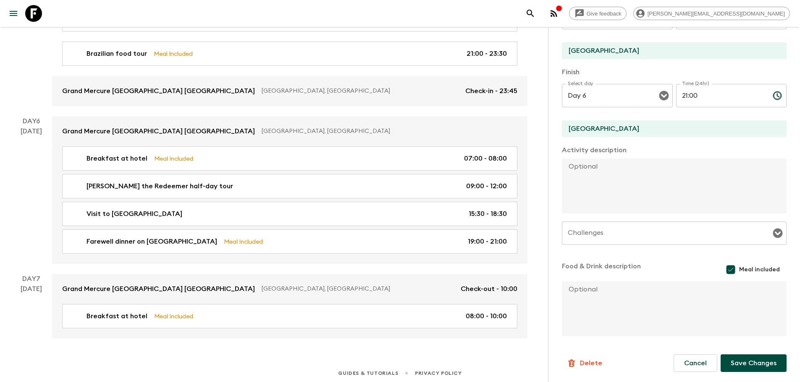
type input "Farewell dinner on Clássico Beach Club - Leme"
click at [752, 360] on button "Save Changes" at bounding box center [753, 364] width 66 height 18
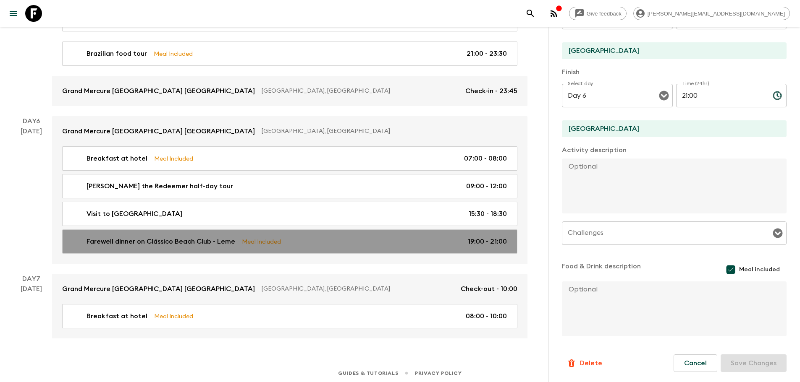
click at [356, 247] on link "Farewell dinner on Clássico Beach Club - Leme Meal Included 19:00 - 21:00" at bounding box center [289, 242] width 455 height 24
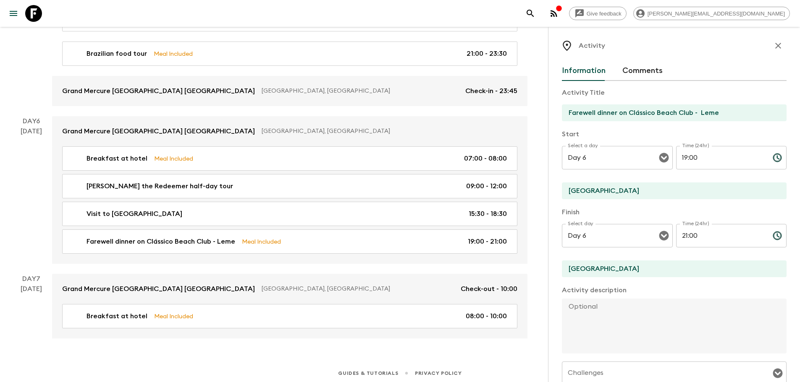
scroll to position [0, 0]
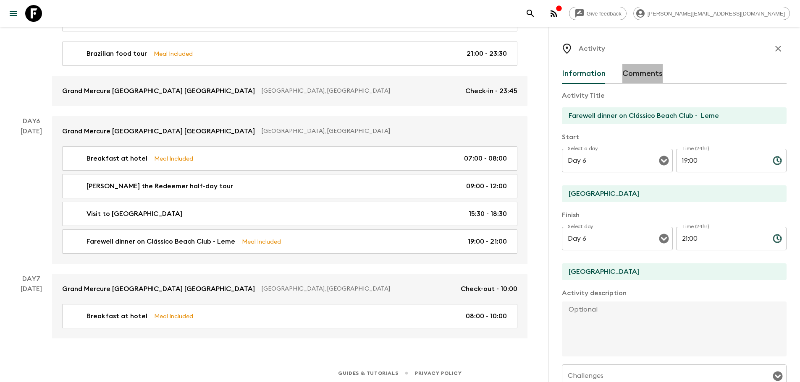
click at [648, 71] on button "Comments" at bounding box center [642, 74] width 40 height 20
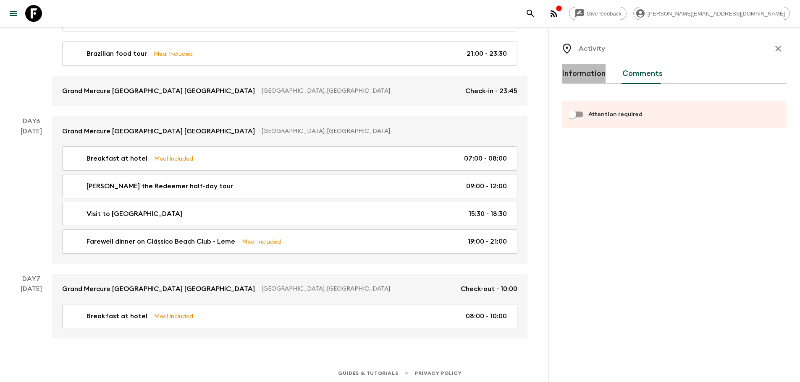
click at [584, 69] on button "Information" at bounding box center [584, 74] width 44 height 20
